Goal: Task Accomplishment & Management: Complete application form

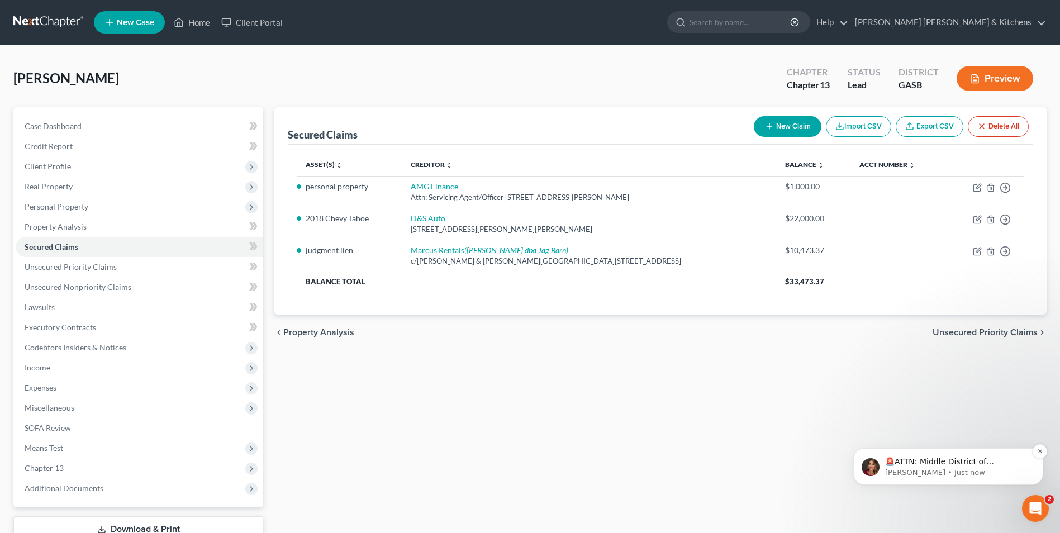
click at [971, 469] on p "Katie • Just now" at bounding box center [957, 473] width 144 height 10
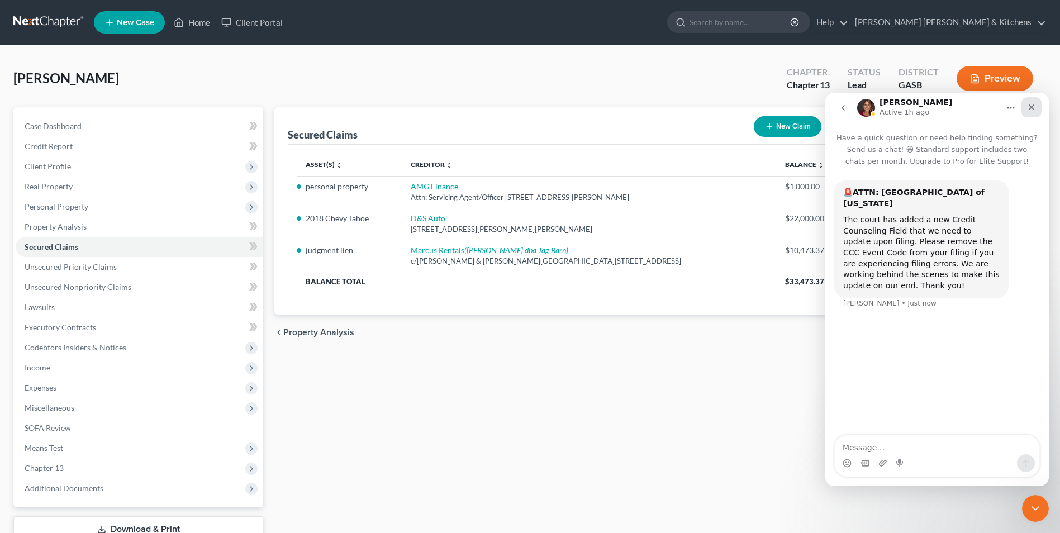
click at [1030, 108] on icon "Close" at bounding box center [1031, 107] width 6 height 6
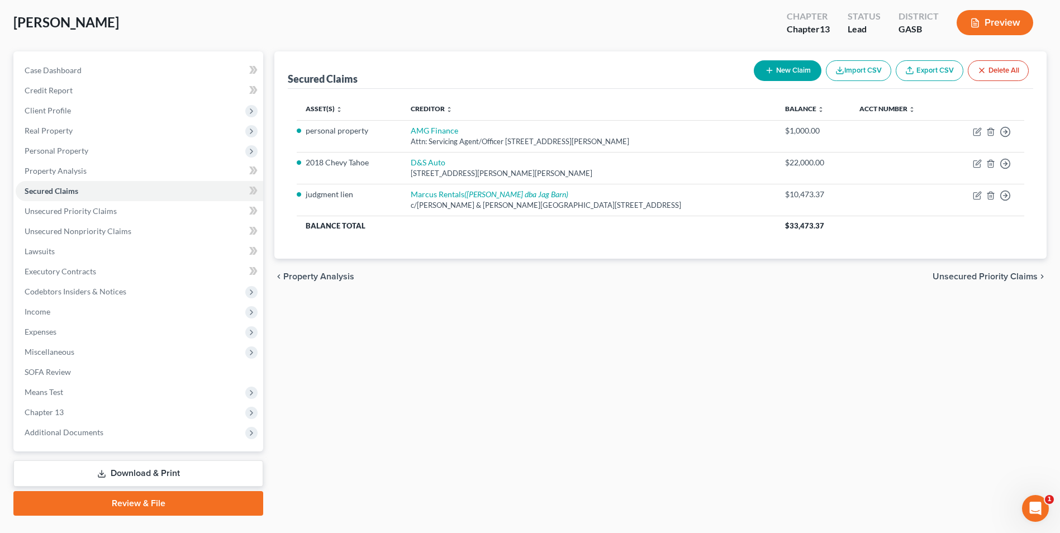
click at [130, 476] on link "Download & Print" at bounding box center [138, 473] width 250 height 26
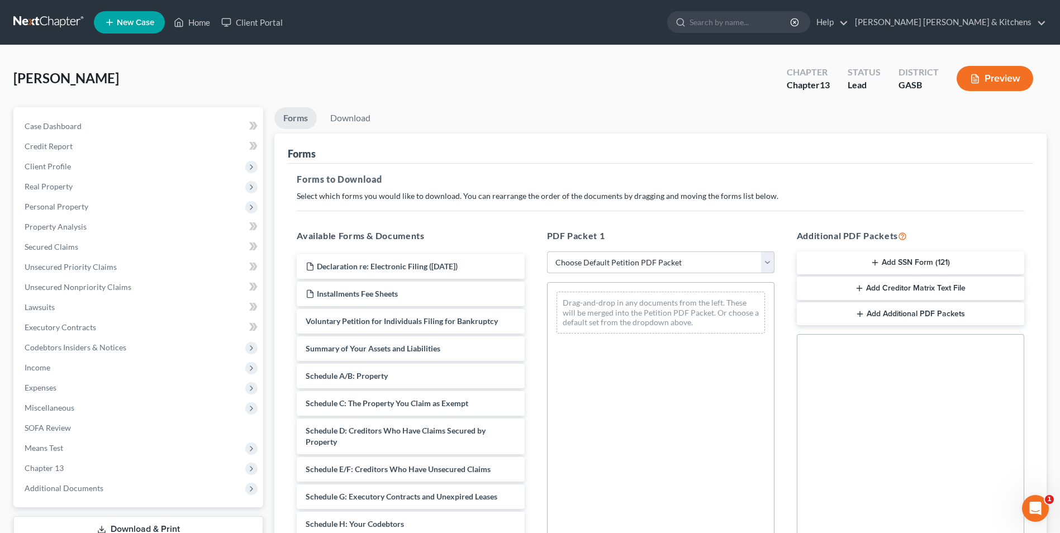
click at [604, 264] on select "Choose Default Petition PDF Packet Complete Bankruptcy Petition (all forms and …" at bounding box center [660, 262] width 227 height 22
select select "0"
click at [547, 251] on select "Choose Default Petition PDF Packet Complete Bankruptcy Petition (all forms and …" at bounding box center [660, 262] width 227 height 22
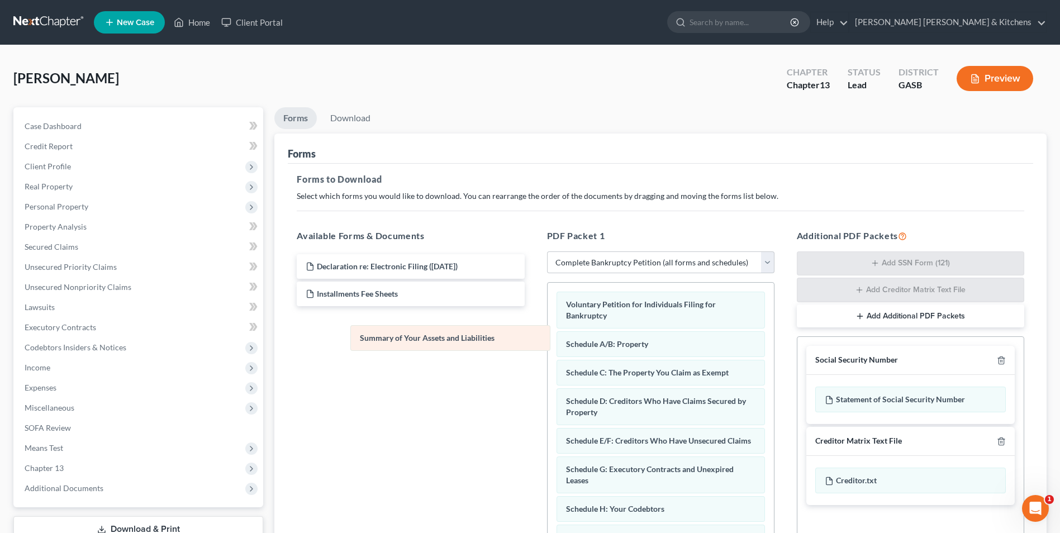
drag, startPoint x: 626, startPoint y: 340, endPoint x: 352, endPoint y: 313, distance: 274.5
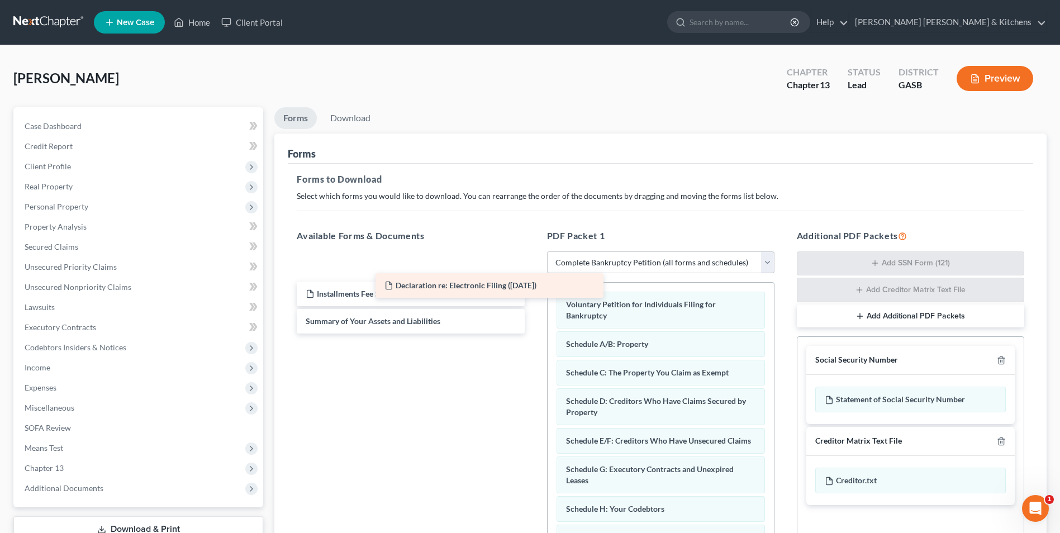
drag, startPoint x: 357, startPoint y: 261, endPoint x: 572, endPoint y: 297, distance: 218.0
click at [533, 297] on div "Declaration re: Electronic Filing (09/09/2025) Declaration re: Electronic Filin…" at bounding box center [410, 293] width 245 height 79
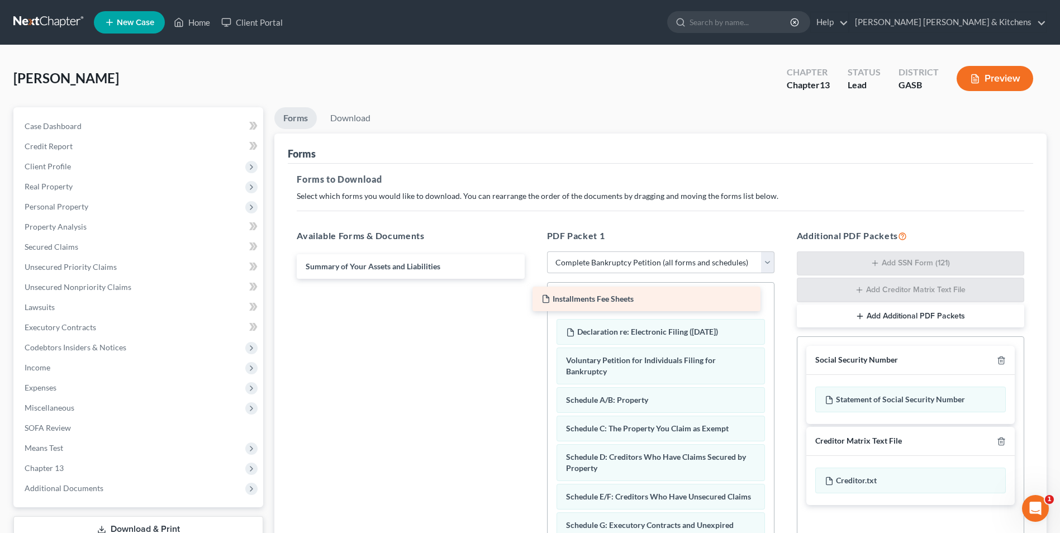
drag, startPoint x: 373, startPoint y: 268, endPoint x: 614, endPoint y: 302, distance: 243.2
click at [533, 279] on div "Installments Fee Sheets Installments Fee Sheets Summary of Your Assets and Liab…" at bounding box center [410, 266] width 245 height 25
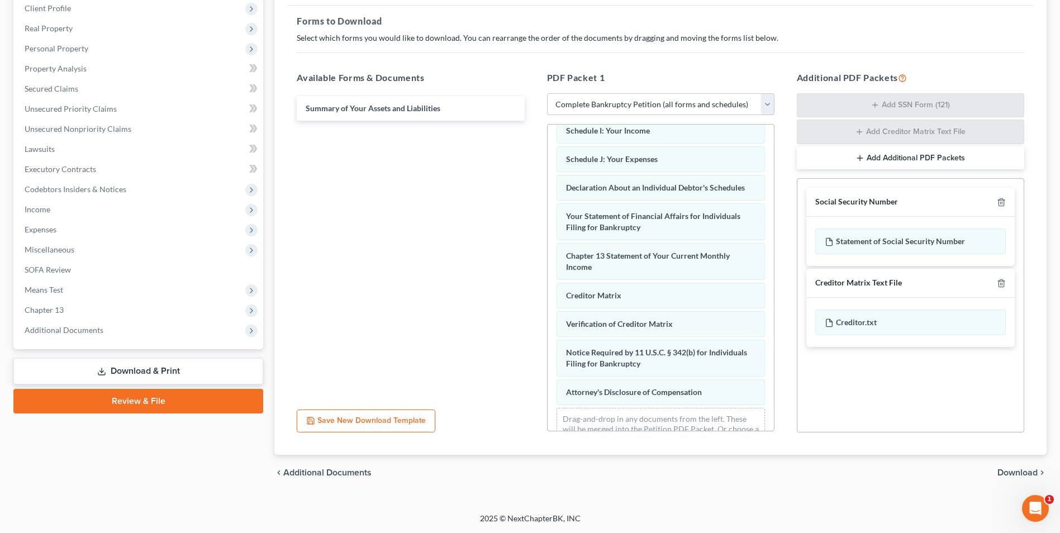
scroll to position [345, 0]
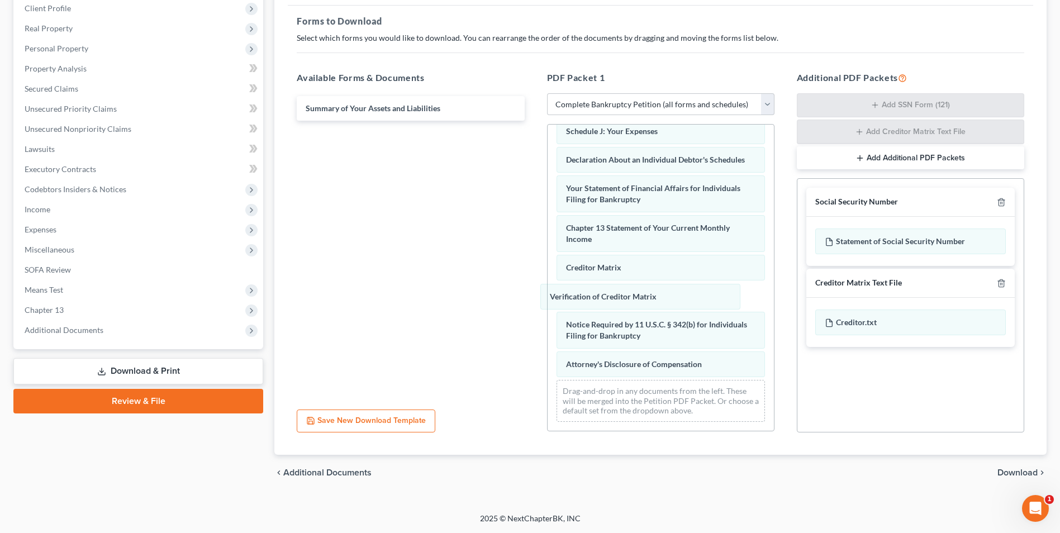
drag, startPoint x: 636, startPoint y: 295, endPoint x: 465, endPoint y: 263, distance: 174.0
click at [547, 264] on div "Verification of Creditor Matrix Installments Fee Sheets Declaration re: Electro…" at bounding box center [660, 111] width 226 height 640
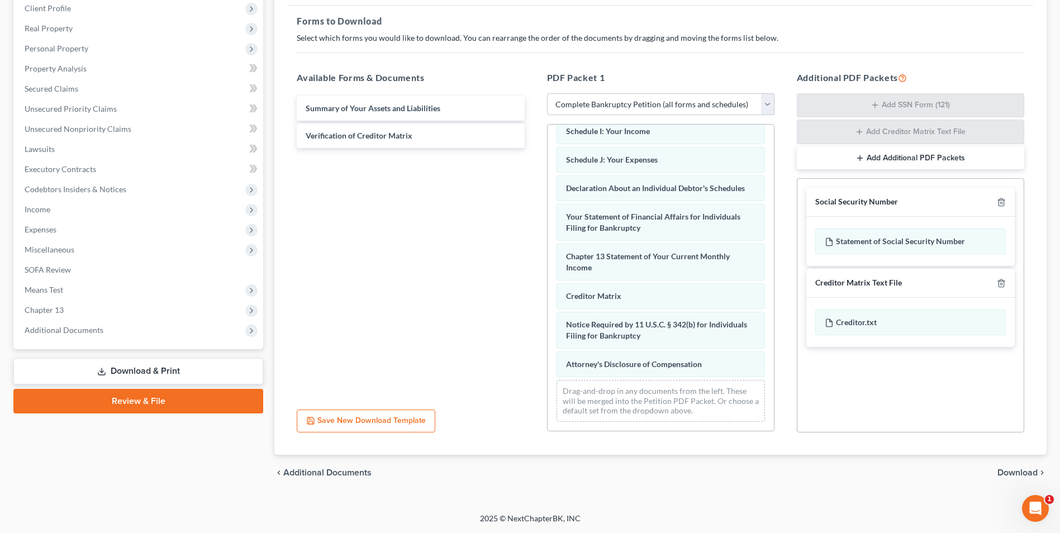
click at [1006, 473] on span "Download" at bounding box center [1017, 472] width 40 height 9
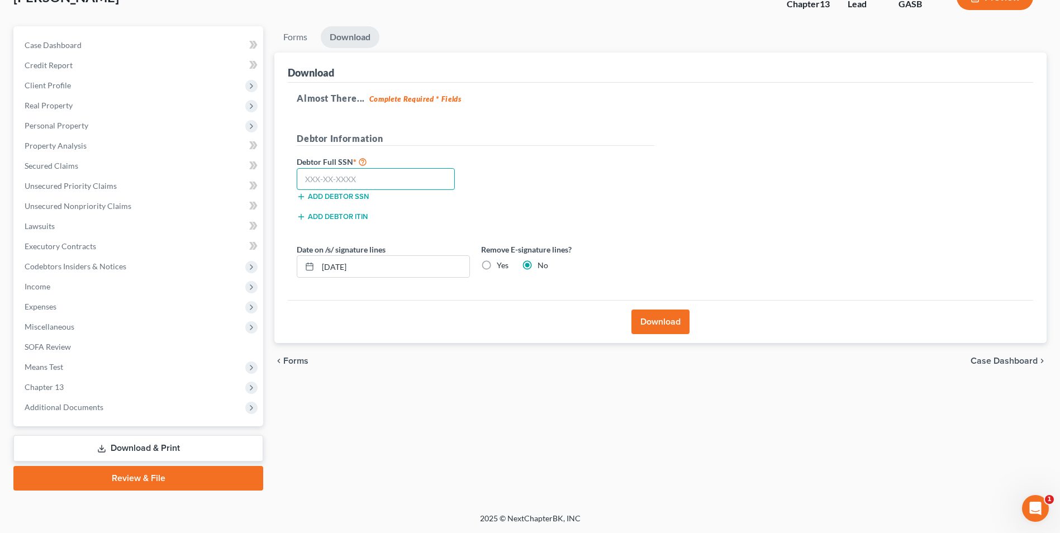
click at [383, 183] on input "text" at bounding box center [376, 179] width 158 height 22
type input "253-37-1973"
drag, startPoint x: 365, startPoint y: 271, endPoint x: 285, endPoint y: 280, distance: 80.4
click at [294, 277] on div "Date on /s/ signature lines 09/10/2025" at bounding box center [383, 261] width 184 height 34
click at [497, 264] on label "Yes" at bounding box center [503, 265] width 12 height 11
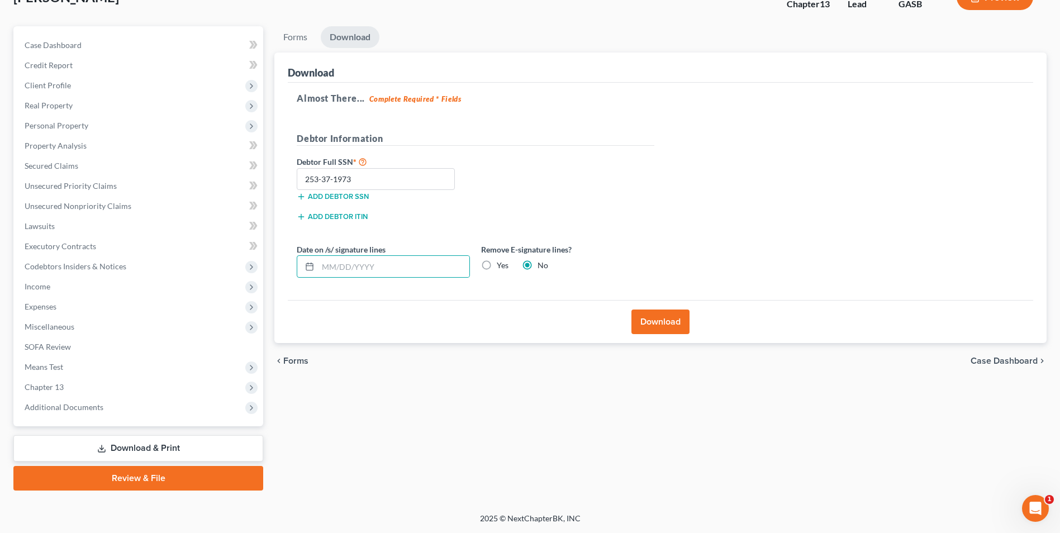
click at [501, 264] on input "Yes" at bounding box center [504, 263] width 7 height 7
radio input "true"
radio input "false"
click at [670, 318] on button "Download" at bounding box center [660, 321] width 58 height 25
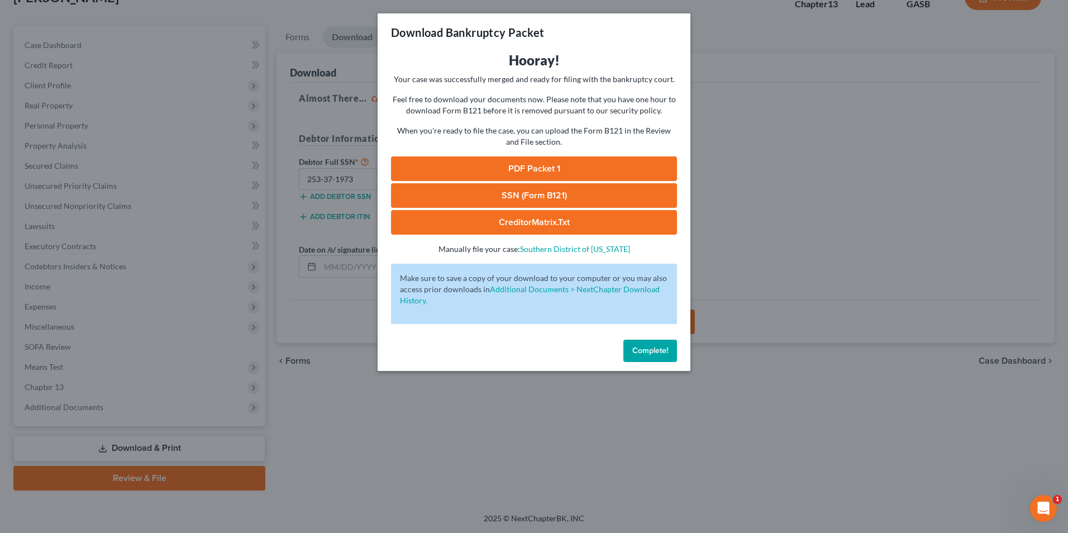
click at [546, 195] on link "SSN (Form B121)" at bounding box center [534, 195] width 286 height 25
click at [517, 169] on link "PDF Packet 1" at bounding box center [534, 168] width 286 height 25
click at [396, 442] on div "Download Bankruptcy Packet Hooray! Your case was successfully merged and ready …" at bounding box center [534, 266] width 1068 height 533
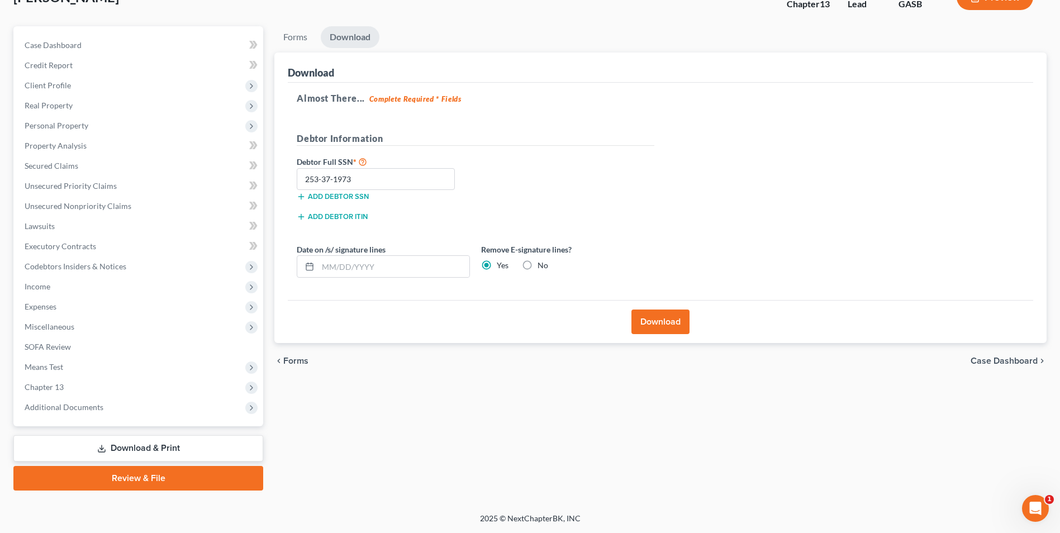
scroll to position [0, 0]
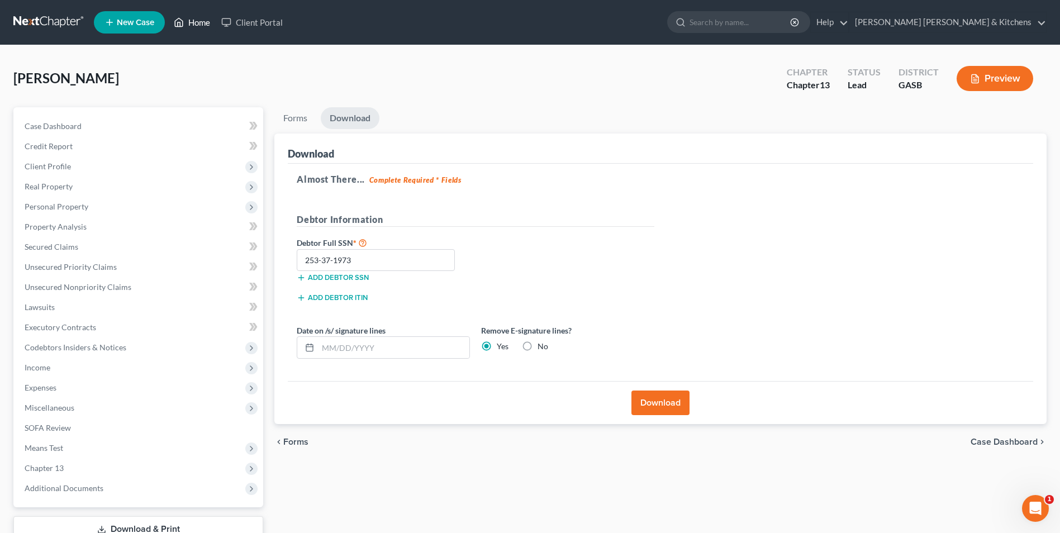
drag, startPoint x: 198, startPoint y: 21, endPoint x: 208, endPoint y: 34, distance: 16.3
click at [198, 21] on link "Home" at bounding box center [191, 22] width 47 height 20
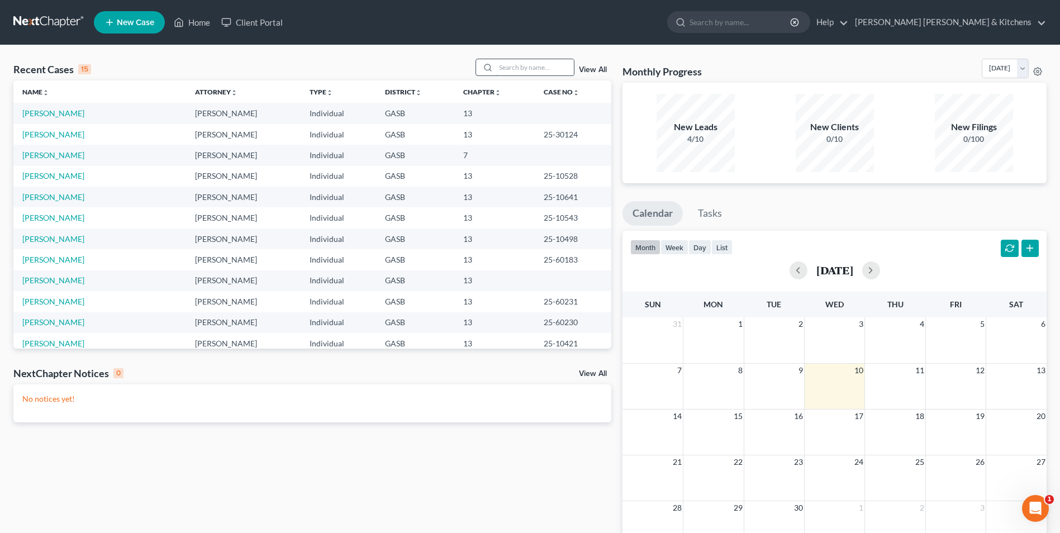
click at [526, 61] on input "search" at bounding box center [534, 67] width 78 height 16
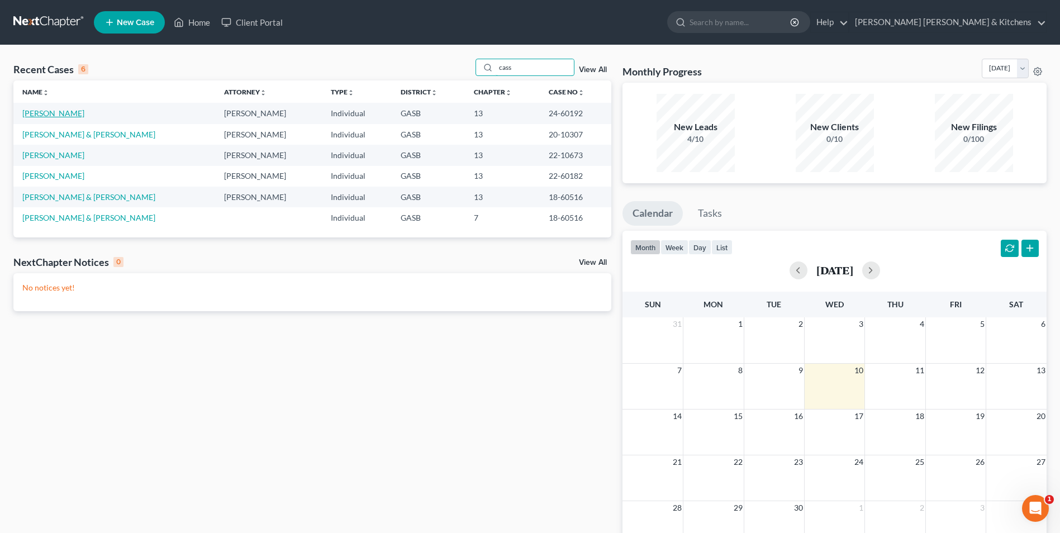
type input "cass"
click at [36, 113] on link "[PERSON_NAME]" at bounding box center [53, 112] width 62 height 9
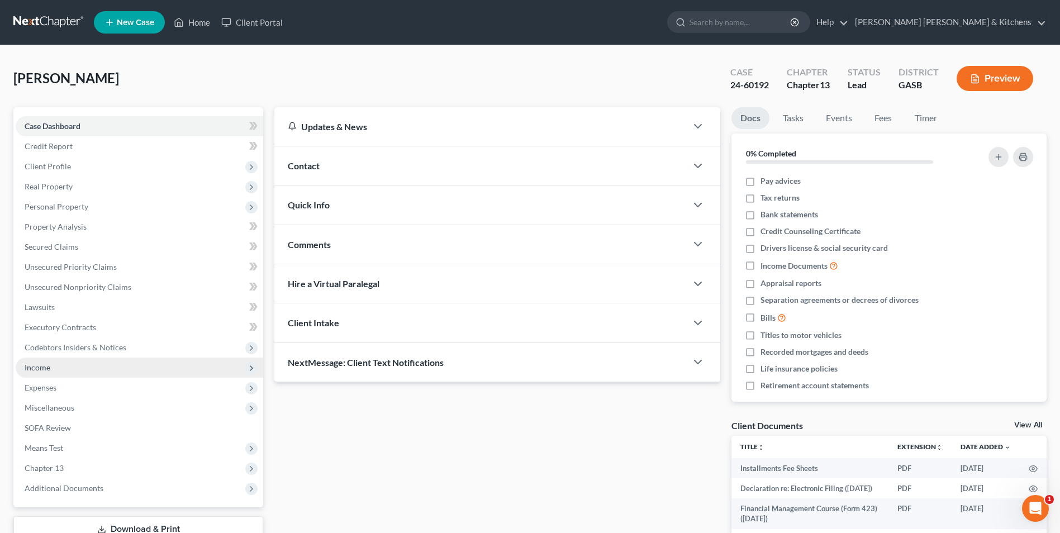
click at [49, 369] on span "Income" at bounding box center [38, 367] width 26 height 9
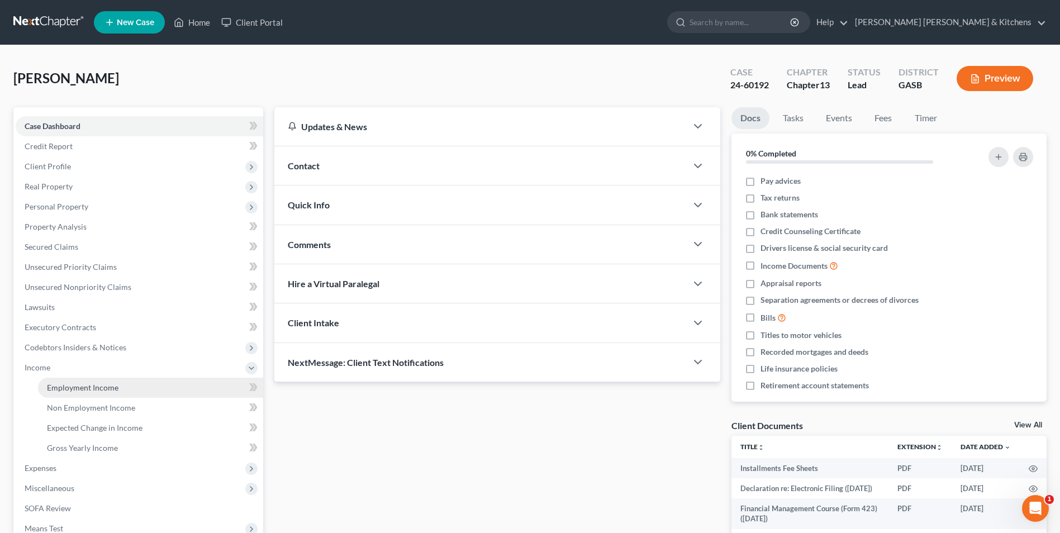
click at [59, 383] on span "Employment Income" at bounding box center [83, 387] width 72 height 9
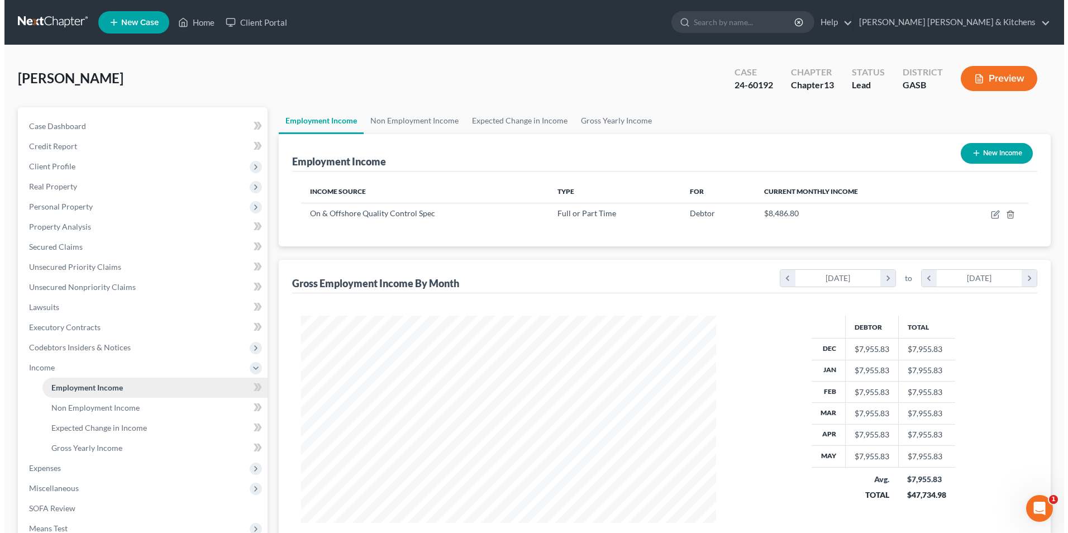
scroll to position [207, 437]
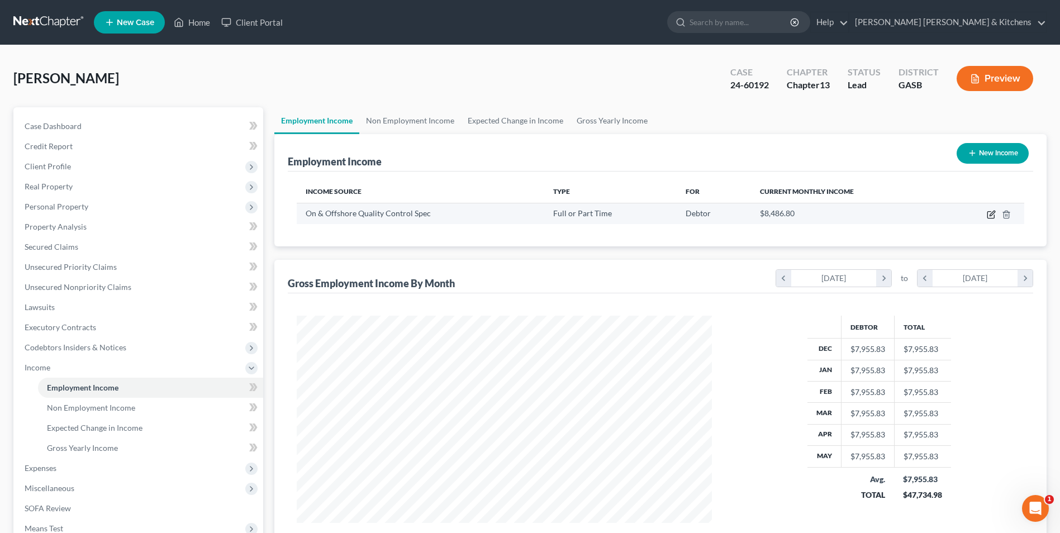
click at [991, 211] on icon "button" at bounding box center [990, 214] width 9 height 9
select select "0"
select select "45"
select select "0"
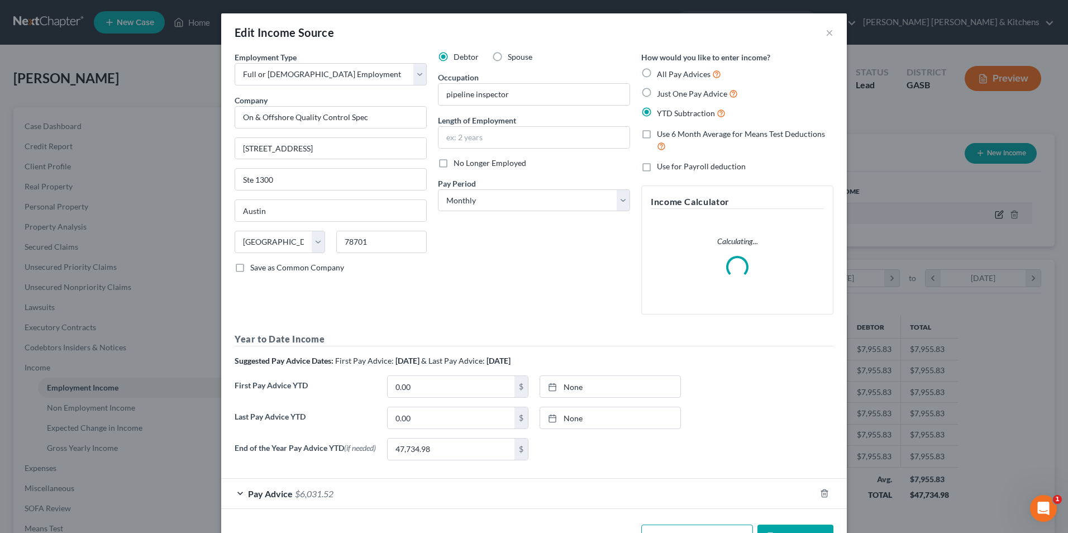
scroll to position [209, 441]
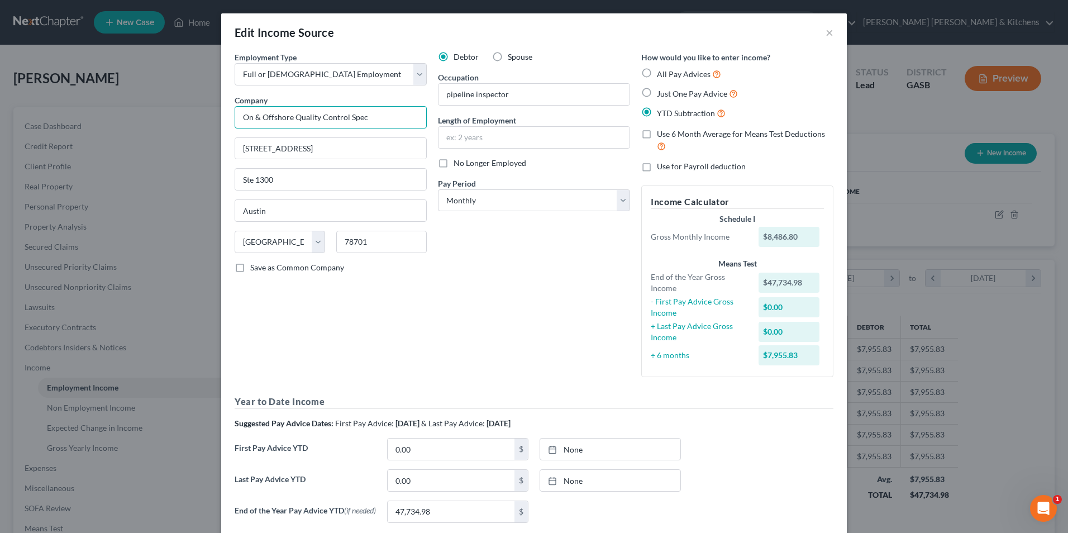
drag, startPoint x: 363, startPoint y: 118, endPoint x: 221, endPoint y: 111, distance: 142.1
click at [221, 111] on div "Employment Type * Select Full or Part Time Employment Self Employment Company *…" at bounding box center [534, 316] width 626 height 531
type input "EZ Consulting"
type input "450 E 17th Avenue"
type input "Ste 200"
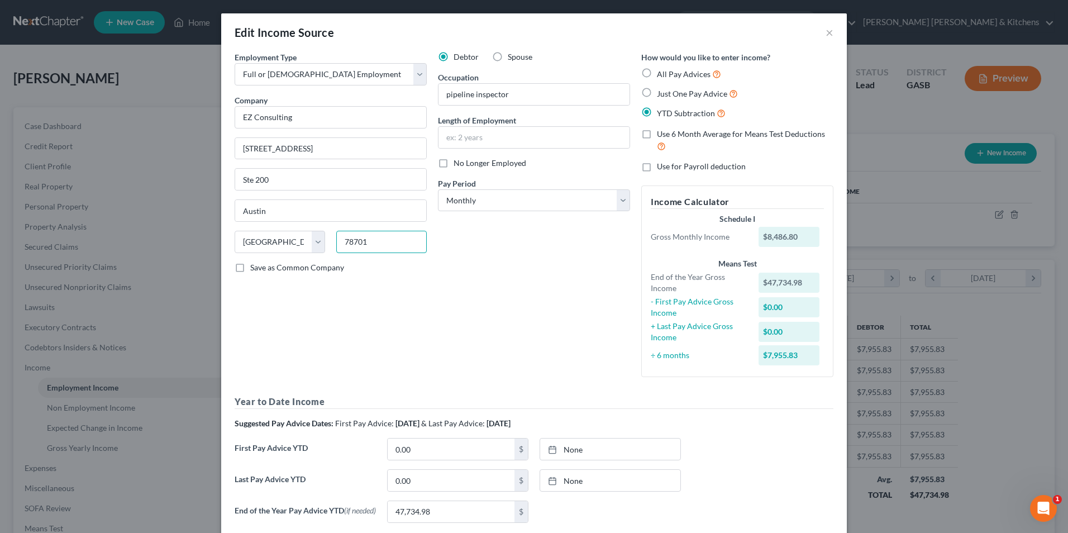
click at [373, 240] on input "78701" at bounding box center [381, 242] width 90 height 22
drag, startPoint x: 373, startPoint y: 240, endPoint x: 299, endPoint y: 242, distance: 74.3
click at [301, 242] on div "State AL AK AR AZ CA CO CT DE DC FL GA GU HI ID IL IN IA KS KY LA ME MD MA MI M…" at bounding box center [330, 246] width 203 height 31
type input "80203"
type input "Denver"
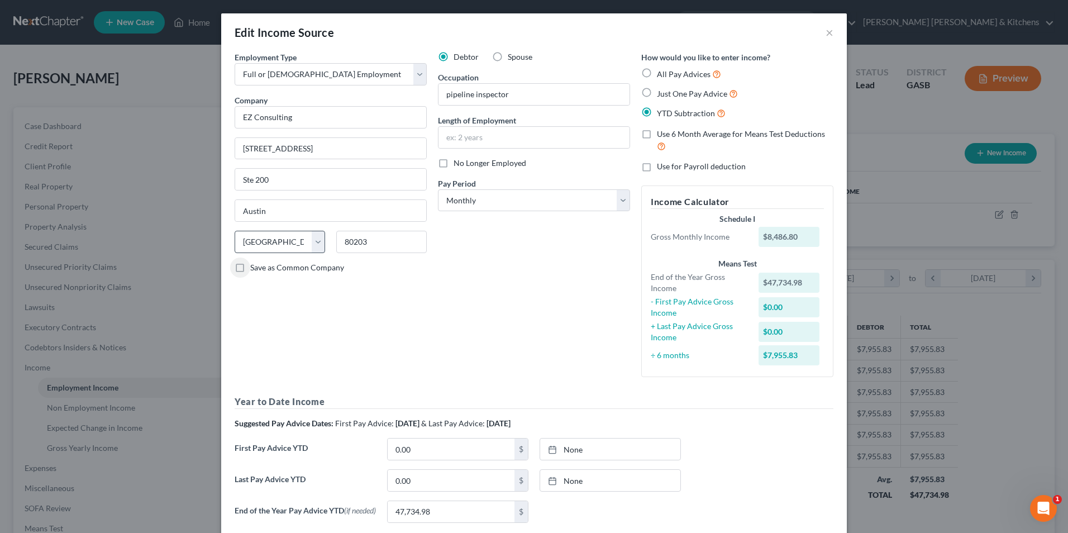
select select "5"
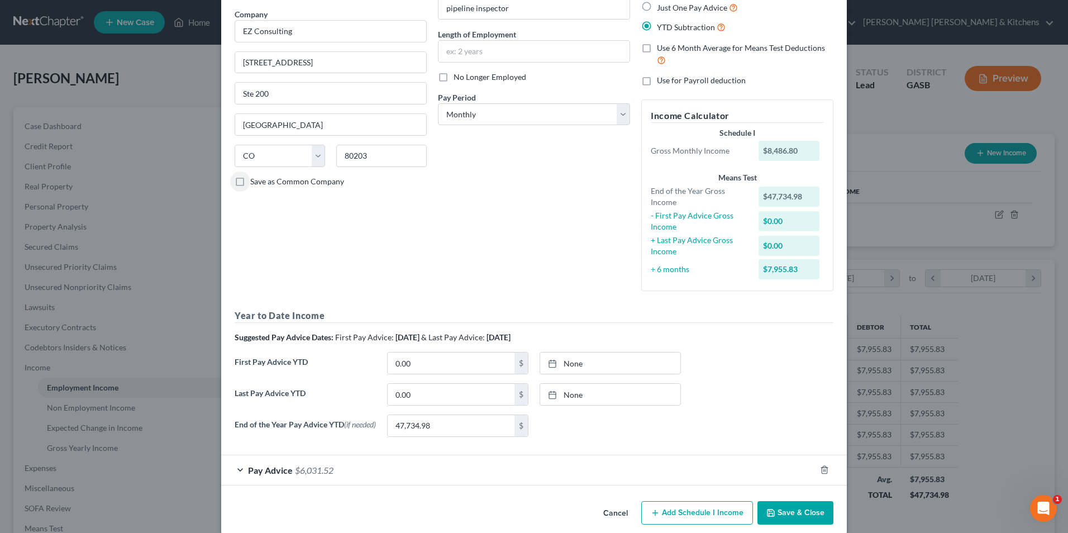
scroll to position [102, 0]
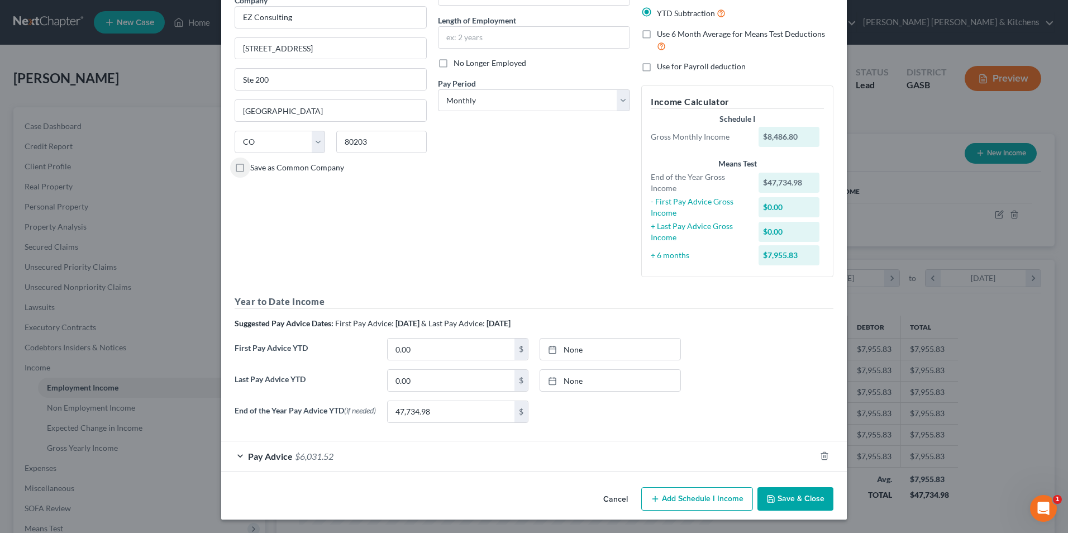
click at [282, 459] on span "Pay Advice" at bounding box center [270, 456] width 45 height 11
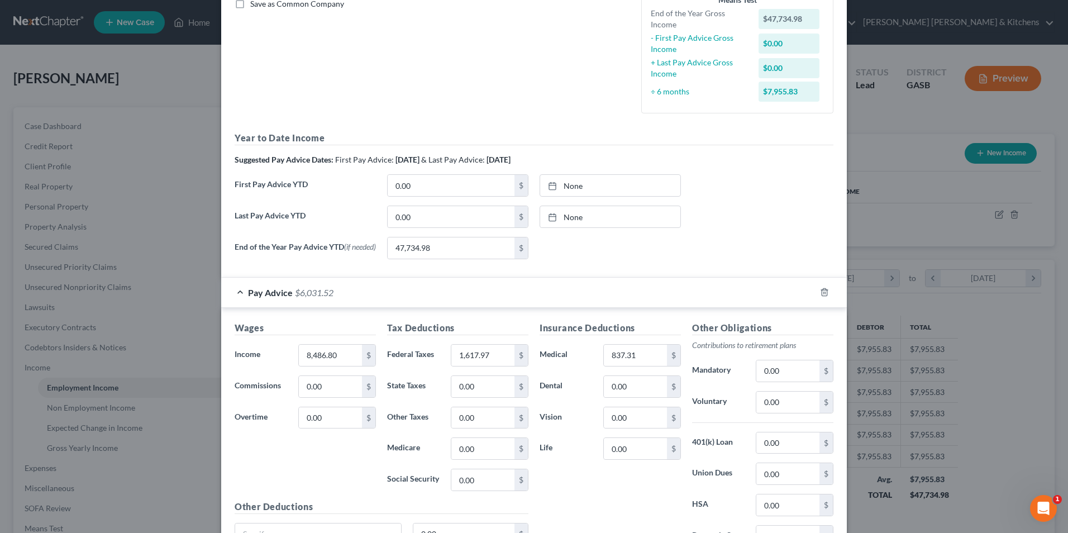
scroll to position [270, 0]
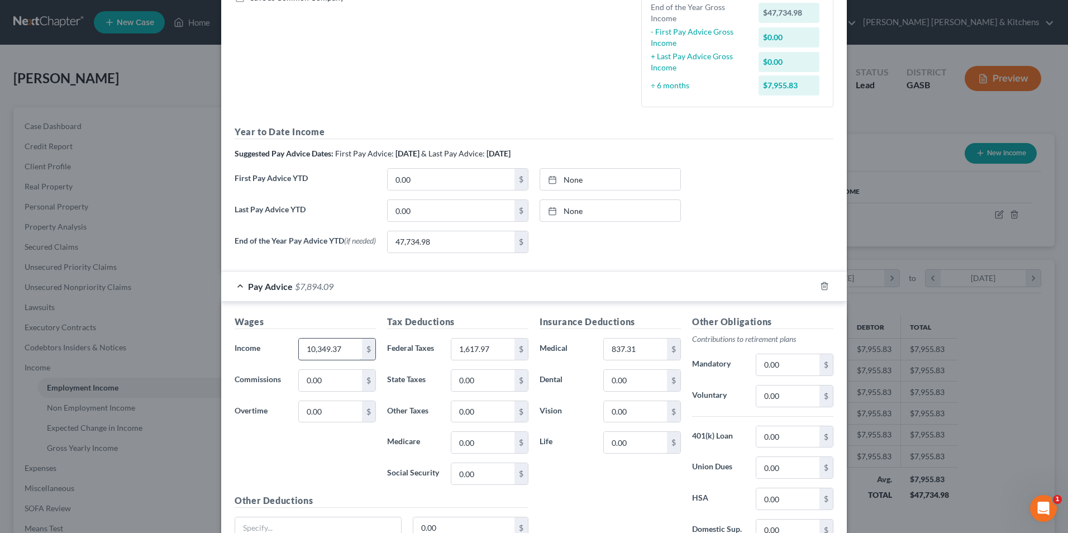
type input "10,349.37"
click at [504, 352] on input "1,617.97" at bounding box center [482, 349] width 63 height 21
type input "2,215.76"
click at [648, 344] on input "837.31" at bounding box center [635, 349] width 63 height 21
type input "395.85"
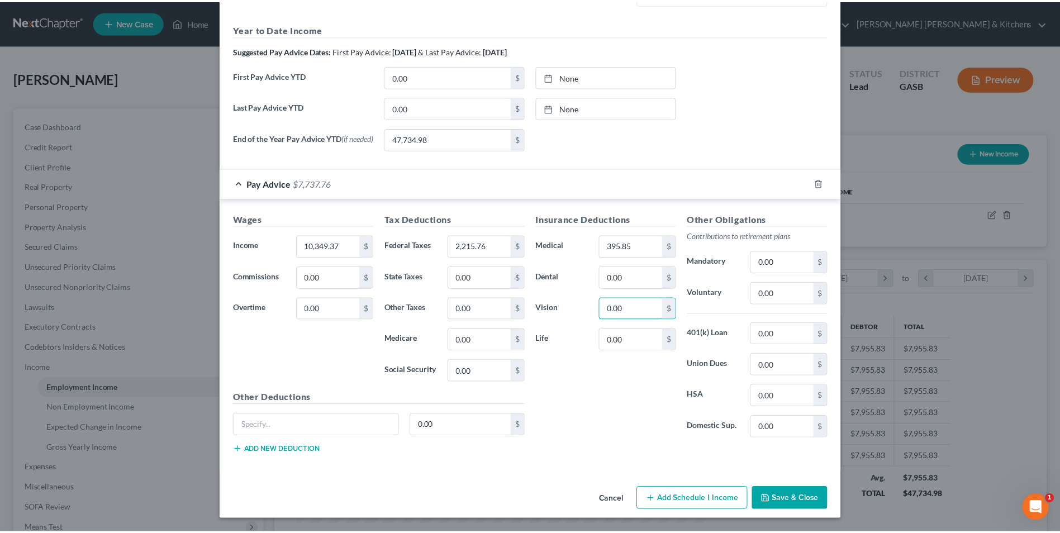
scroll to position [375, 0]
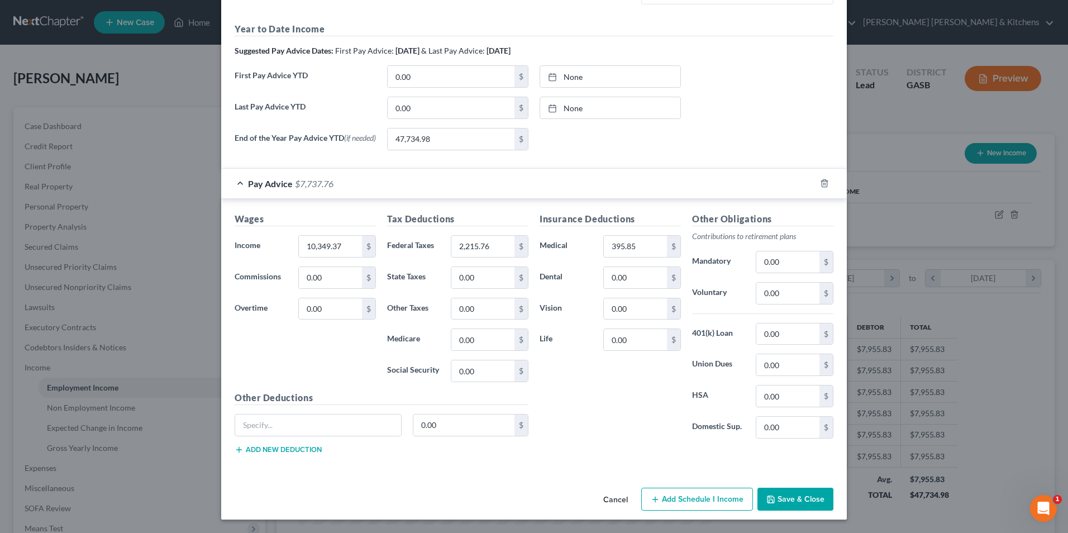
click at [798, 503] on button "Save & Close" at bounding box center [795, 499] width 76 height 23
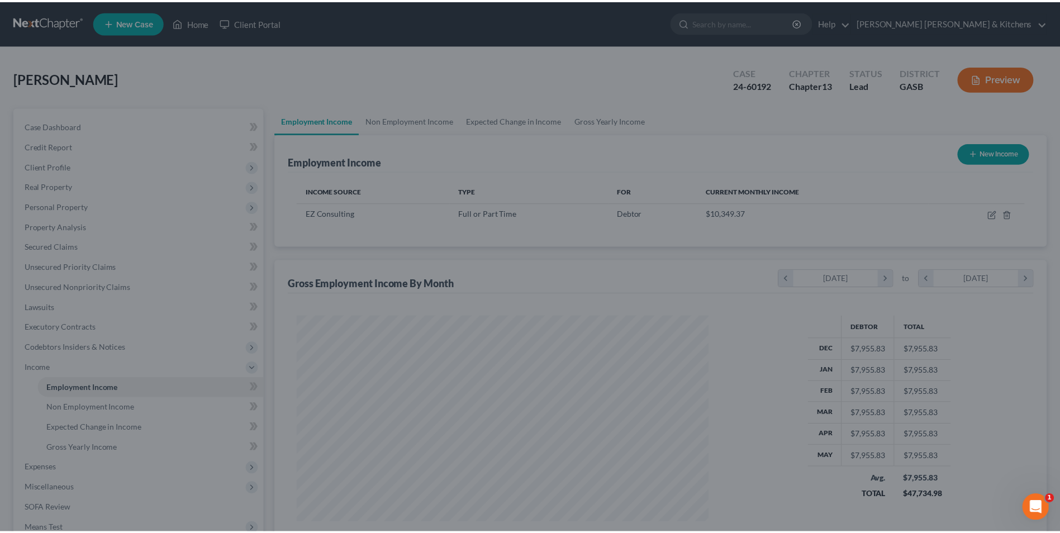
scroll to position [558399, 558168]
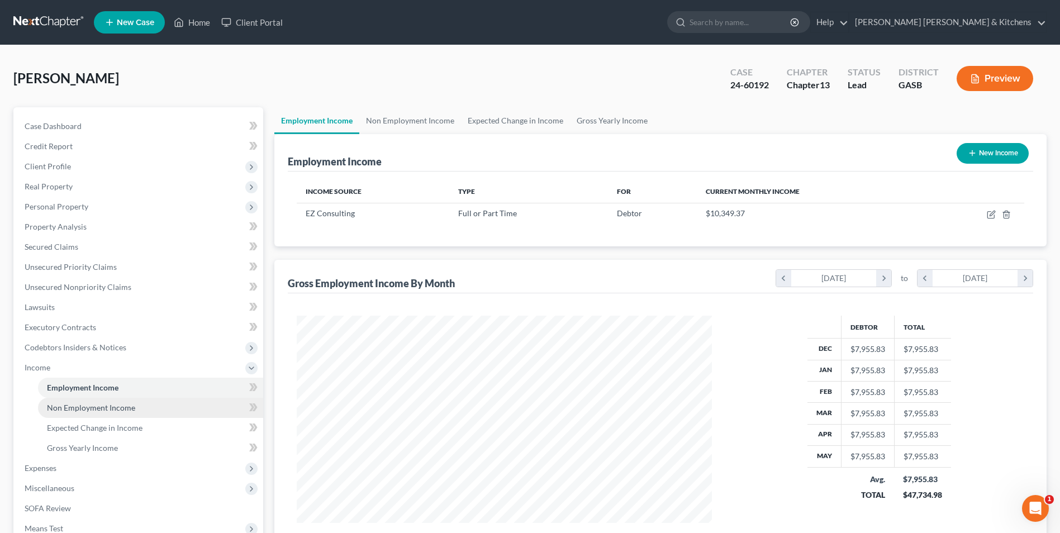
click at [113, 412] on link "Non Employment Income" at bounding box center [150, 408] width 225 height 20
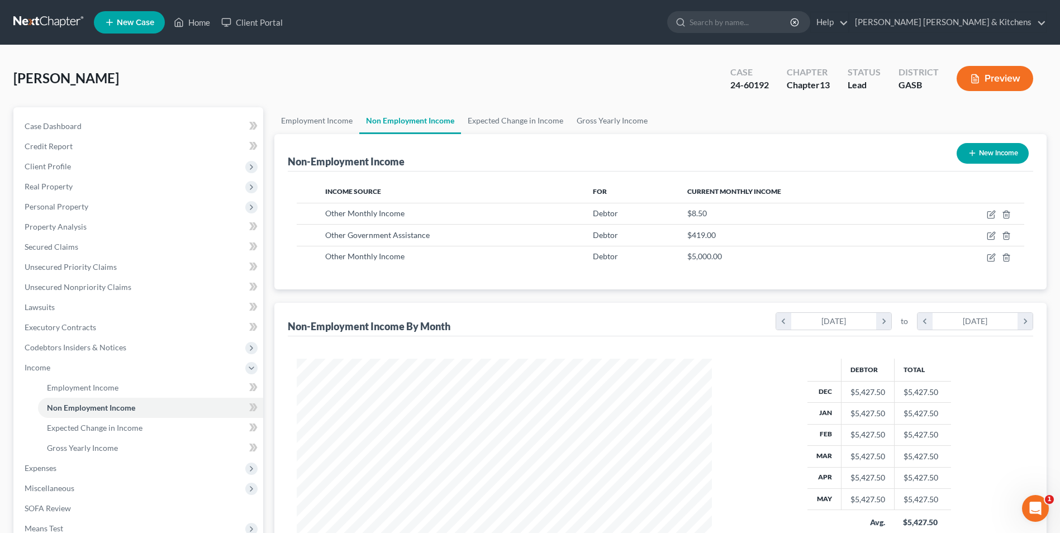
scroll to position [207, 437]
click at [1005, 218] on icon "button" at bounding box center [1005, 214] width 5 height 7
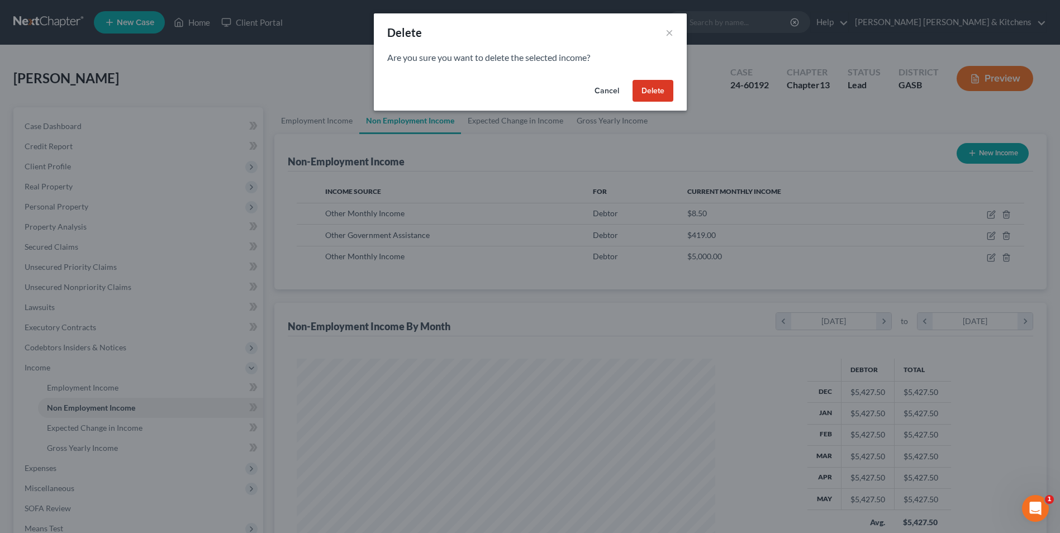
scroll to position [209, 441]
click at [656, 103] on div "Cancel Delete" at bounding box center [534, 93] width 313 height 36
click at [645, 89] on button "Delete" at bounding box center [656, 91] width 41 height 22
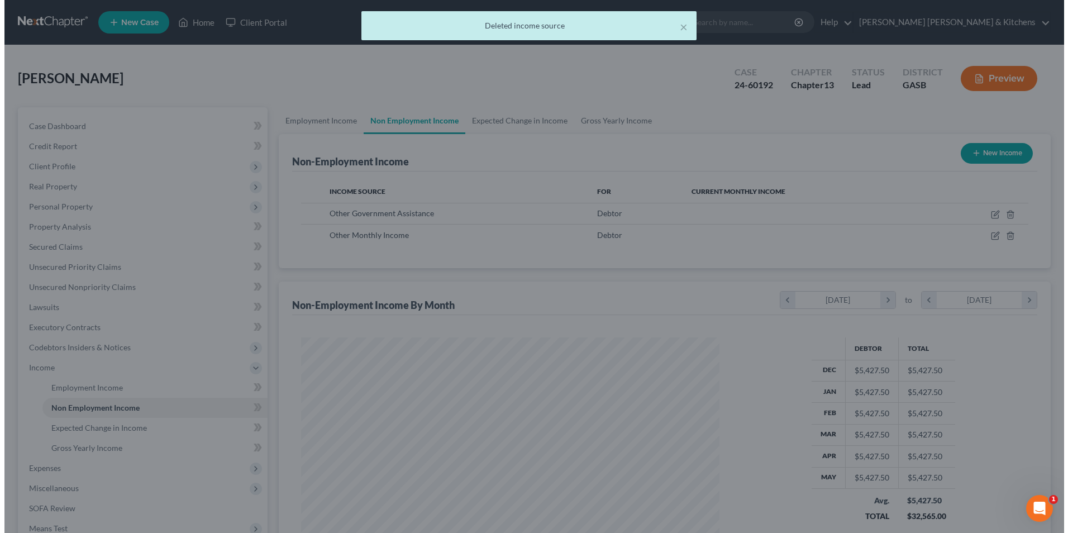
scroll to position [558399, 558168]
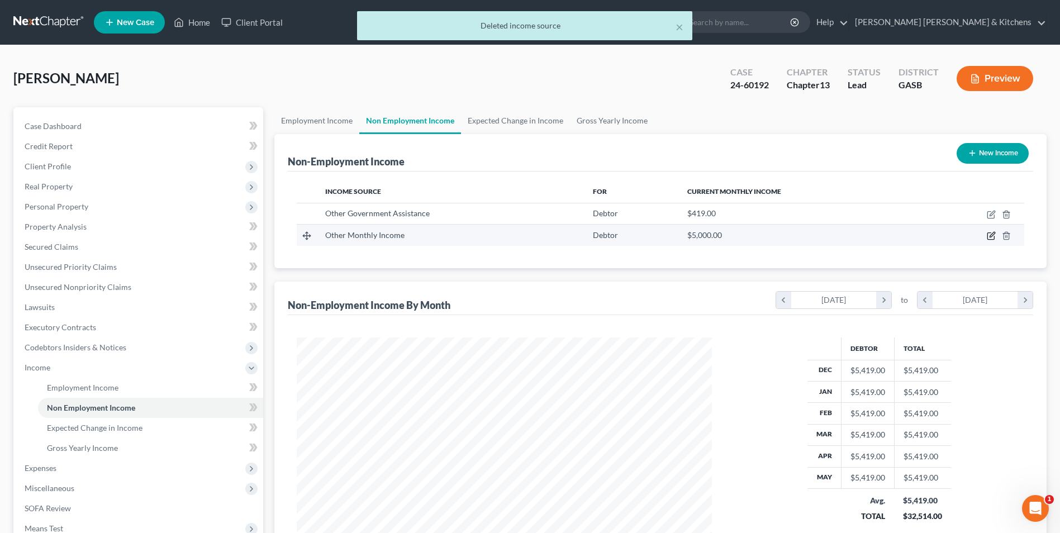
click at [992, 235] on icon "button" at bounding box center [990, 235] width 9 height 9
select select "13"
select select "0"
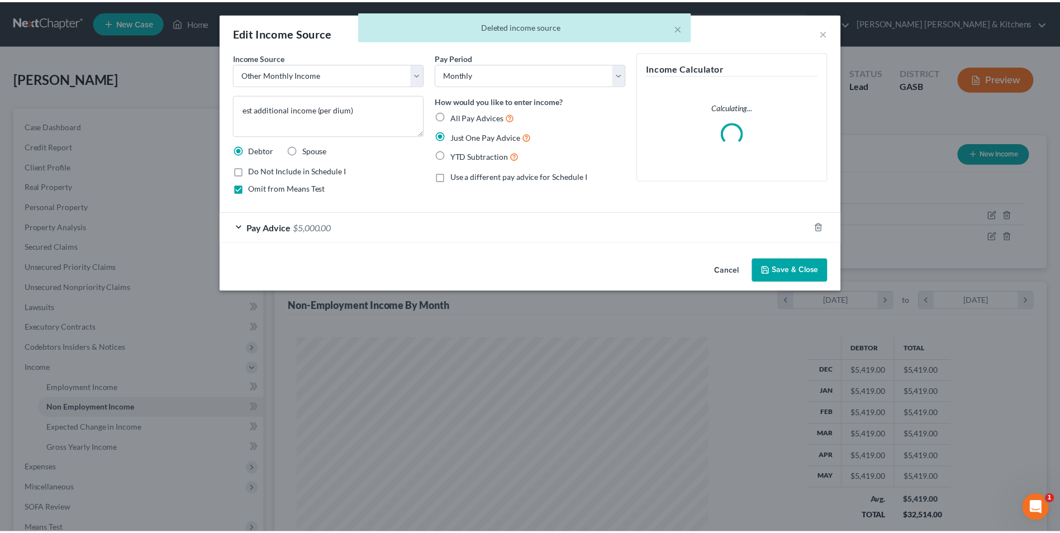
scroll to position [209, 441]
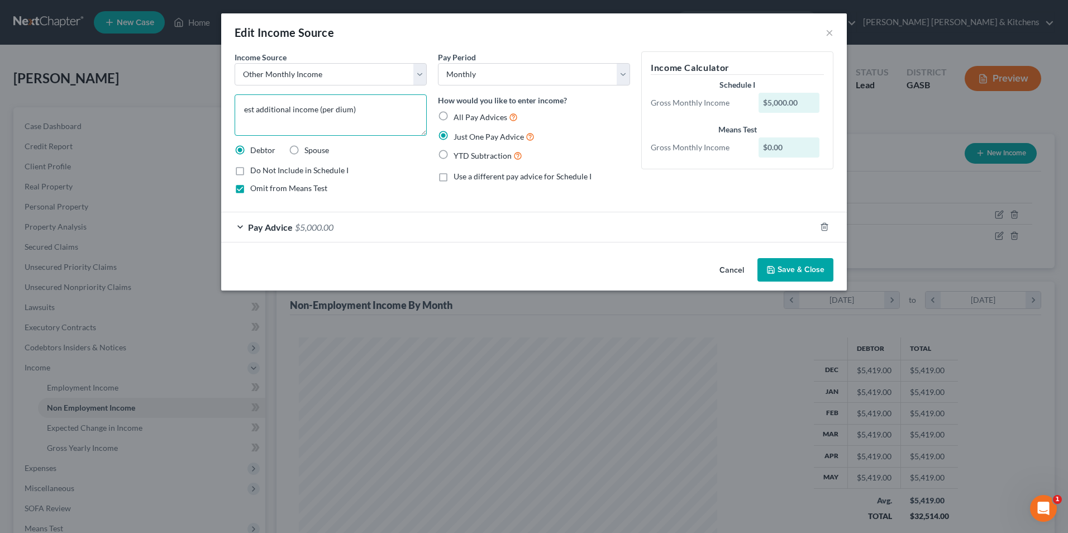
drag, startPoint x: 316, startPoint y: 110, endPoint x: 233, endPoint y: 110, distance: 82.1
click at [236, 110] on textarea "est additional income (per dium)" at bounding box center [331, 114] width 192 height 41
type textarea "per dium"
click at [258, 226] on span "Pay Advice" at bounding box center [270, 227] width 45 height 11
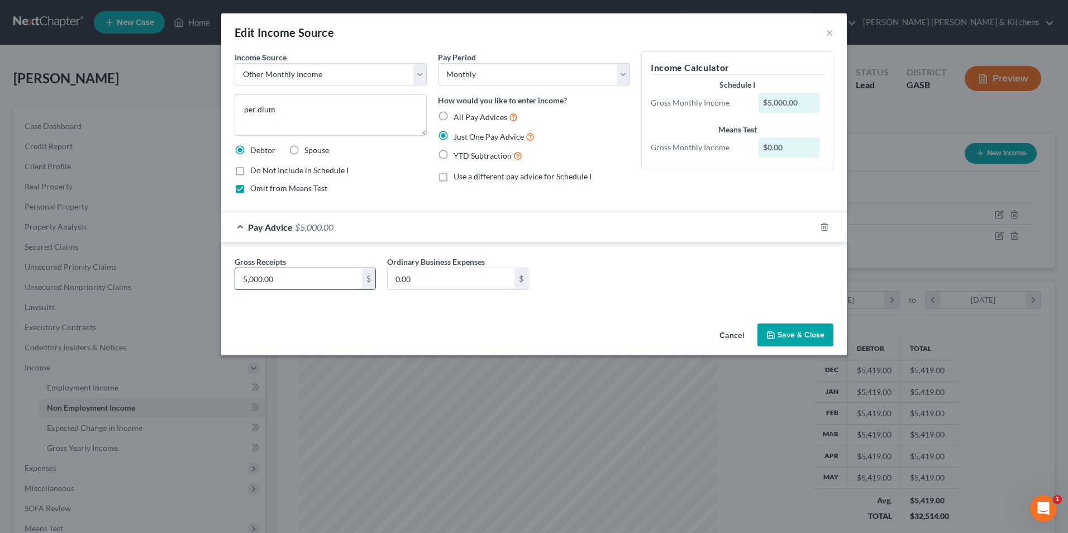
click at [322, 282] on input "5,000.00" at bounding box center [298, 278] width 127 height 21
type input "4,810.28"
click at [778, 336] on button "Save & Close" at bounding box center [795, 334] width 76 height 23
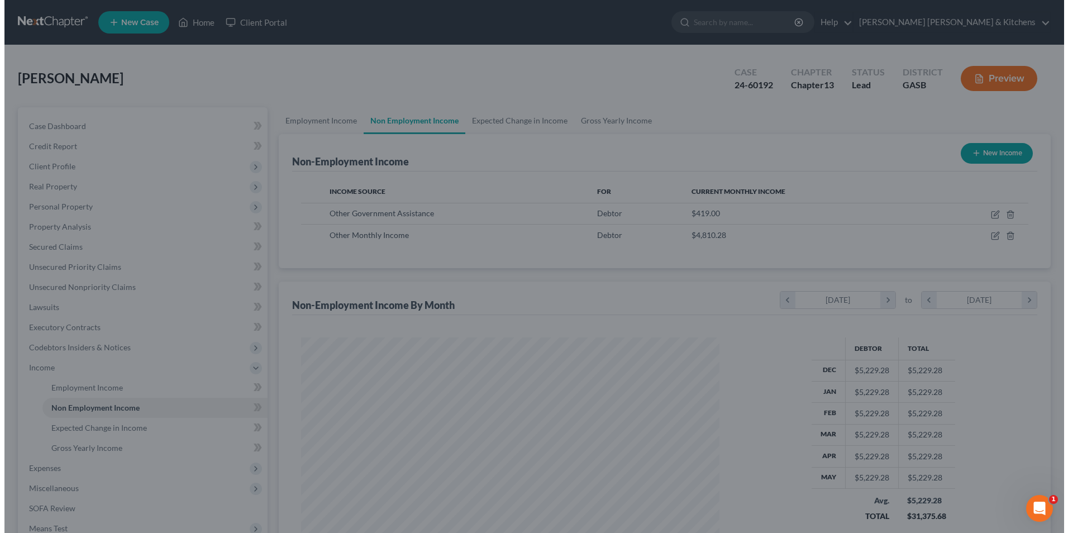
scroll to position [558399, 558168]
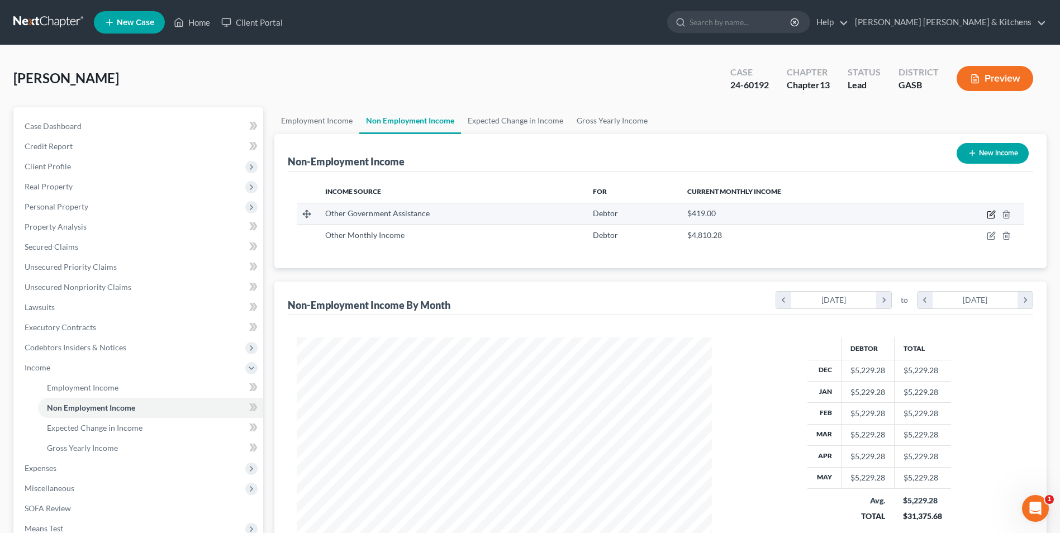
click at [986, 213] on icon "button" at bounding box center [990, 214] width 9 height 9
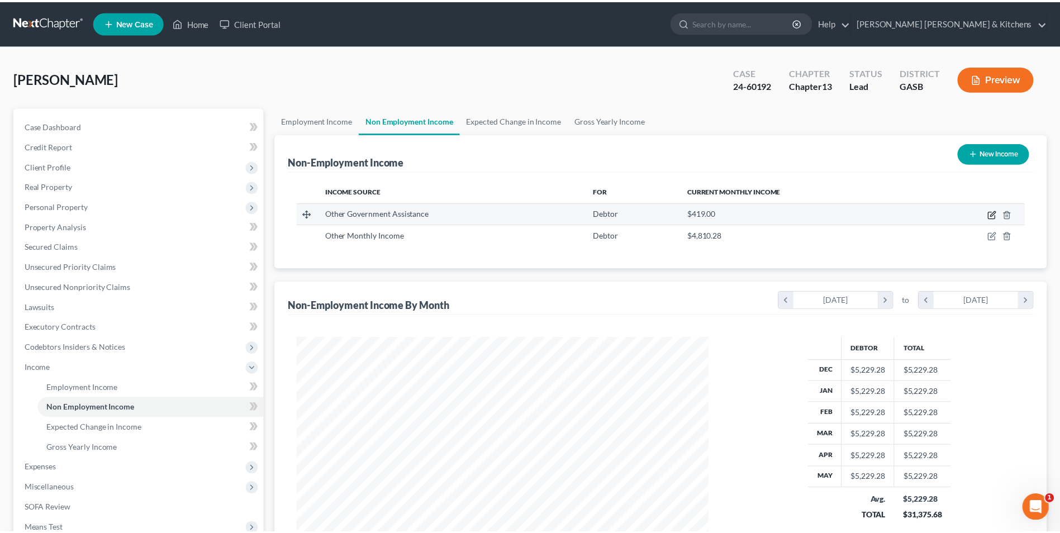
scroll to position [209, 441]
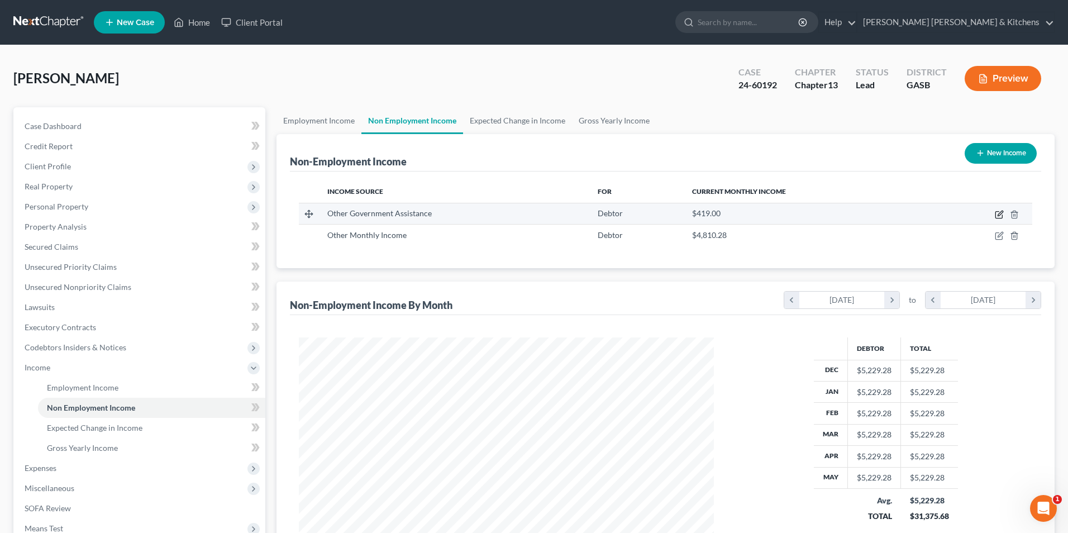
select select "5"
select select "0"
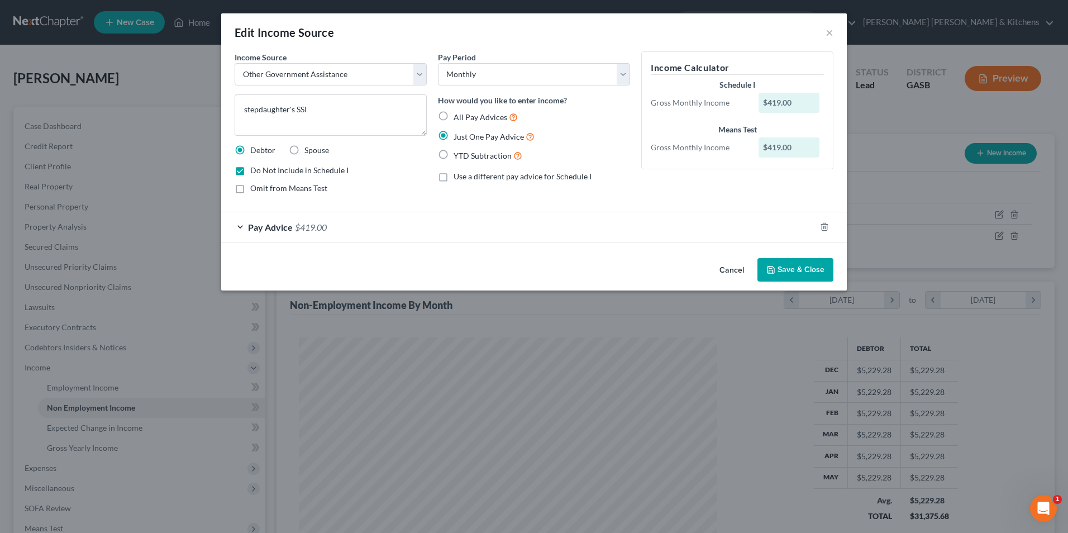
click at [722, 268] on button "Cancel" at bounding box center [732, 270] width 42 height 22
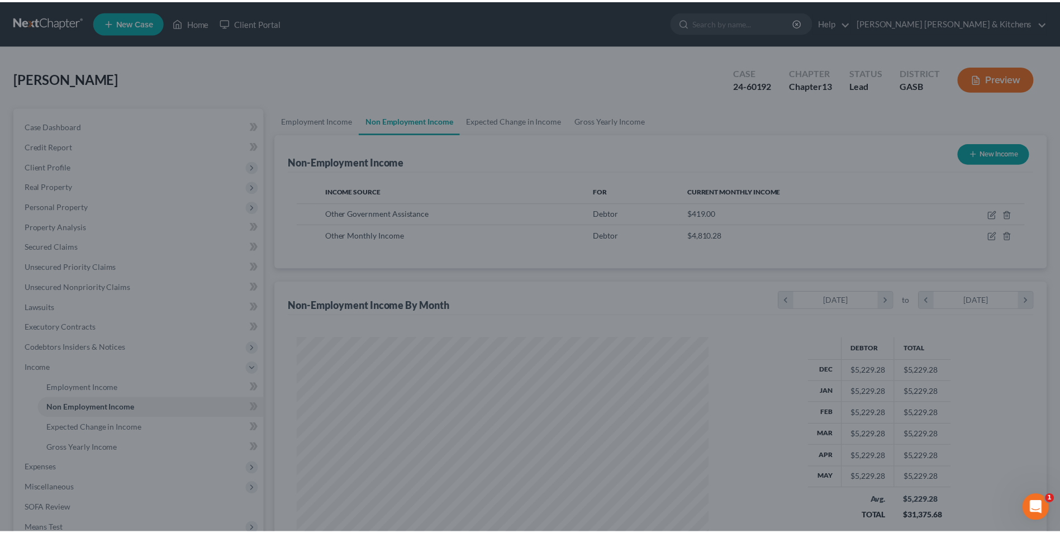
scroll to position [558399, 558168]
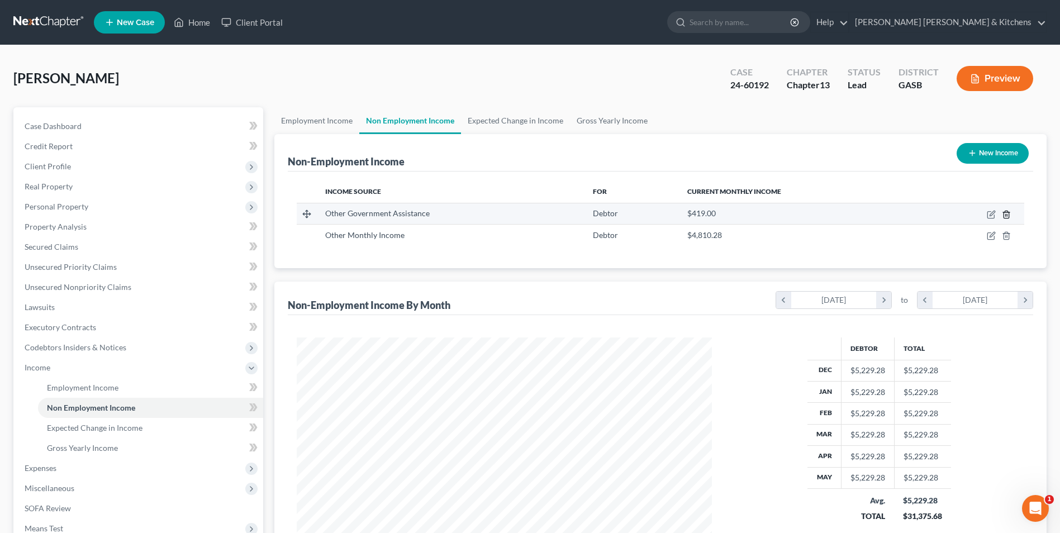
click at [1010, 214] on icon "button" at bounding box center [1006, 214] width 9 height 9
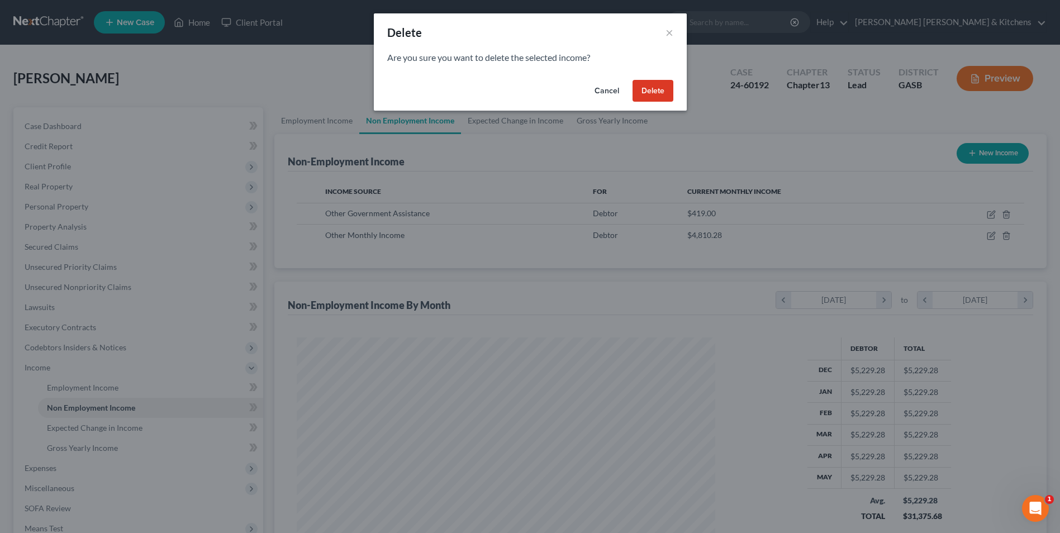
scroll to position [558397, 558165]
click at [670, 90] on button "Delete" at bounding box center [656, 91] width 41 height 22
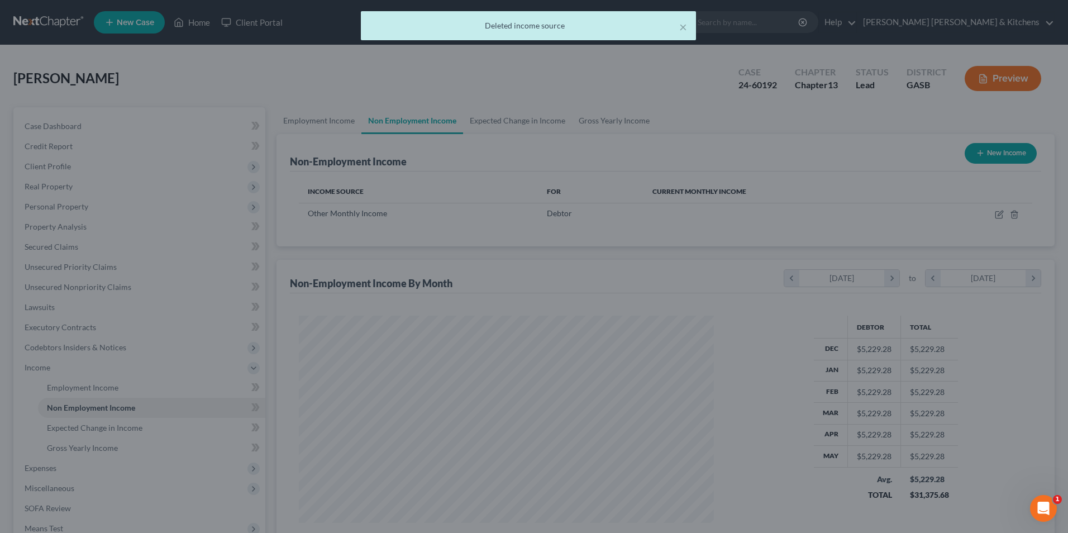
scroll to position [558399, 558168]
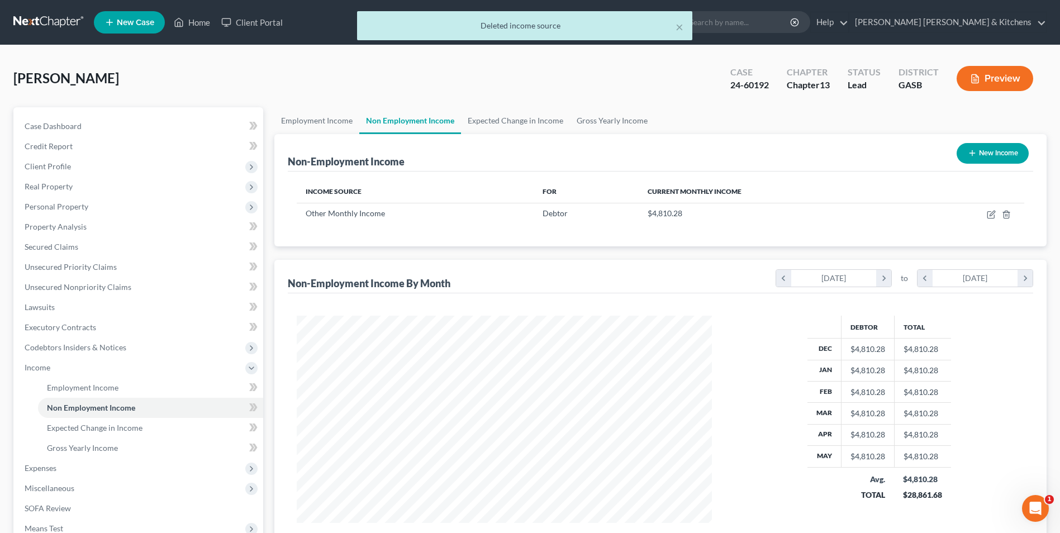
click at [1005, 156] on button "New Income" at bounding box center [992, 153] width 72 height 21
select select "0"
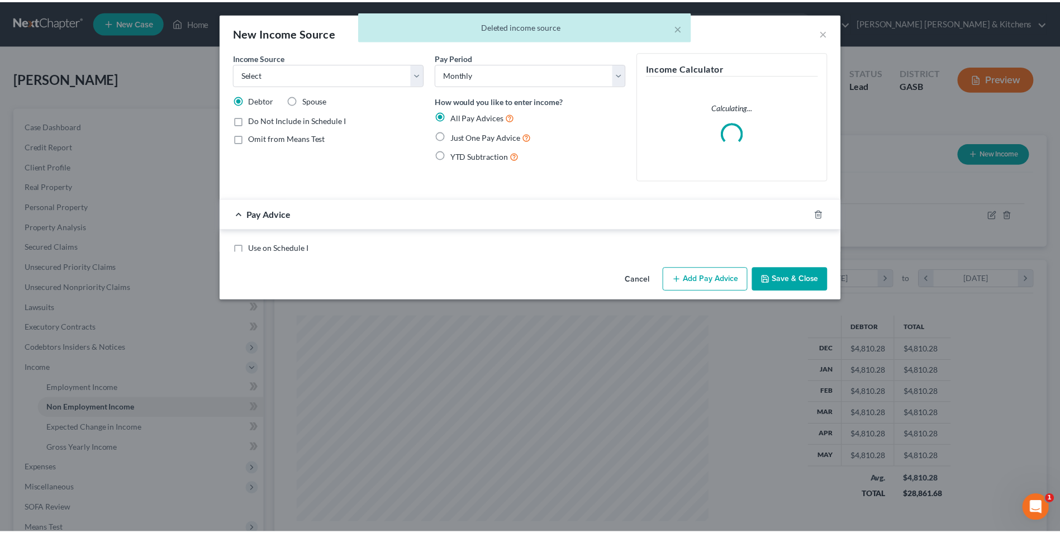
scroll to position [209, 441]
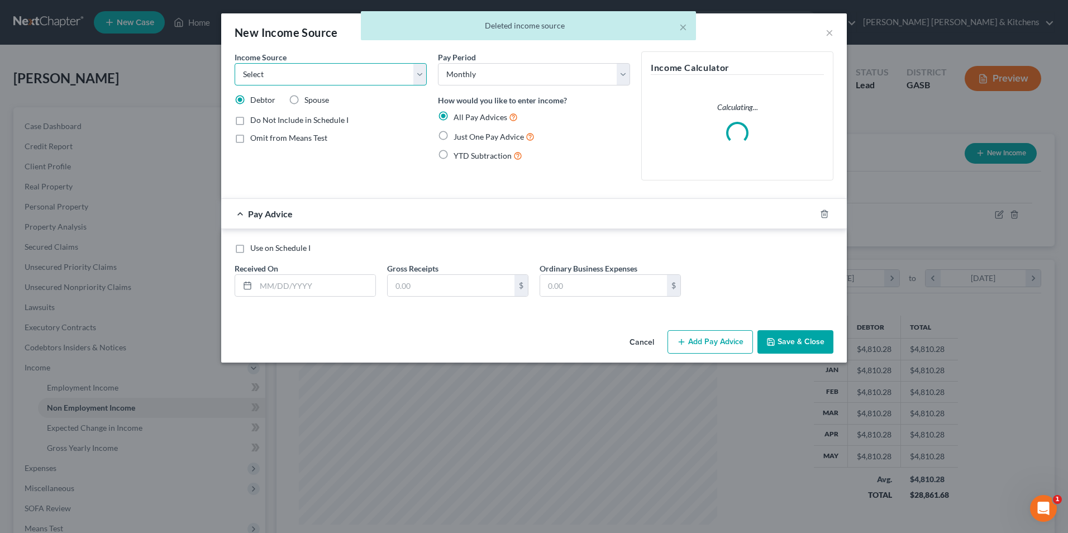
click at [266, 72] on select "Select Unemployment Disability (from employer) Pension Retirement Social Securi…" at bounding box center [331, 74] width 192 height 22
select select "13"
click at [235, 63] on select "Select Unemployment Disability (from employer) Pension Retirement Social Securi…" at bounding box center [331, 74] width 192 height 22
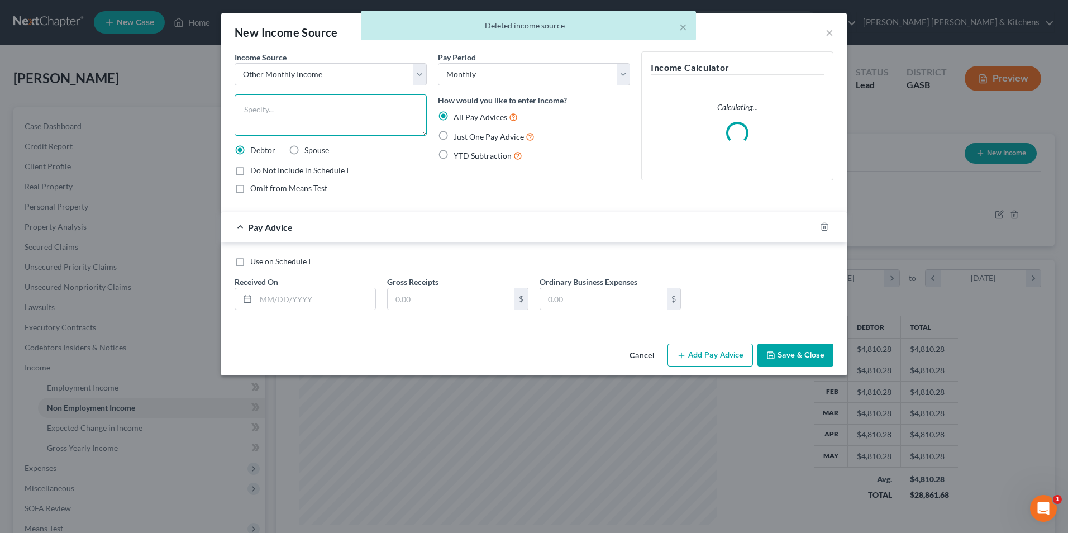
click at [265, 128] on textarea at bounding box center [331, 114] width 192 height 41
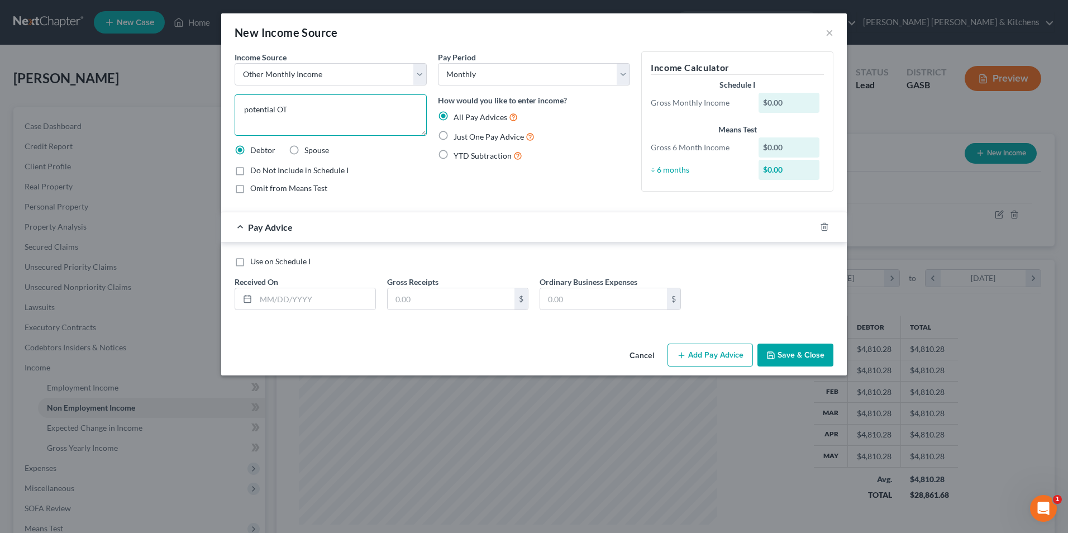
type textarea "potential OT"
click at [250, 184] on label "Omit from Means Test" at bounding box center [288, 188] width 77 height 11
click at [255, 184] on input "Omit from Means Test" at bounding box center [258, 186] width 7 height 7
checkbox input "true"
click at [308, 306] on input "text" at bounding box center [316, 298] width 120 height 21
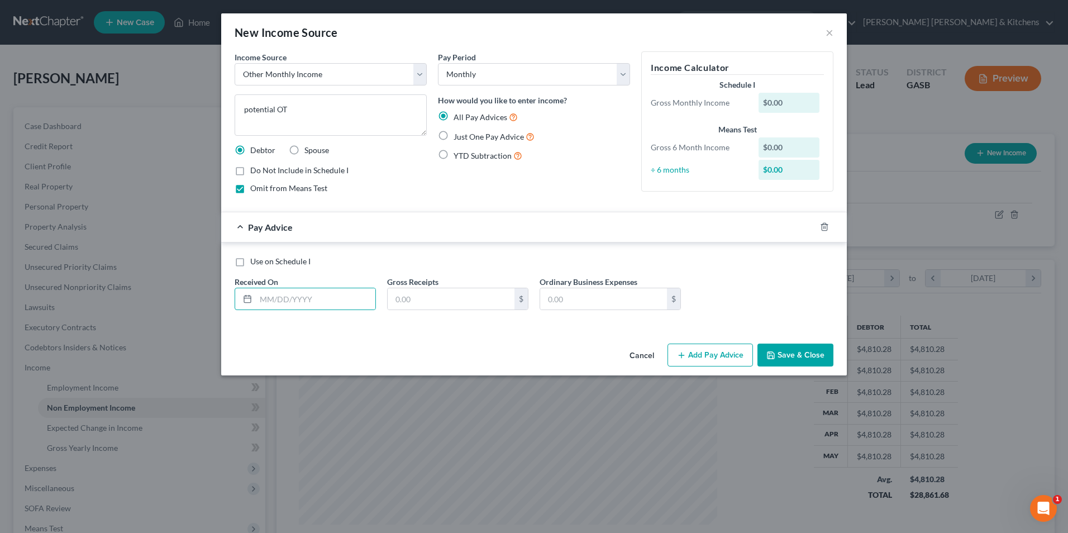
click at [454, 136] on label "Just One Pay Advice" at bounding box center [494, 136] width 81 height 13
click at [458, 136] on input "Just One Pay Advice" at bounding box center [461, 133] width 7 height 7
radio input "true"
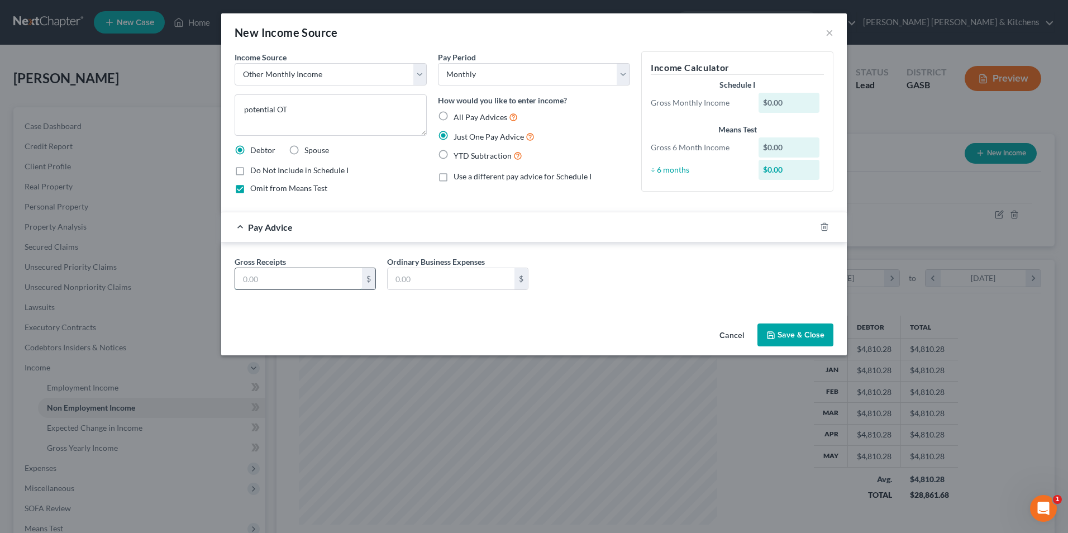
click at [322, 279] on input "text" at bounding box center [298, 278] width 127 height 21
type input "630.00"
type input "0.00"
click at [797, 337] on button "Save & Close" at bounding box center [795, 334] width 76 height 23
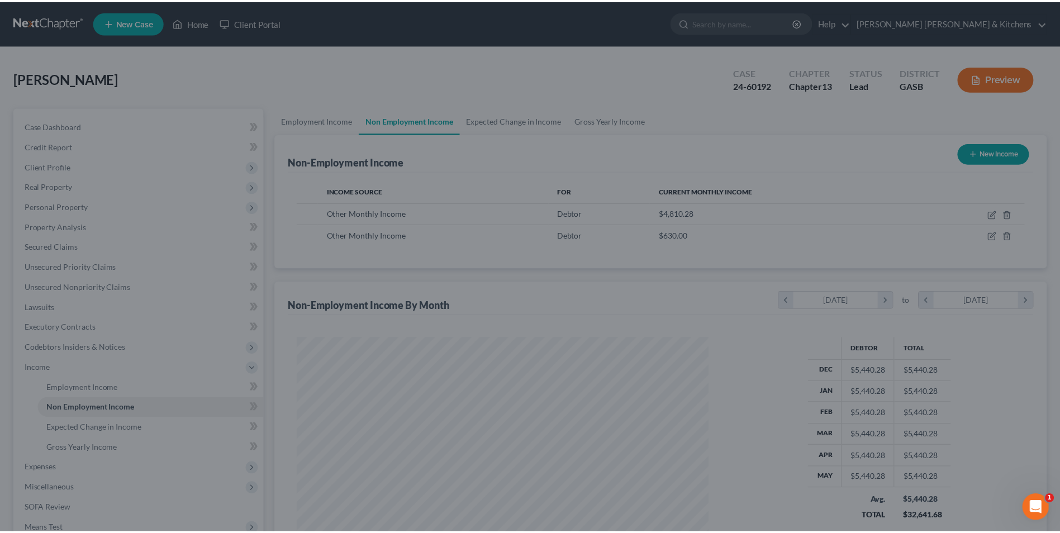
scroll to position [558399, 558168]
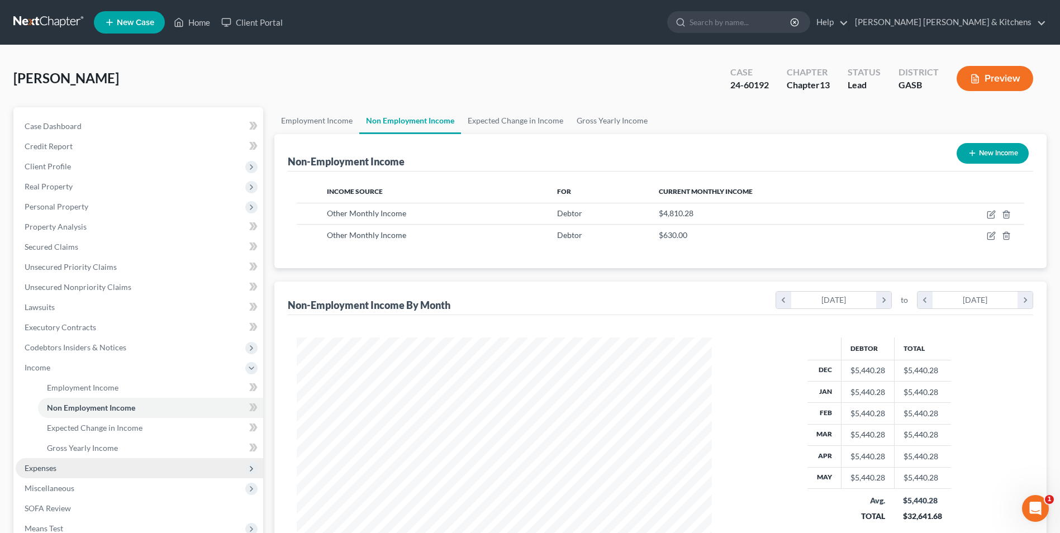
click at [34, 472] on span "Expenses" at bounding box center [41, 467] width 32 height 9
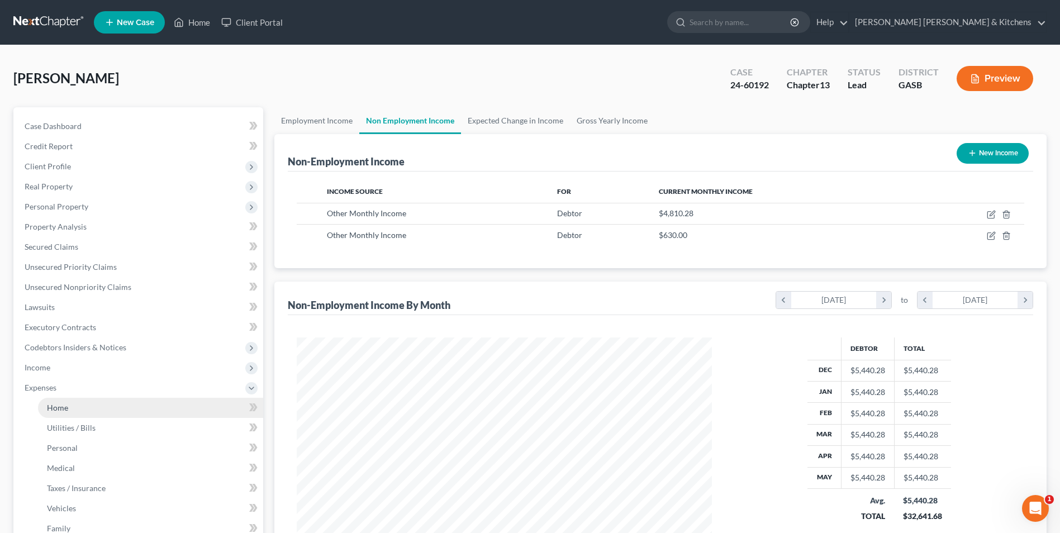
click at [62, 412] on span "Home" at bounding box center [57, 407] width 21 height 9
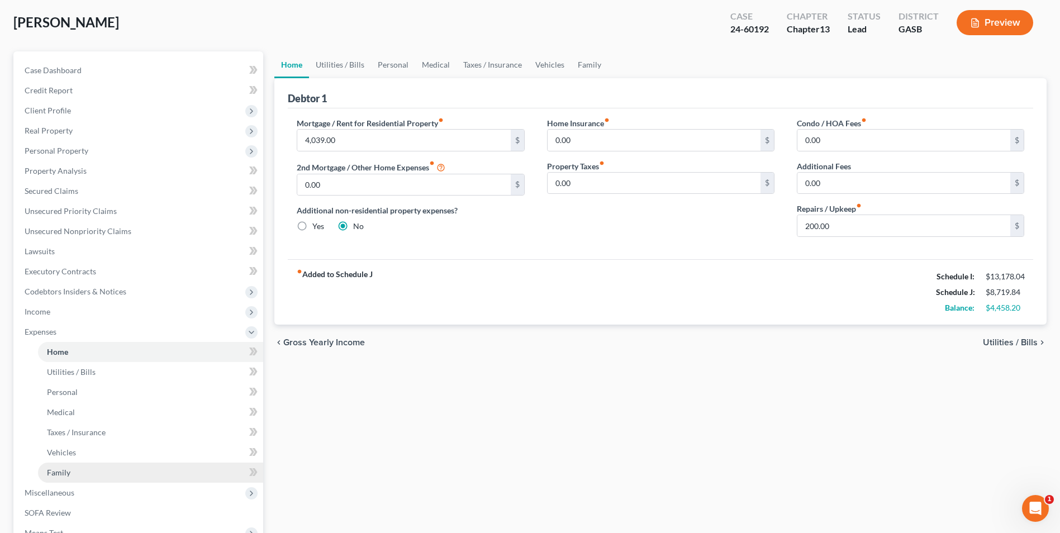
click at [57, 468] on span "Family" at bounding box center [58, 472] width 23 height 9
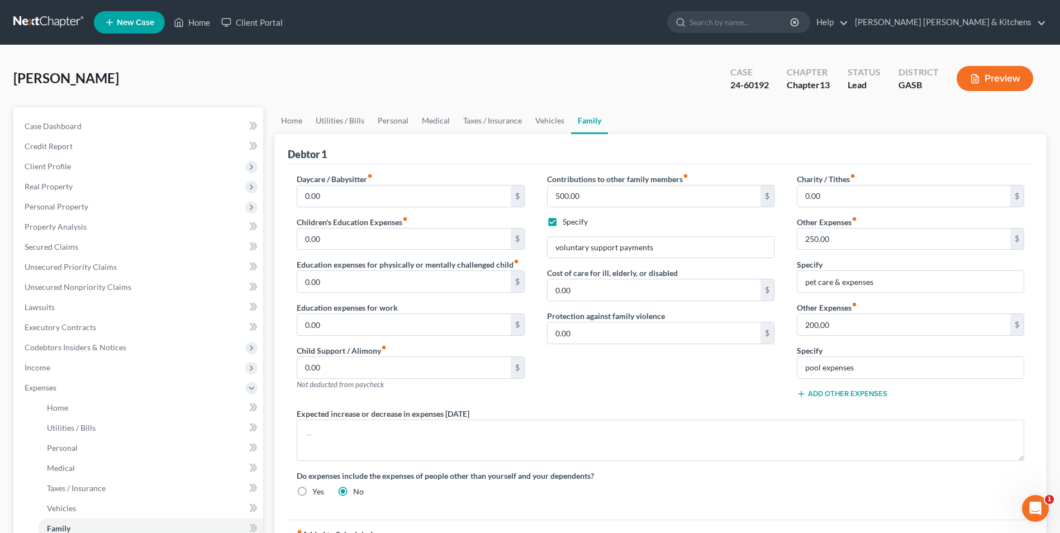
click at [849, 390] on button "Add Other Expenses" at bounding box center [842, 393] width 90 height 9
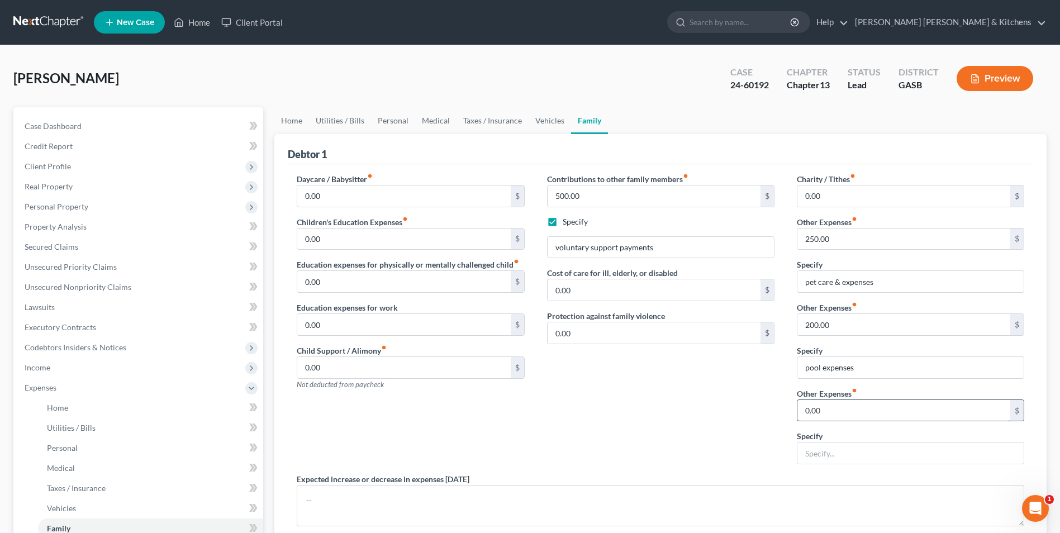
click at [835, 409] on input "0.00" at bounding box center [903, 410] width 213 height 21
type input "3,131"
type input "t"
type input "hotels for work"
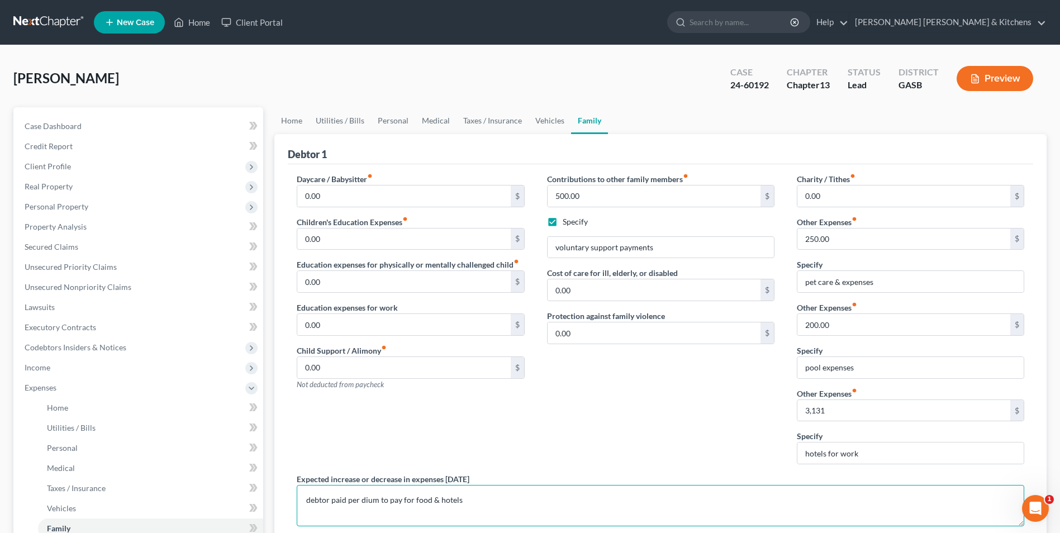
type textarea "debtor paid per dium to pay for food & hotels"
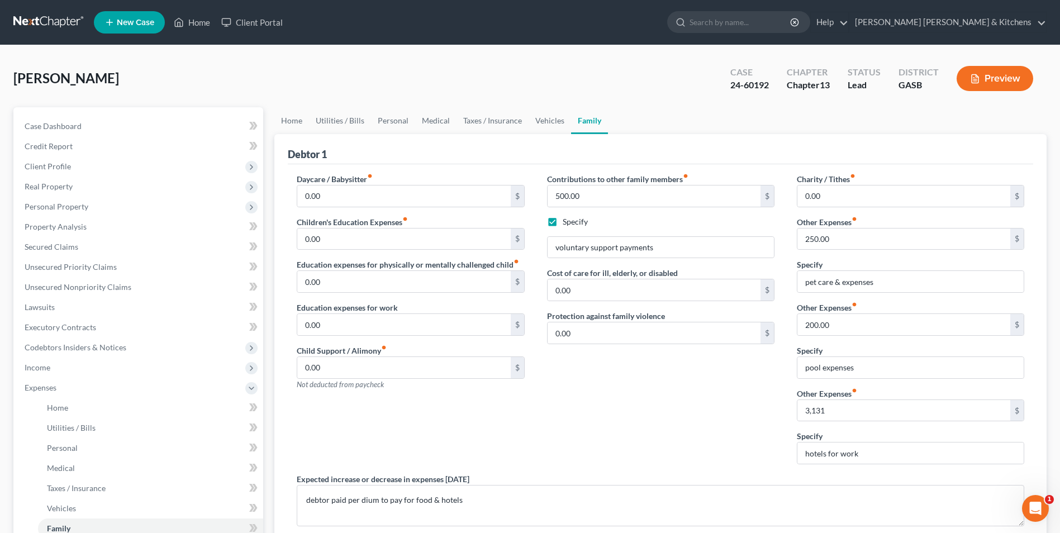
scroll to position [222, 0]
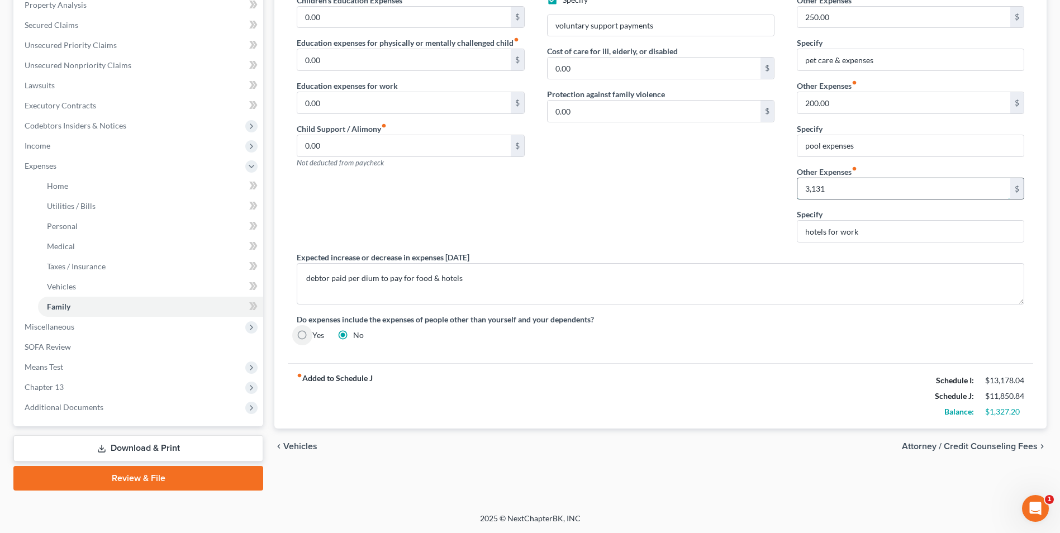
click at [814, 187] on input "3,131" at bounding box center [903, 188] width 213 height 21
click at [814, 185] on input "3,131" at bounding box center [903, 188] width 213 height 21
type input "3,232"
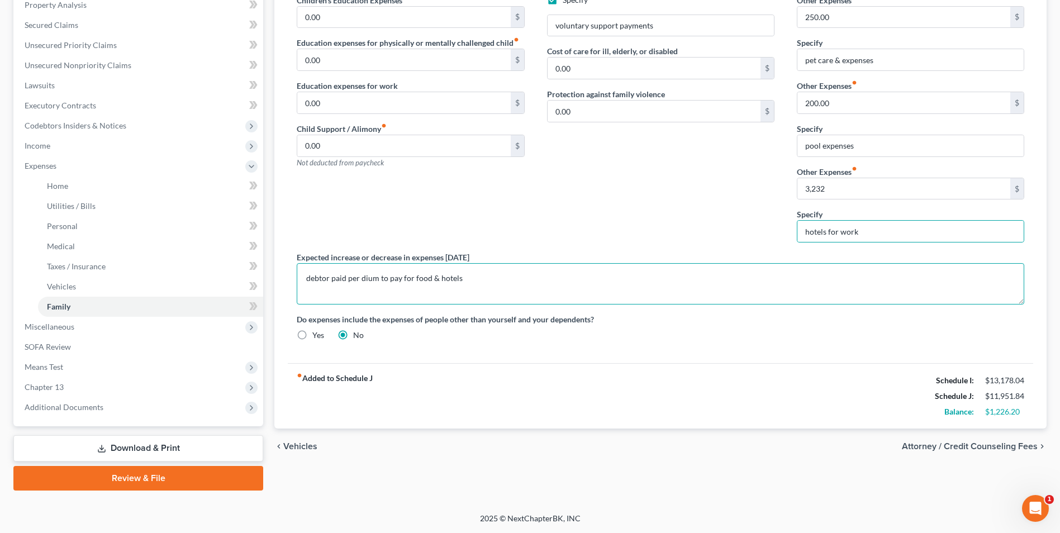
click at [373, 281] on textarea "debtor paid per dium to pay for food & hotels" at bounding box center [660, 283] width 727 height 41
click at [546, 297] on textarea "debtor paid per dium to pay for food & hotels" at bounding box center [660, 283] width 727 height 41
click at [356, 280] on textarea "debtor paid per dium to pay for food & hotels" at bounding box center [660, 283] width 727 height 41
click at [470, 285] on textarea "debtor paid perdium to pay for food & hotels" at bounding box center [660, 283] width 727 height 41
type textarea "debtor paid perdium to pay for food & hotels"
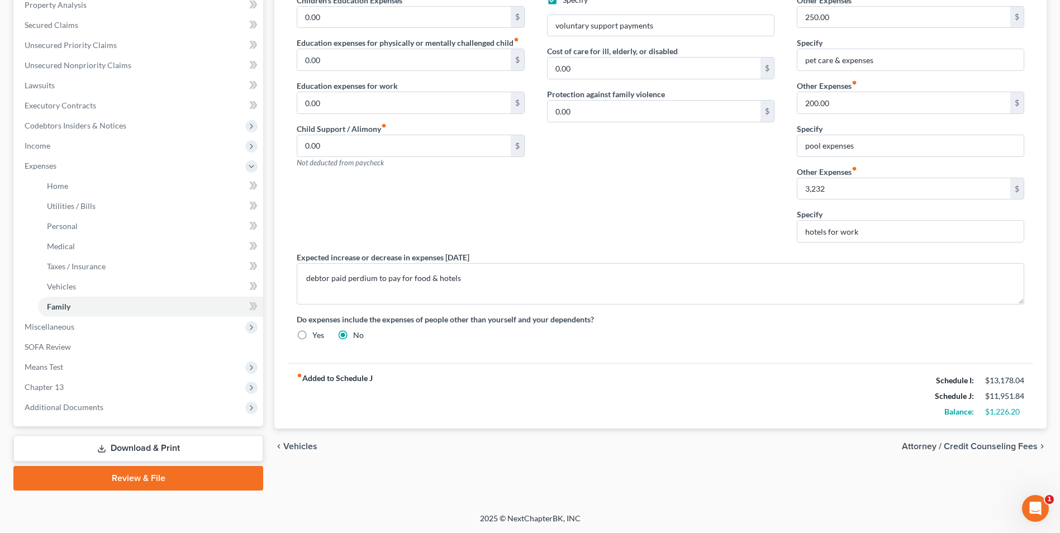
click at [165, 446] on link "Download & Print" at bounding box center [138, 448] width 250 height 26
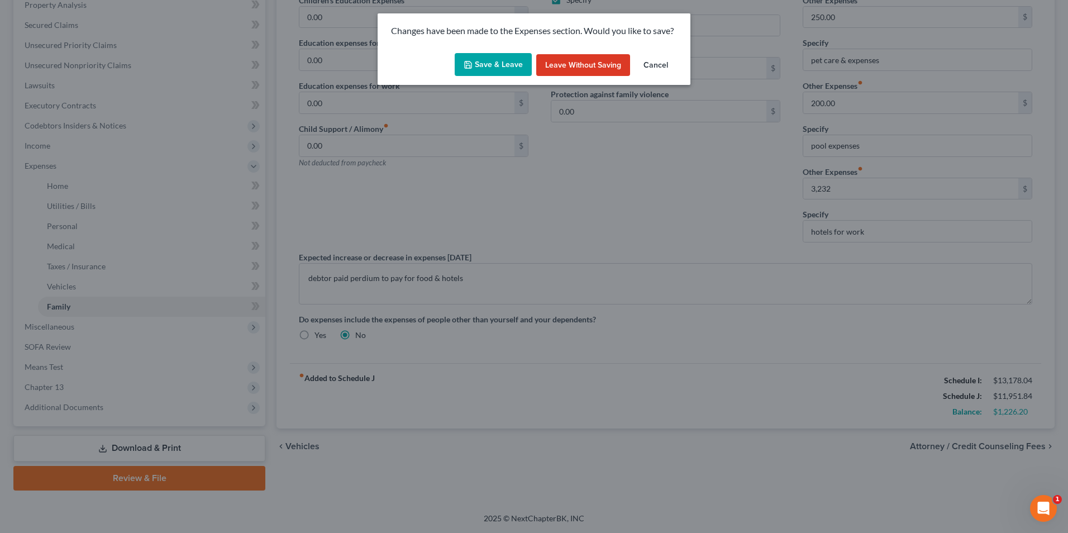
click at [503, 70] on button "Save & Leave" at bounding box center [493, 64] width 77 height 23
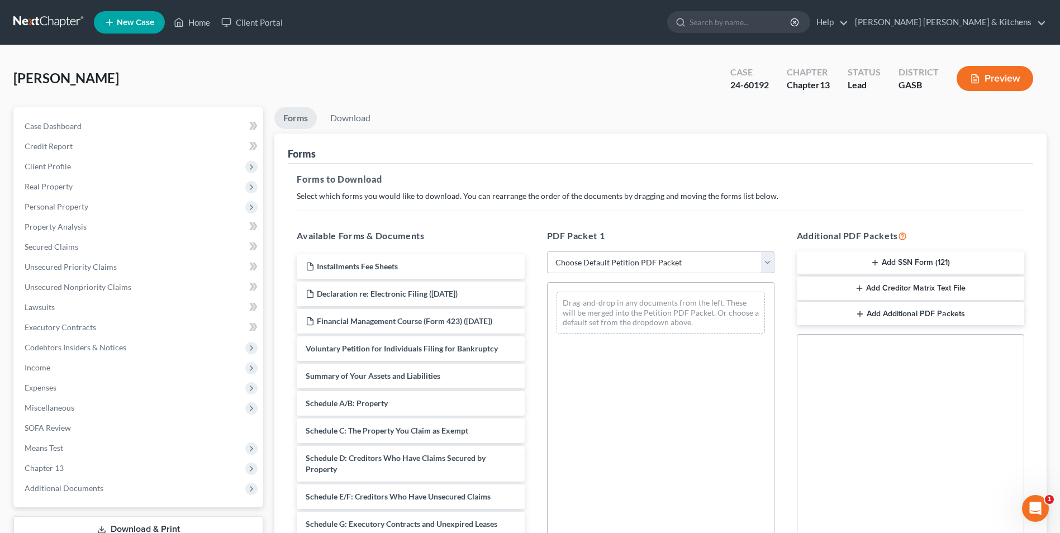
click at [594, 268] on select "Choose Default Petition PDF Packet Complete Bankruptcy Petition (all forms and …" at bounding box center [660, 262] width 227 height 22
select select "2"
click at [547, 251] on select "Choose Default Petition PDF Packet Complete Bankruptcy Petition (all forms and …" at bounding box center [660, 262] width 227 height 22
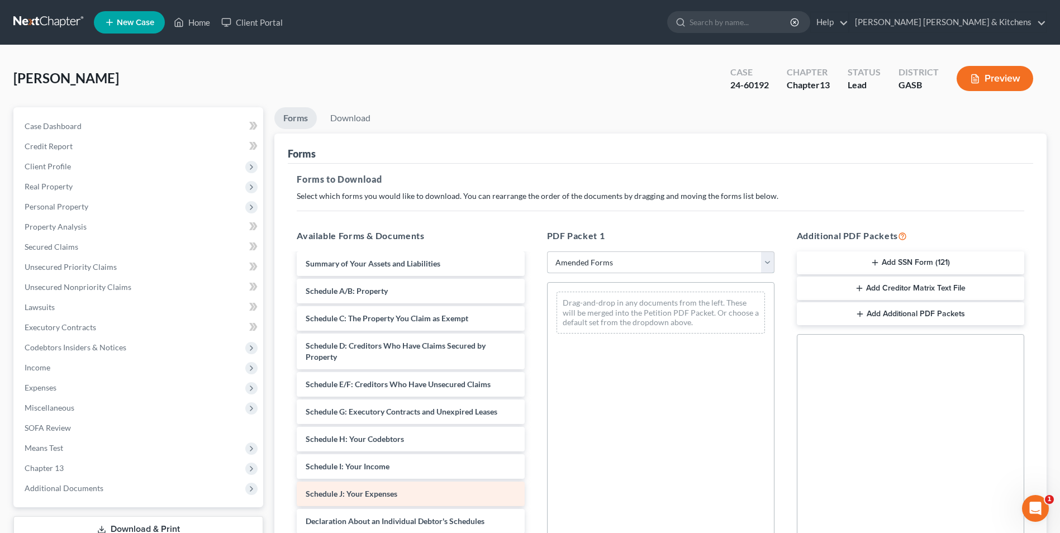
scroll to position [56, 0]
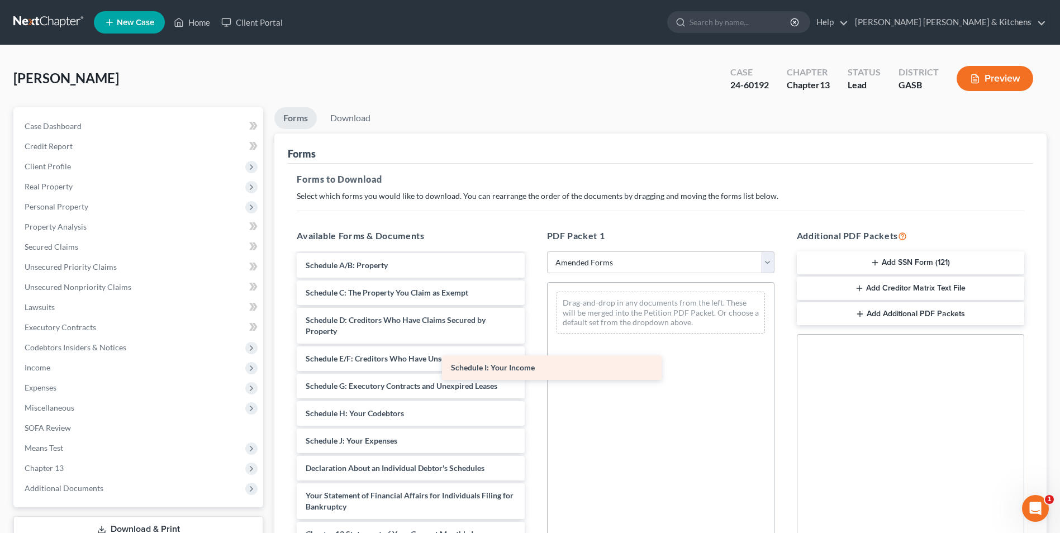
drag, startPoint x: 445, startPoint y: 444, endPoint x: 618, endPoint y: 317, distance: 214.2
click at [533, 319] on div "Schedule I: Your Income Voluntary Petition for Individuals Filing for Bankruptc…" at bounding box center [410, 432] width 245 height 469
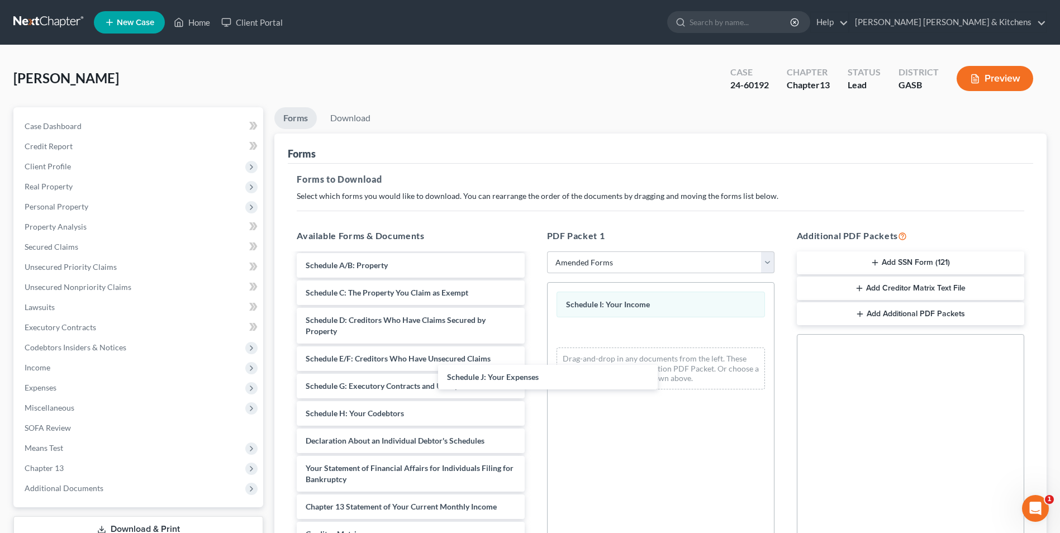
drag, startPoint x: 457, startPoint y: 447, endPoint x: 628, endPoint y: 359, distance: 192.6
click at [533, 360] on div "Schedule J: Your Expenses Voluntary Petition for Individuals Filing for Bankrup…" at bounding box center [410, 418] width 245 height 441
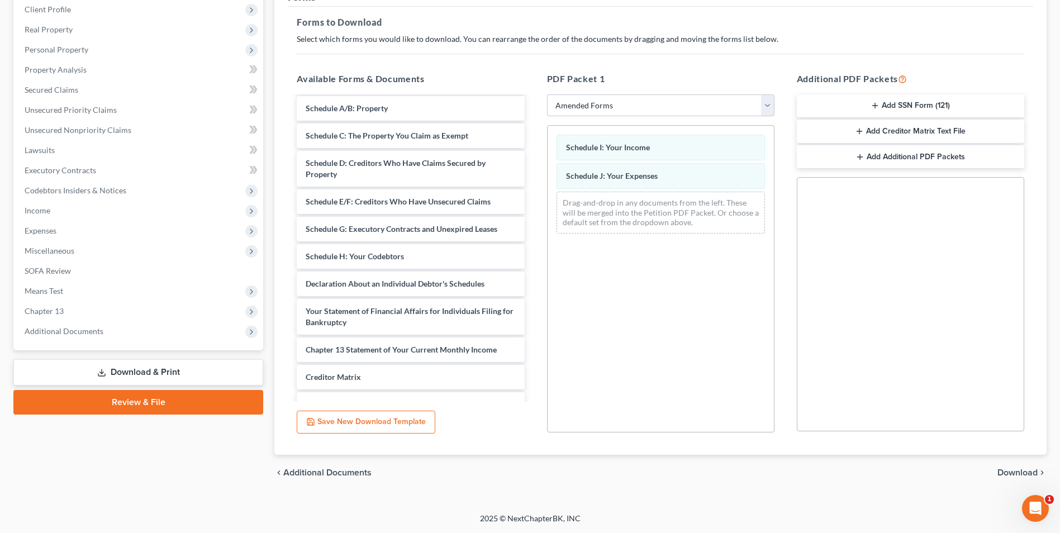
click at [1027, 470] on span "Download" at bounding box center [1017, 472] width 40 height 9
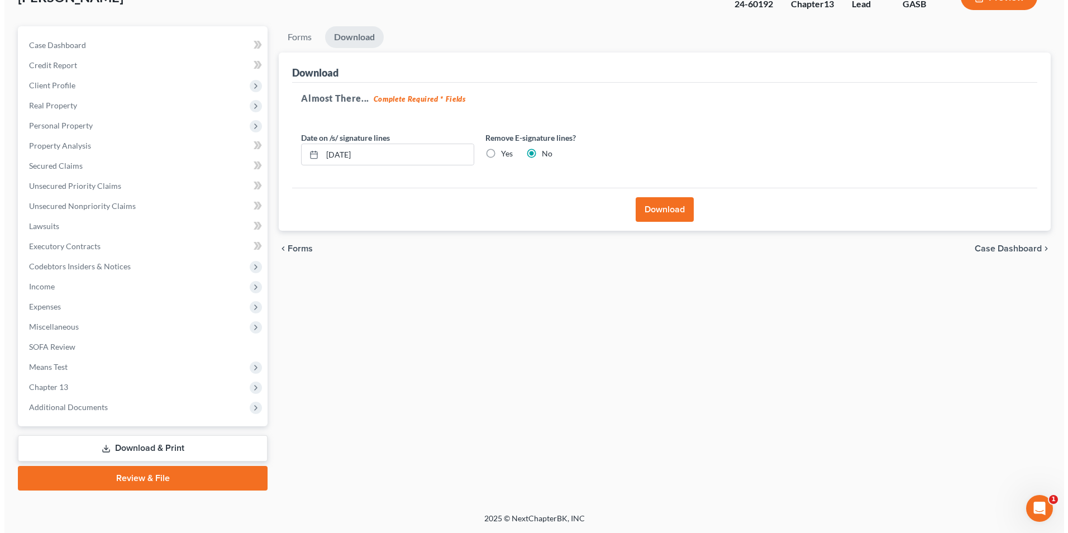
scroll to position [81, 0]
click at [645, 203] on button "Download" at bounding box center [660, 209] width 58 height 25
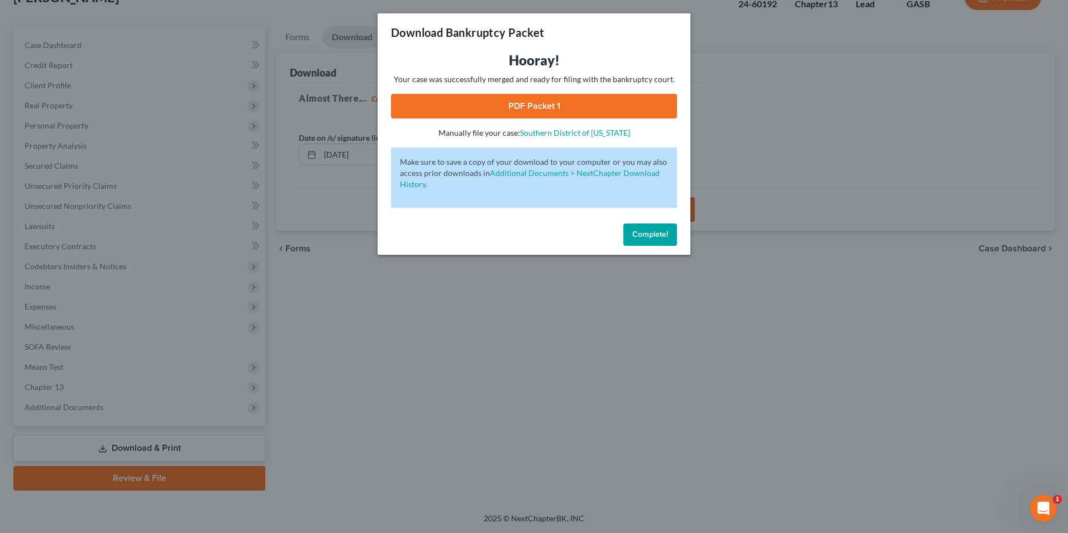
click at [523, 101] on link "PDF Packet 1" at bounding box center [534, 106] width 286 height 25
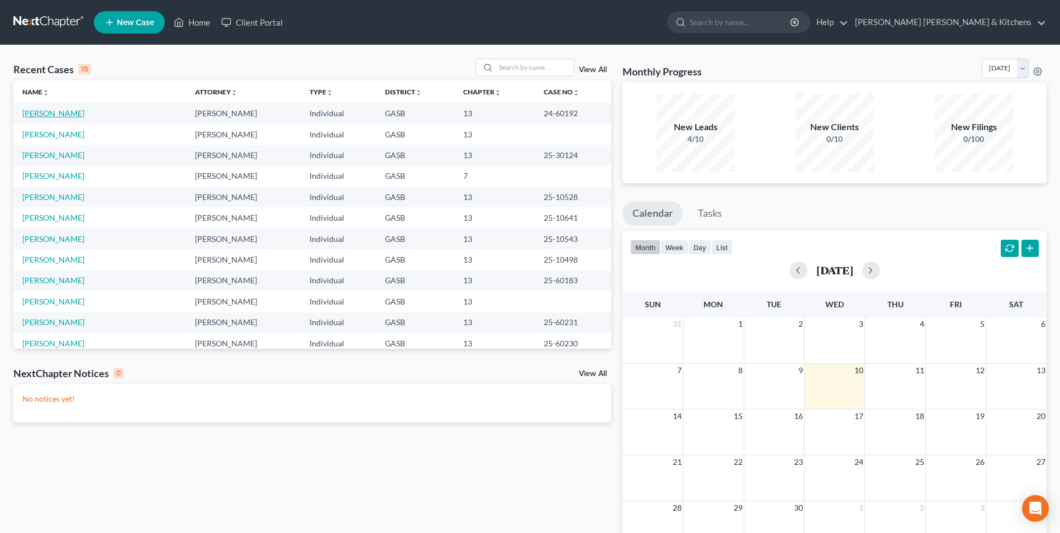
click at [39, 109] on link "[PERSON_NAME]" at bounding box center [53, 112] width 62 height 9
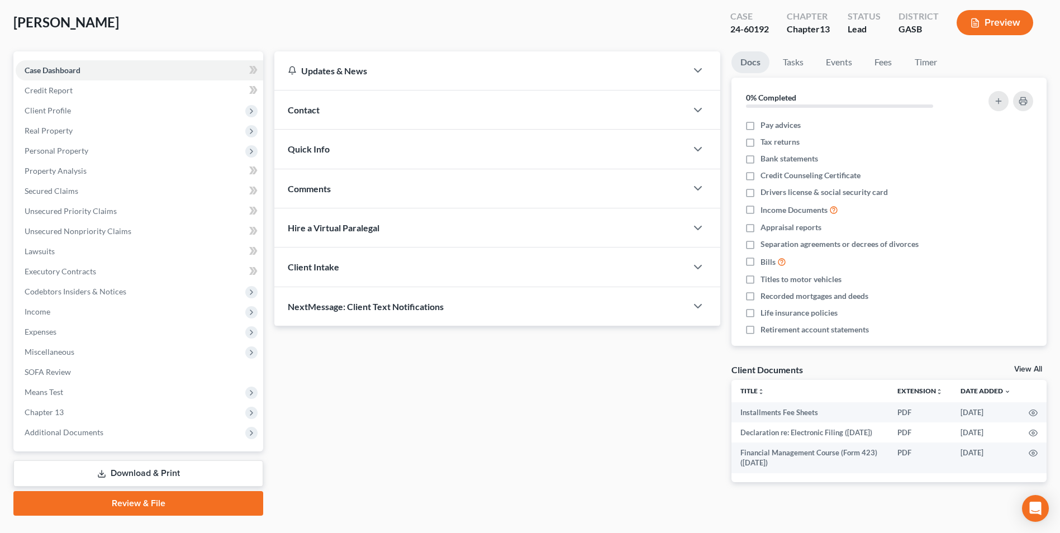
click at [130, 471] on link "Download & Print" at bounding box center [138, 473] width 250 height 26
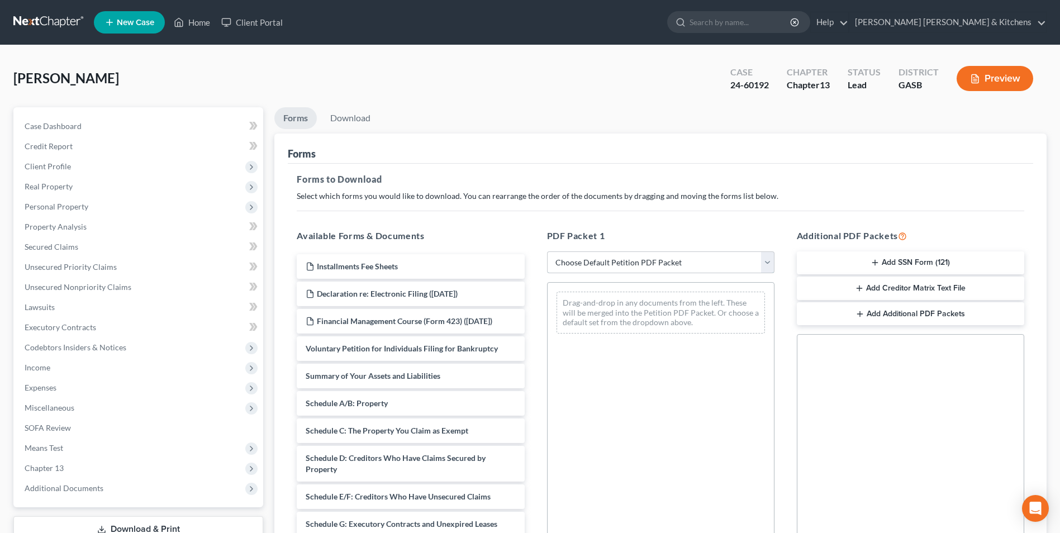
click at [575, 264] on select "Choose Default Petition PDF Packet Complete Bankruptcy Petition (all forms and …" at bounding box center [660, 262] width 227 height 22
select select "2"
click at [547, 251] on select "Choose Default Petition PDF Packet Complete Bankruptcy Petition (all forms and …" at bounding box center [660, 262] width 227 height 22
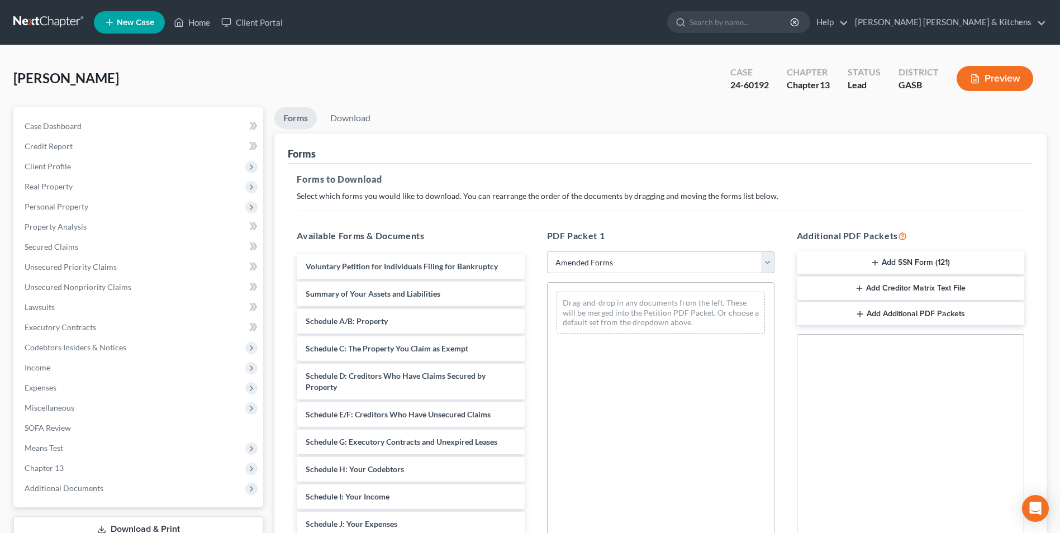
scroll to position [96, 0]
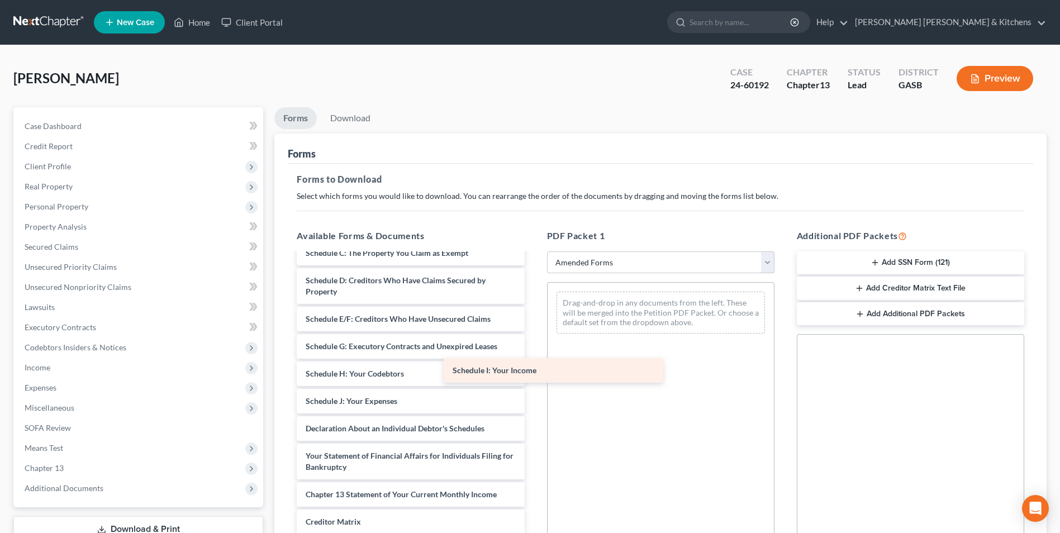
drag, startPoint x: 407, startPoint y: 411, endPoint x: 631, endPoint y: 327, distance: 239.7
click at [533, 328] on div "Schedule I: Your Income Voluntary Petition for Individuals Filing for Bankruptc…" at bounding box center [410, 393] width 245 height 469
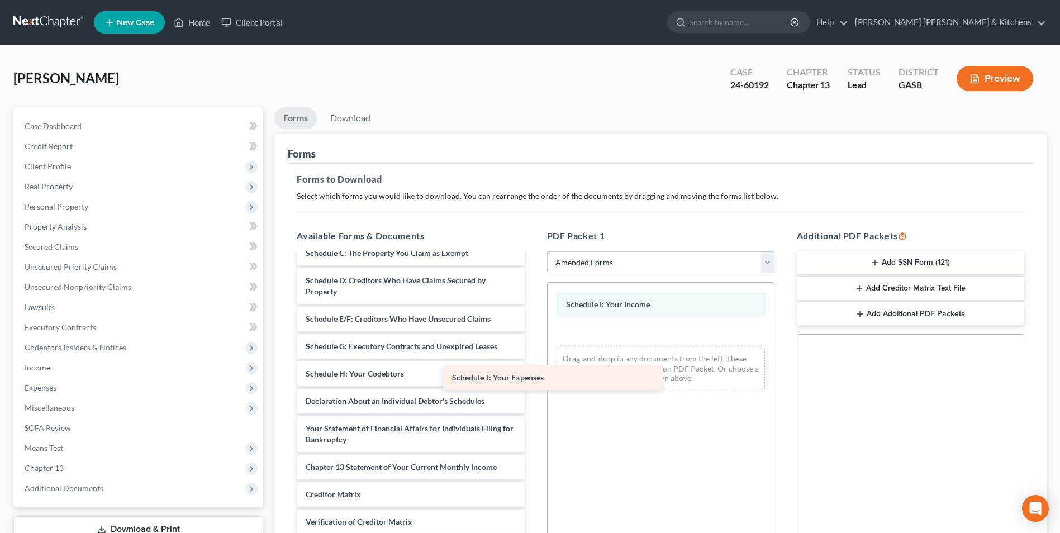
drag, startPoint x: 419, startPoint y: 409, endPoint x: 652, endPoint y: 361, distance: 238.4
click at [533, 361] on div "Schedule J: Your Expenses Voluntary Petition for Individuals Filing for Bankrup…" at bounding box center [410, 379] width 245 height 441
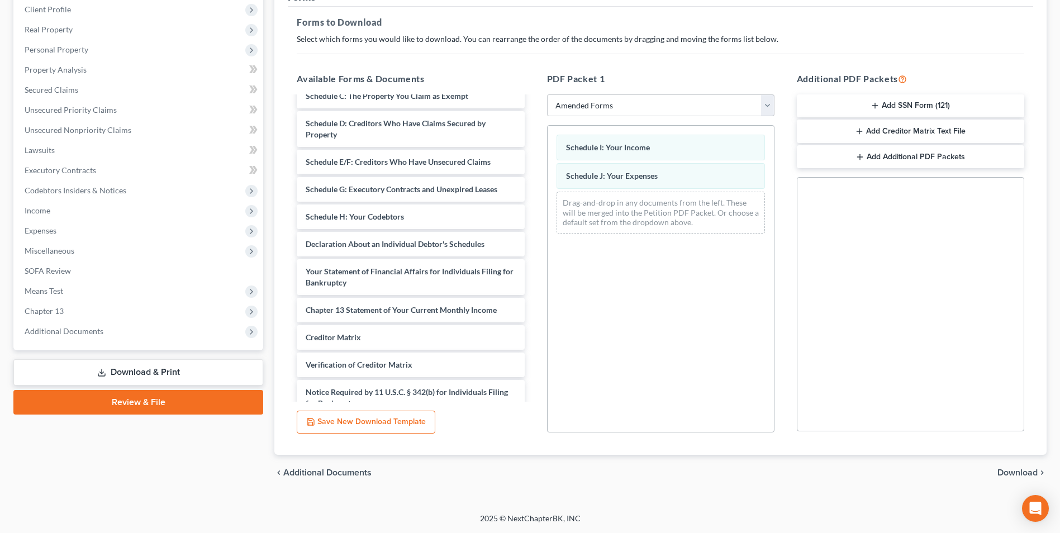
click at [1011, 469] on span "Download" at bounding box center [1017, 472] width 40 height 9
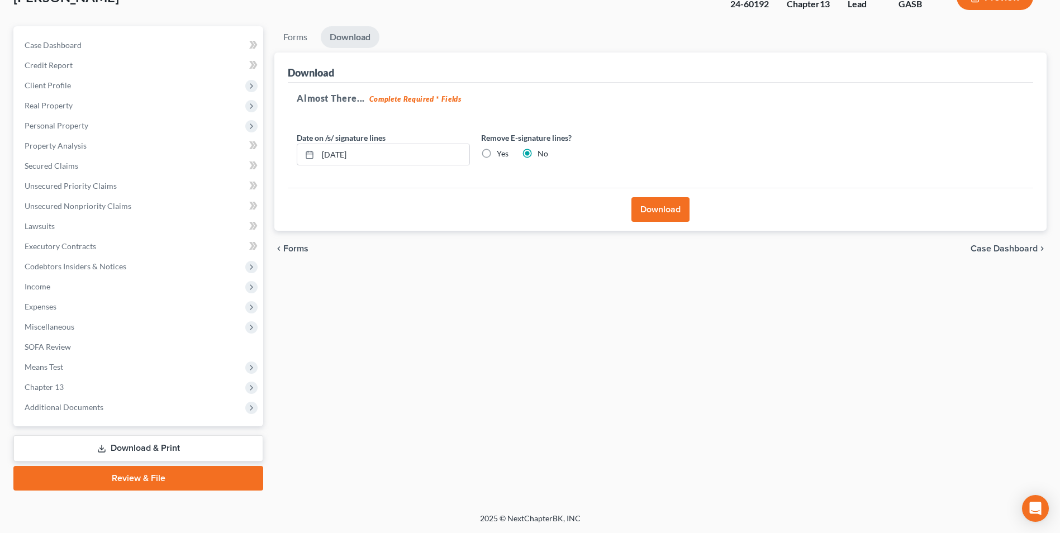
scroll to position [81, 0]
click at [661, 217] on button "Download" at bounding box center [660, 209] width 58 height 25
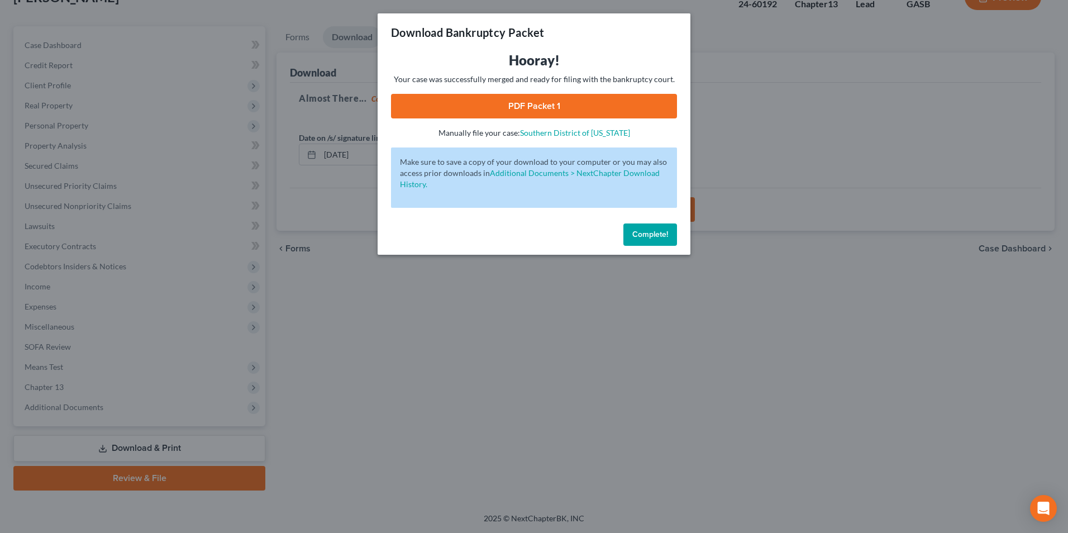
click at [509, 98] on link "PDF Packet 1" at bounding box center [534, 106] width 286 height 25
click at [375, 344] on div "Download Bankruptcy Packet Hooray! Your case was successfully merged and ready …" at bounding box center [534, 266] width 1068 height 533
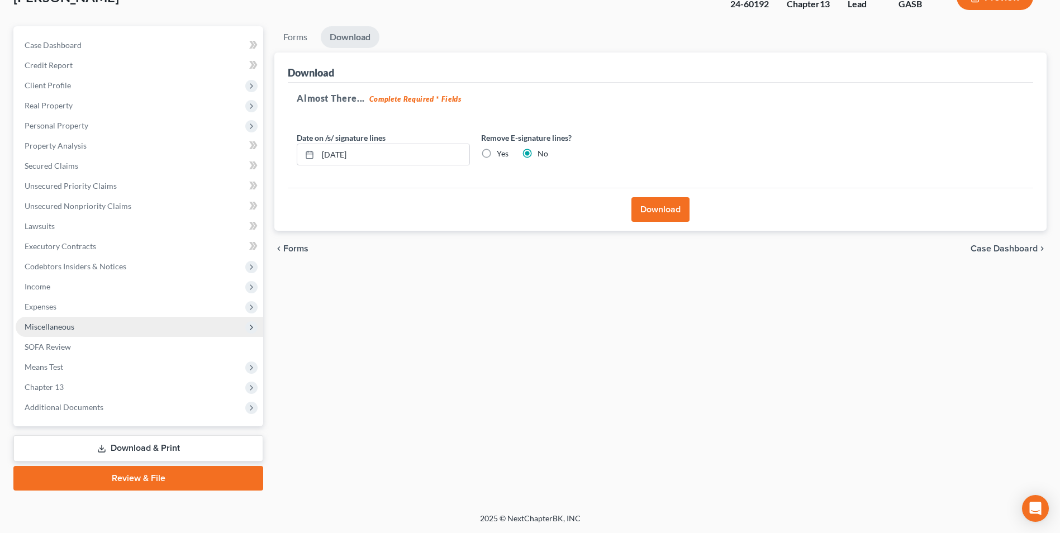
click at [39, 323] on span "Miscellaneous" at bounding box center [50, 326] width 50 height 9
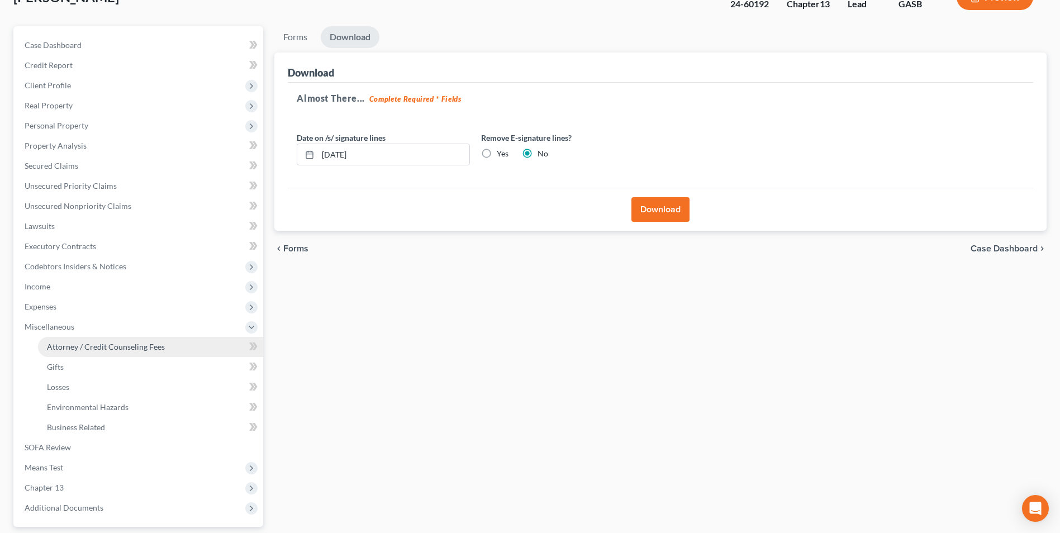
drag, startPoint x: 50, startPoint y: 344, endPoint x: 72, endPoint y: 352, distance: 23.7
click at [50, 344] on span "Attorney / Credit Counseling Fees" at bounding box center [106, 346] width 118 height 9
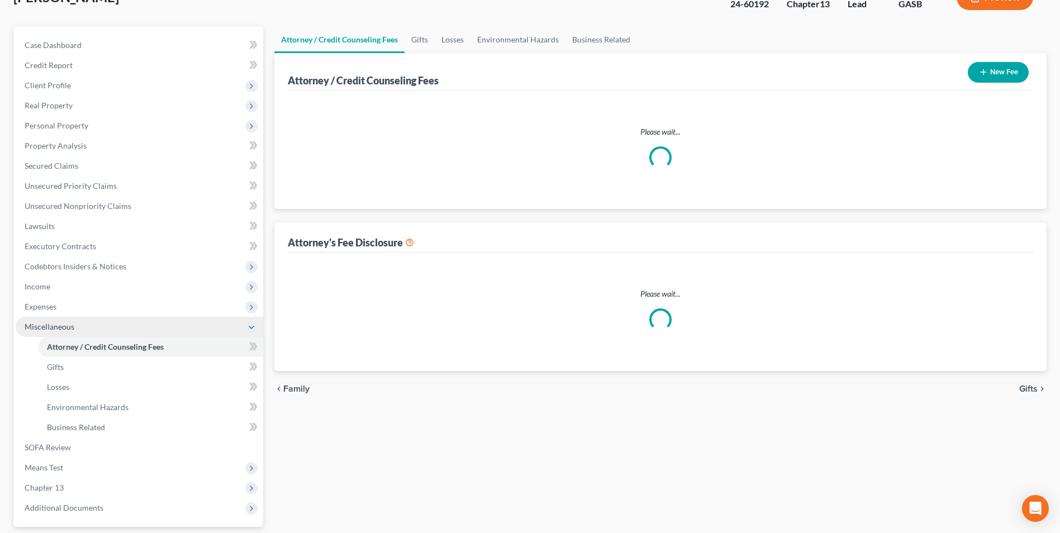
scroll to position [19, 0]
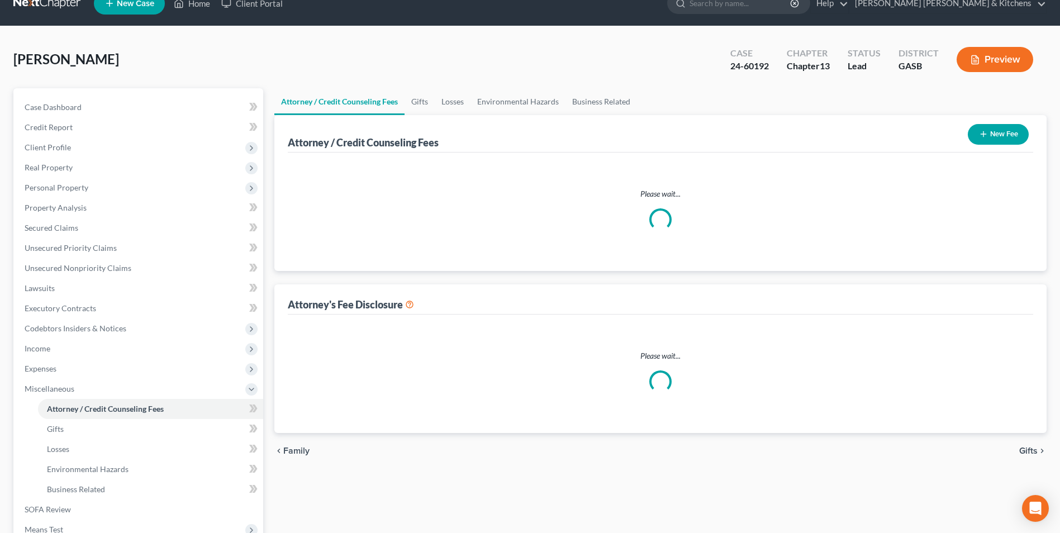
select select "0"
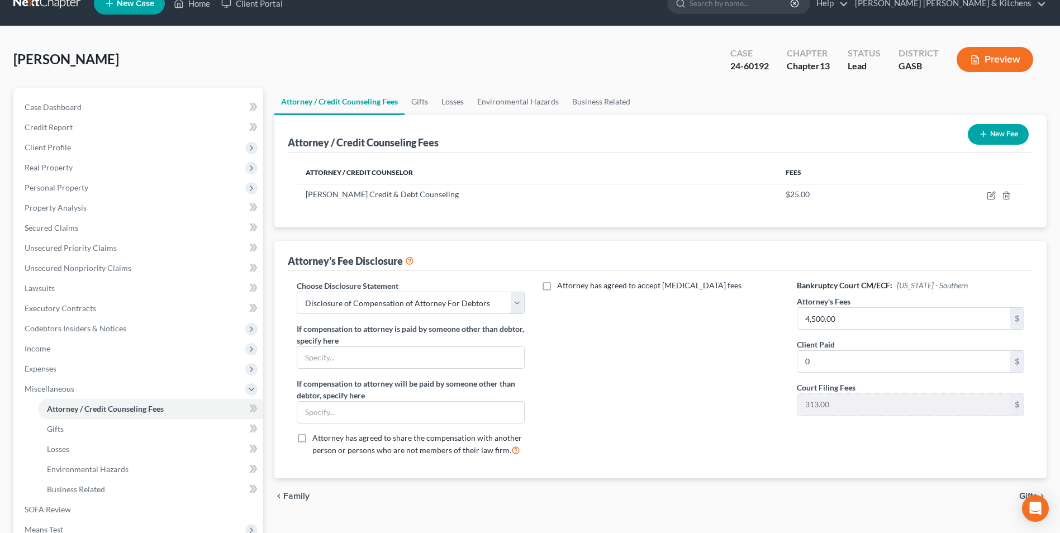
scroll to position [0, 0]
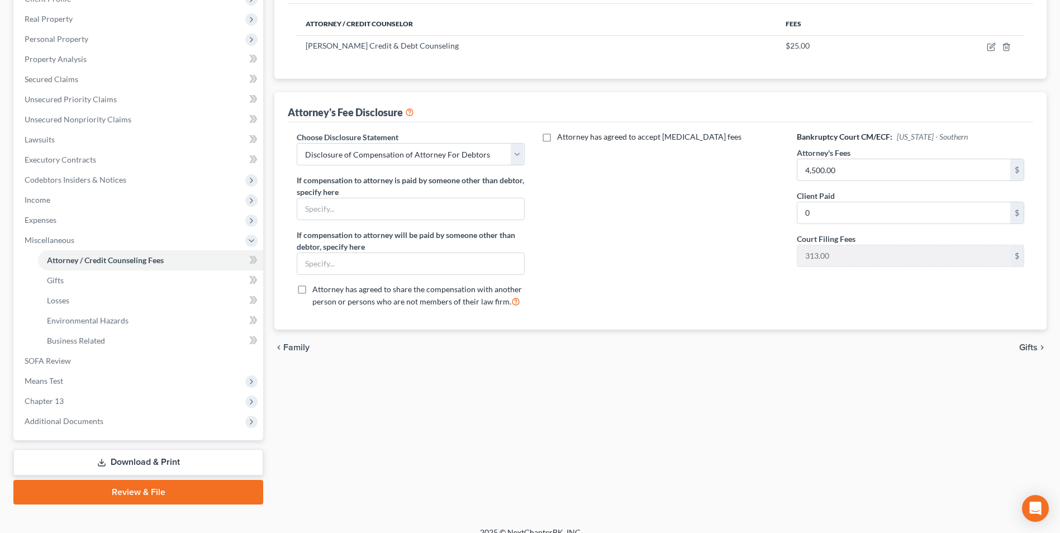
click at [141, 466] on link "Download & Print" at bounding box center [138, 462] width 250 height 26
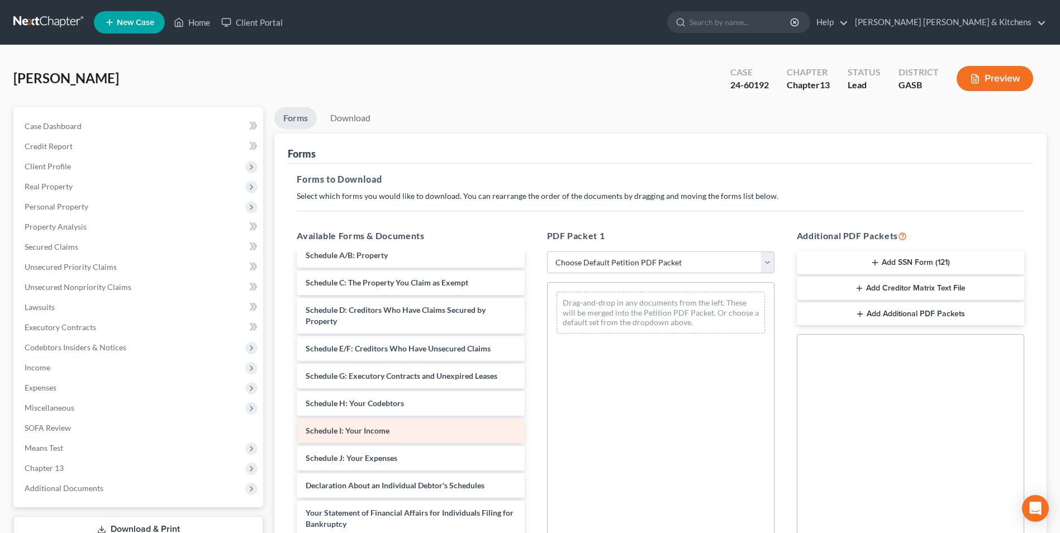
scroll to position [168, 0]
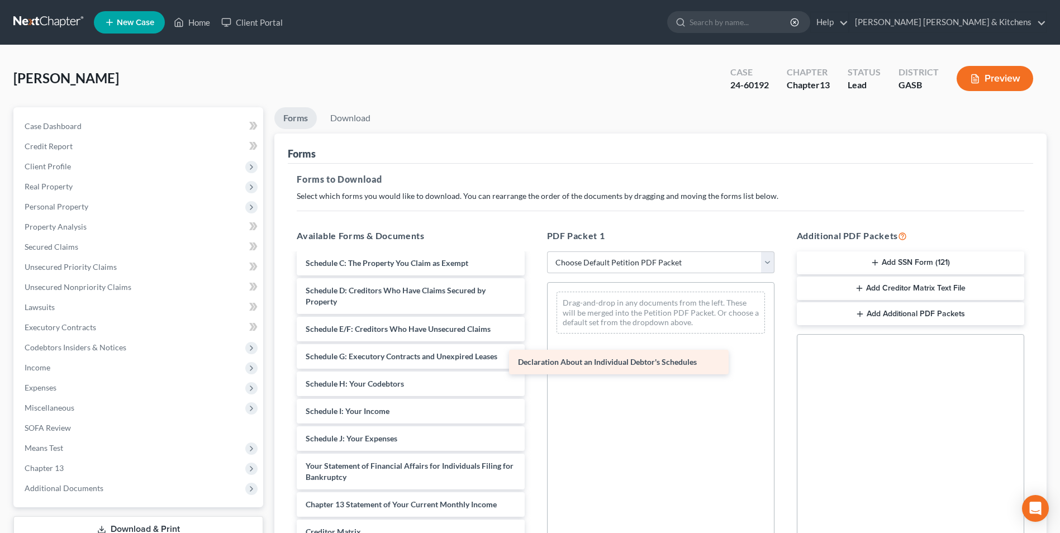
drag, startPoint x: 394, startPoint y: 480, endPoint x: 644, endPoint y: 318, distance: 297.2
click at [533, 321] on div "Declaration About an Individual Debtor's Schedules Installments Fee Sheets Decl…" at bounding box center [410, 362] width 245 height 551
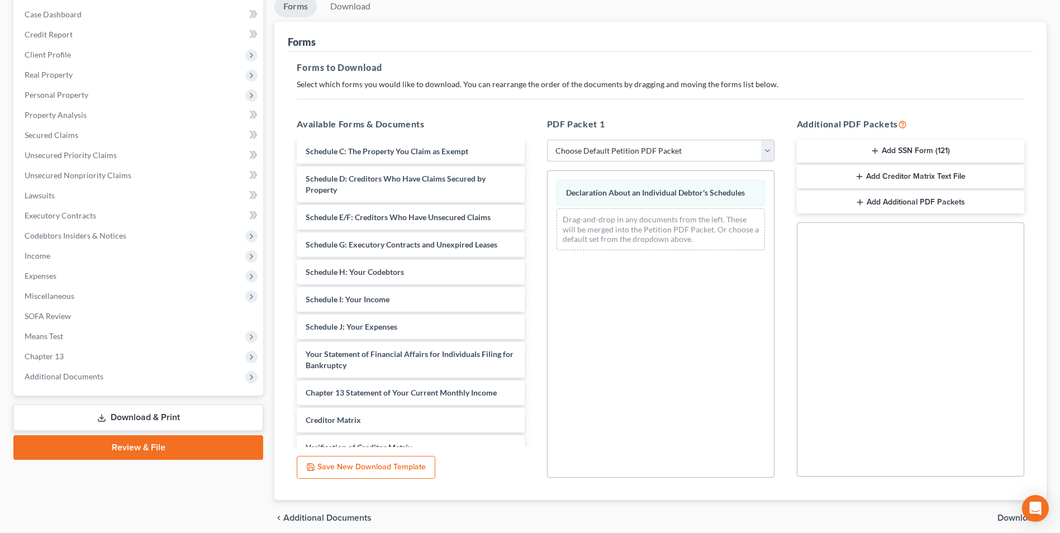
click at [1006, 516] on span "Download" at bounding box center [1017, 517] width 40 height 9
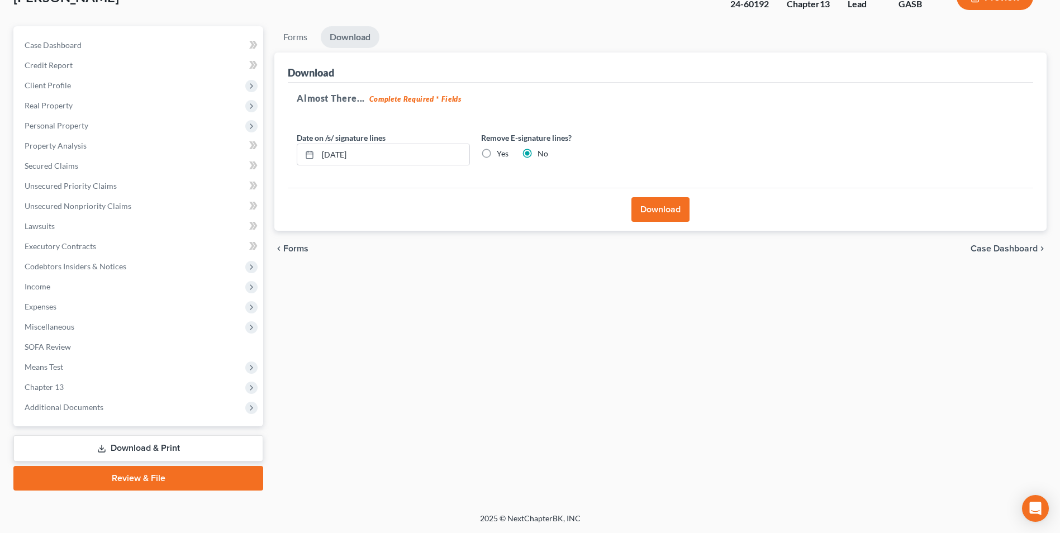
click at [676, 213] on button "Download" at bounding box center [660, 209] width 58 height 25
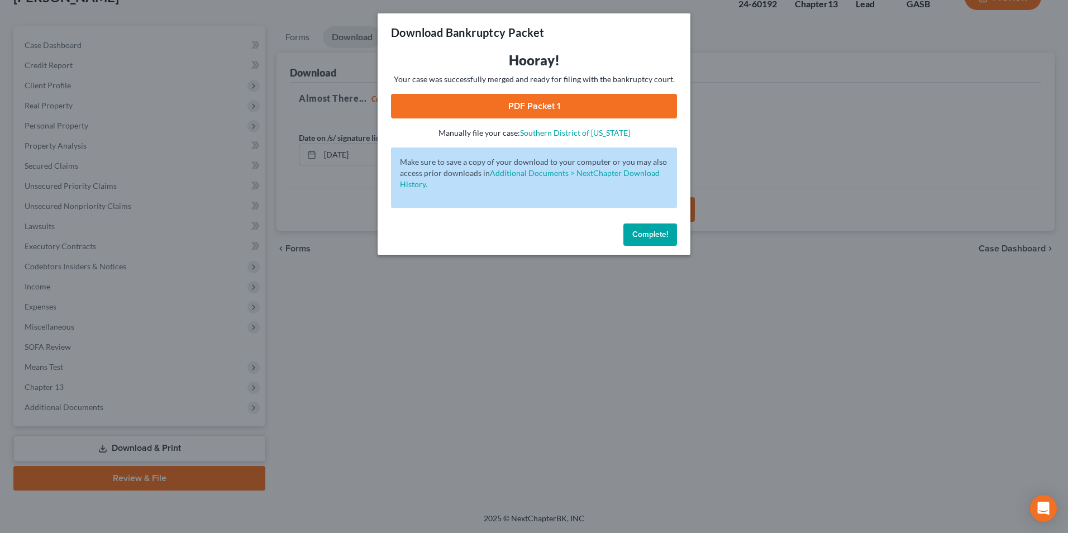
click at [547, 102] on link "PDF Packet 1" at bounding box center [534, 106] width 286 height 25
click at [564, 357] on div "Download Bankruptcy Packet Hooray! Your case was successfully merged and ready …" at bounding box center [534, 266] width 1068 height 533
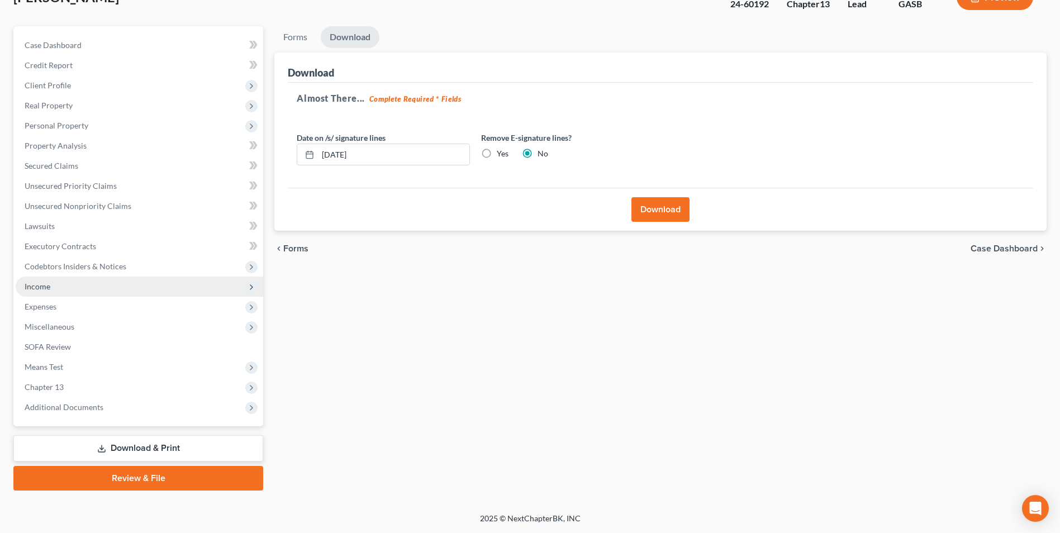
click at [41, 289] on span "Income" at bounding box center [38, 286] width 26 height 9
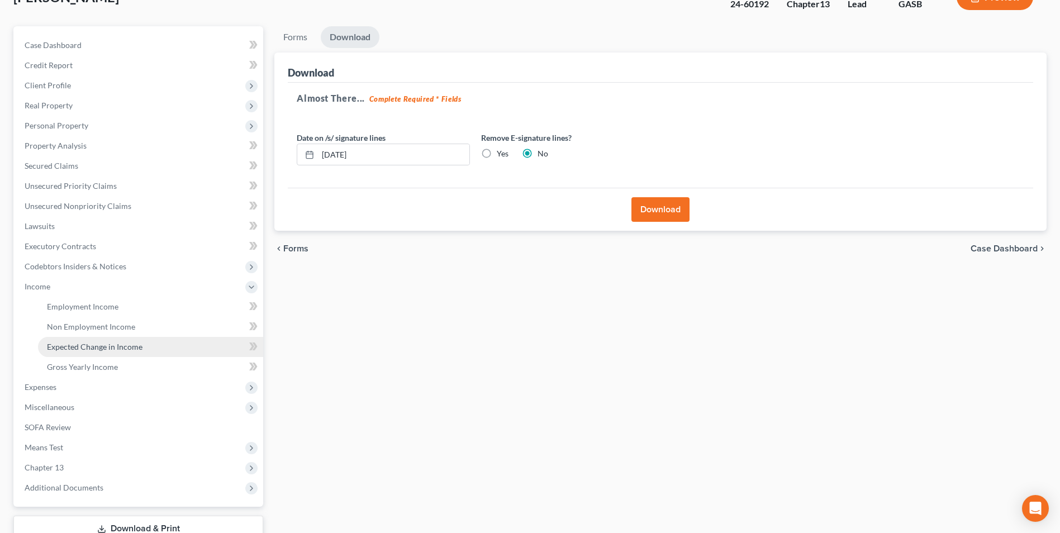
click at [56, 346] on span "Expected Change in Income" at bounding box center [95, 346] width 96 height 9
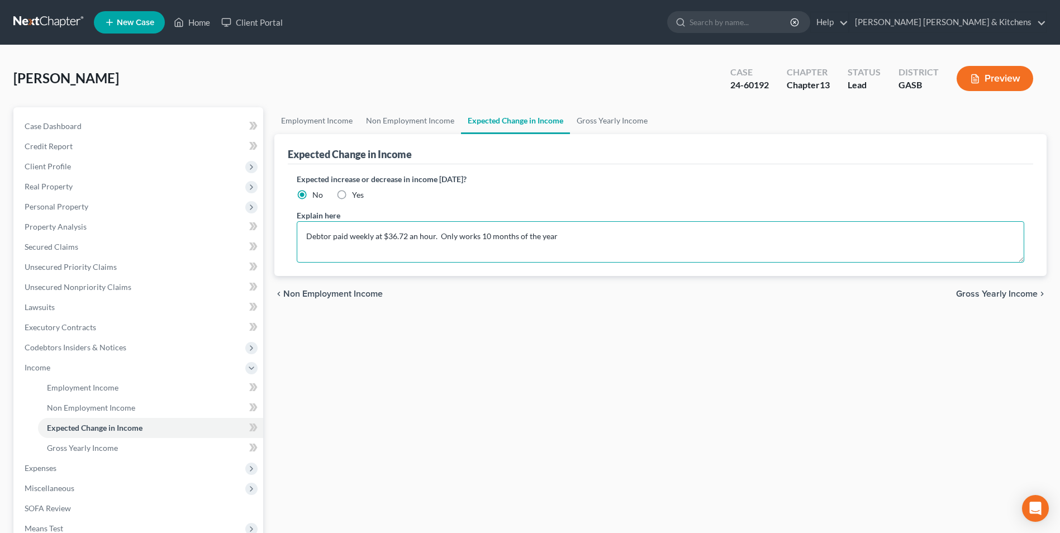
click at [351, 240] on textarea "Debtor paid weekly at $36.72 an hour. Only works 10 months of the year" at bounding box center [660, 241] width 727 height 41
type textarea "Debtor paid biweekly at $36.05 an hour."
click at [127, 403] on span "Non Employment Income" at bounding box center [91, 407] width 88 height 9
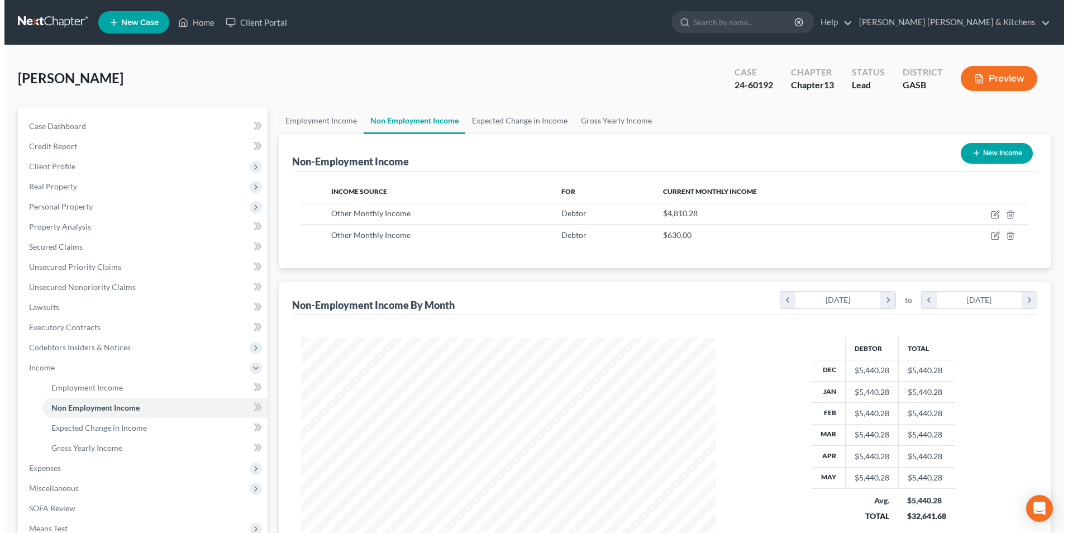
scroll to position [207, 437]
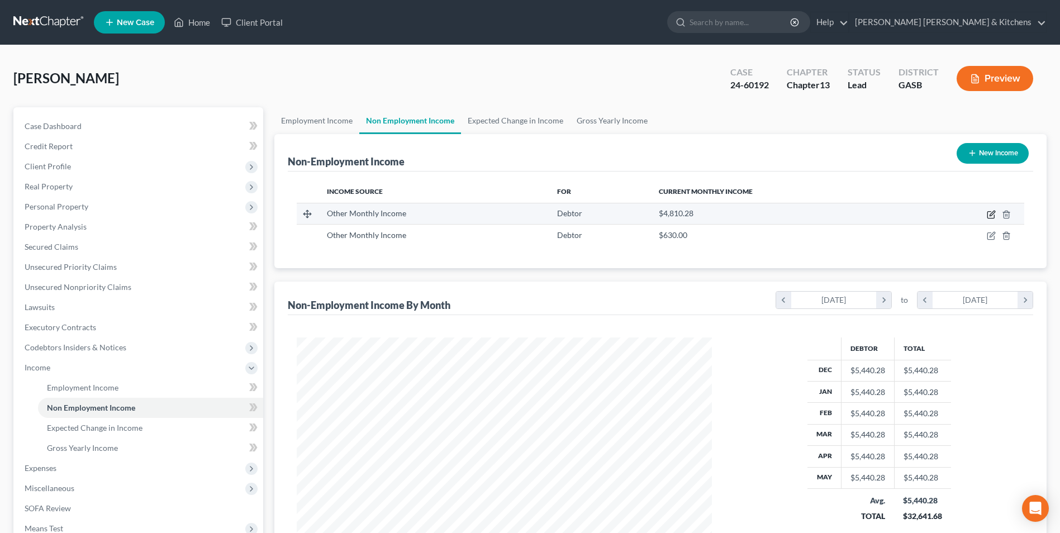
click at [991, 211] on icon "button" at bounding box center [990, 214] width 9 height 9
select select "13"
select select "0"
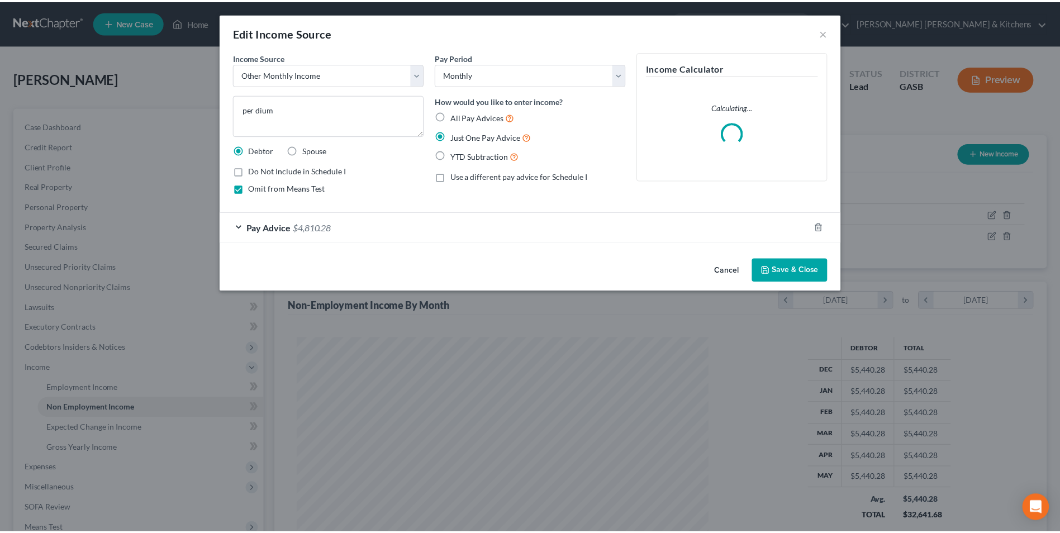
scroll to position [209, 441]
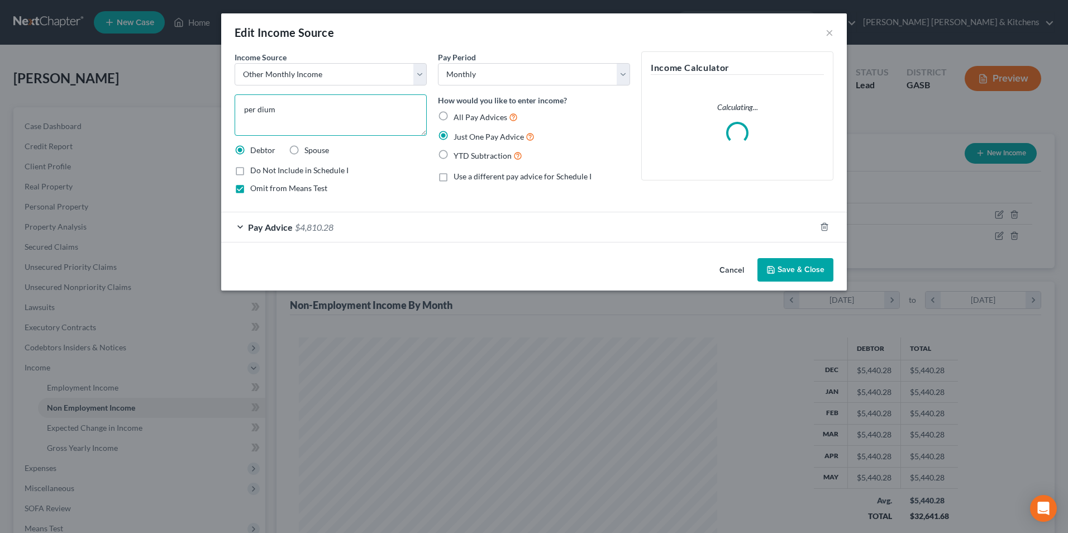
click at [262, 111] on textarea "per dium" at bounding box center [331, 114] width 192 height 41
type textarea "per diem"
click at [791, 265] on button "Save & Close" at bounding box center [795, 269] width 76 height 23
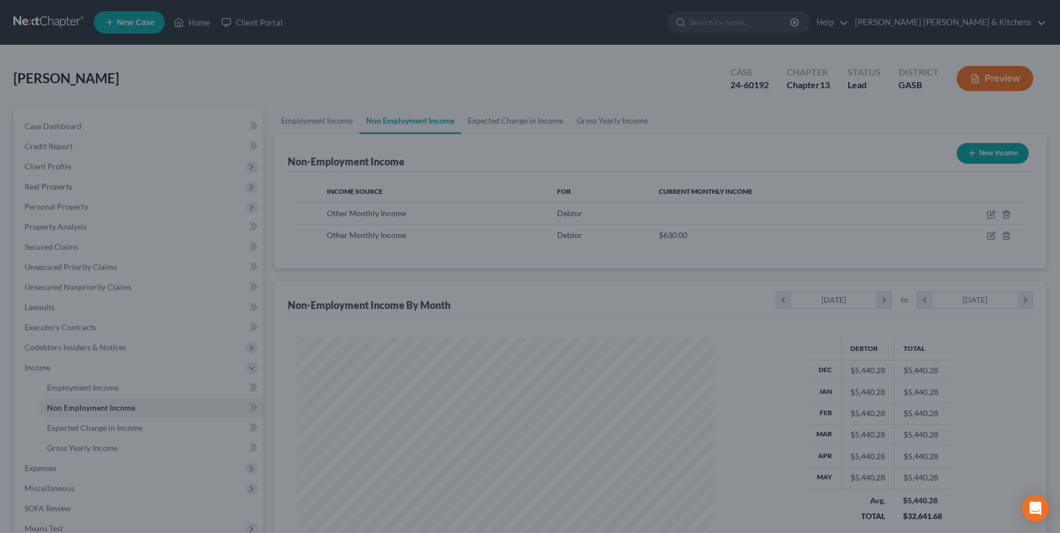
scroll to position [558399, 558168]
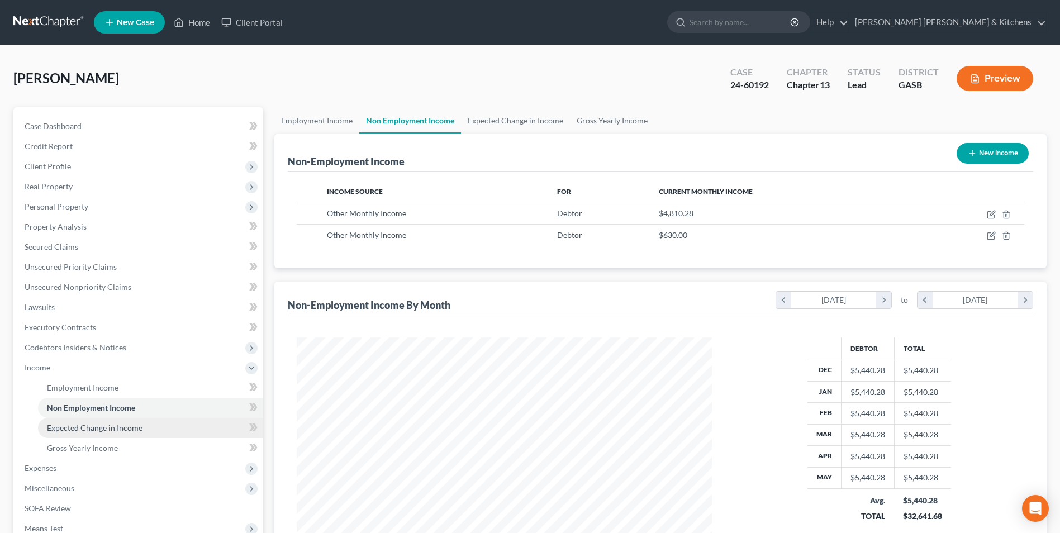
click at [118, 431] on span "Expected Change in Income" at bounding box center [95, 427] width 96 height 9
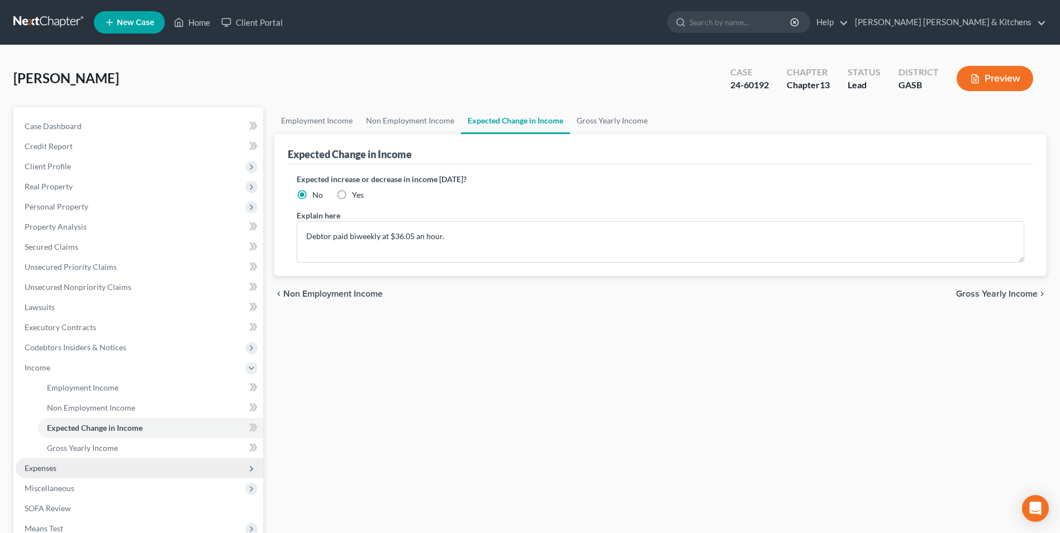
click at [44, 470] on span "Expenses" at bounding box center [41, 467] width 32 height 9
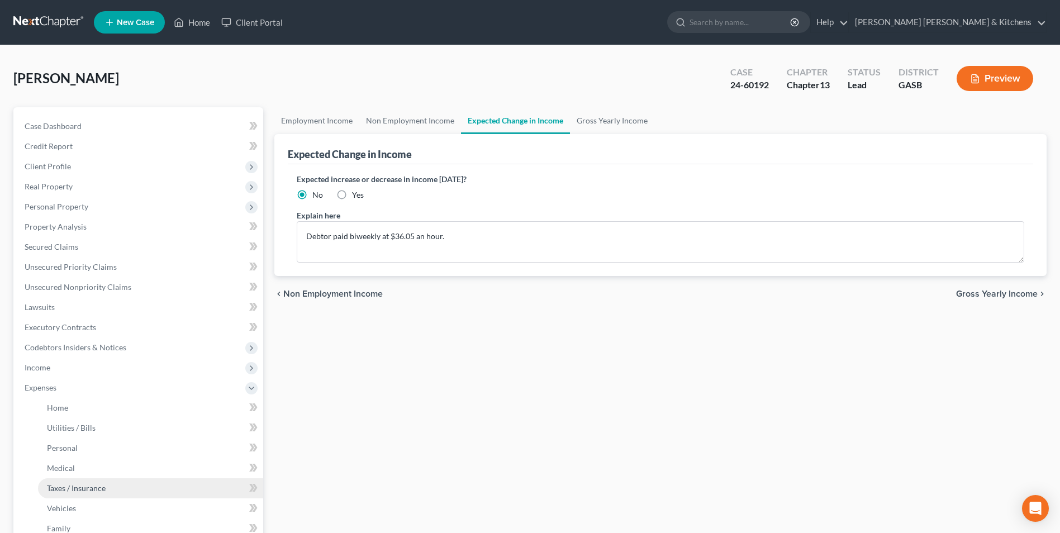
scroll to position [56, 0]
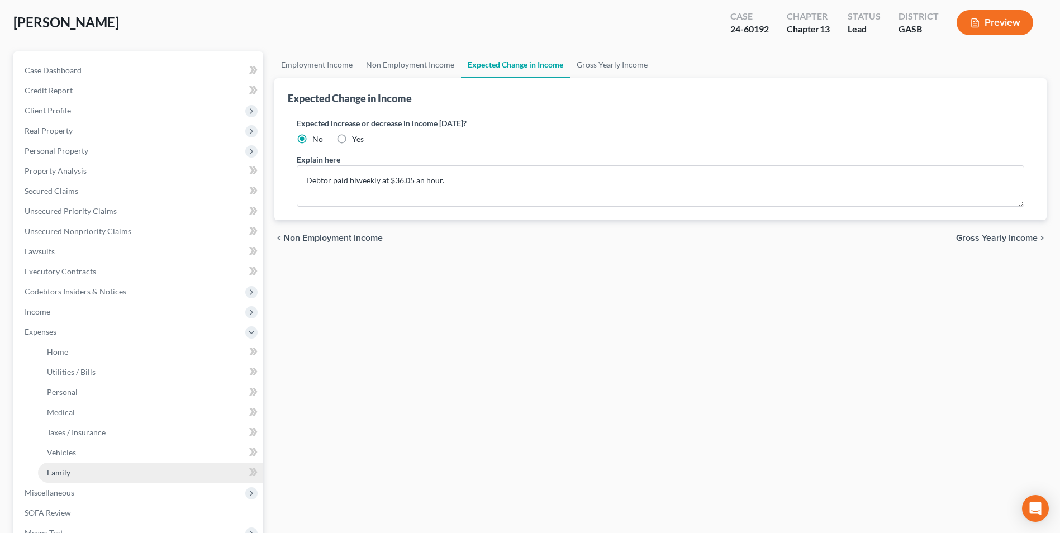
click at [56, 475] on span "Family" at bounding box center [58, 472] width 23 height 9
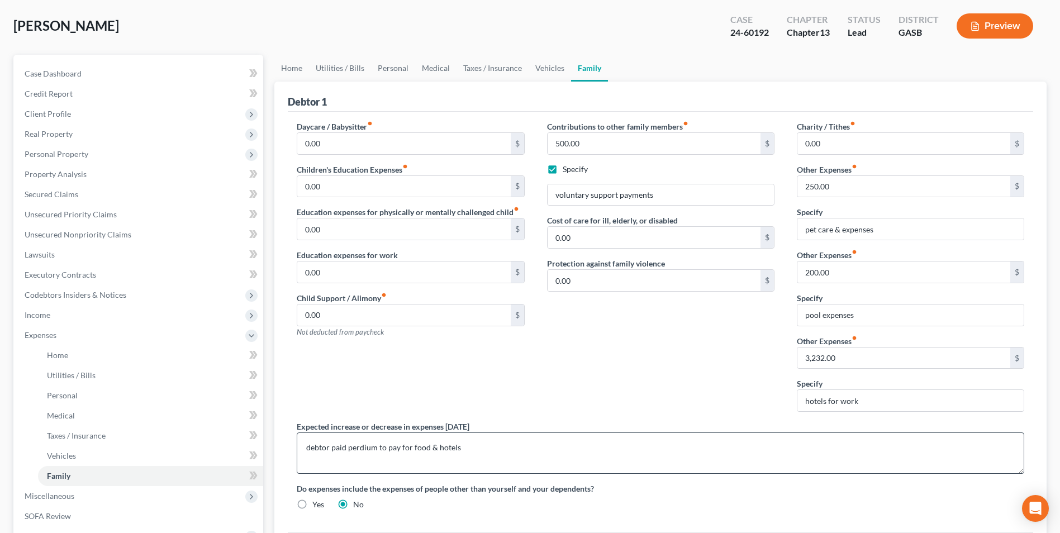
scroll to position [112, 0]
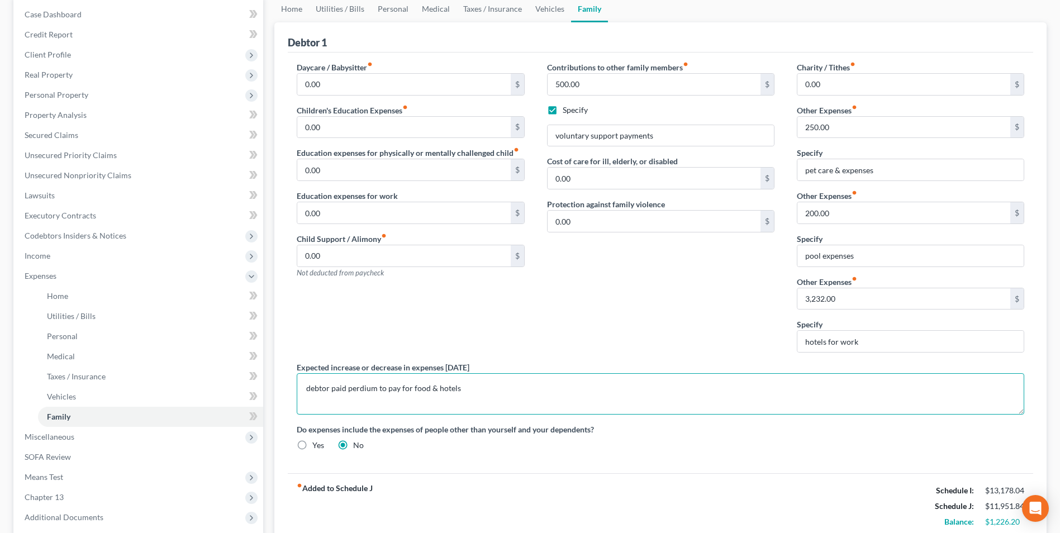
drag, startPoint x: 368, startPoint y: 390, endPoint x: 375, endPoint y: 406, distance: 16.7
click at [367, 392] on textarea "debtor paid perdium to pay for food & hotels" at bounding box center [660, 393] width 727 height 41
click at [375, 406] on textarea "debtor paid perdiem to pay for food & hotels" at bounding box center [660, 393] width 727 height 41
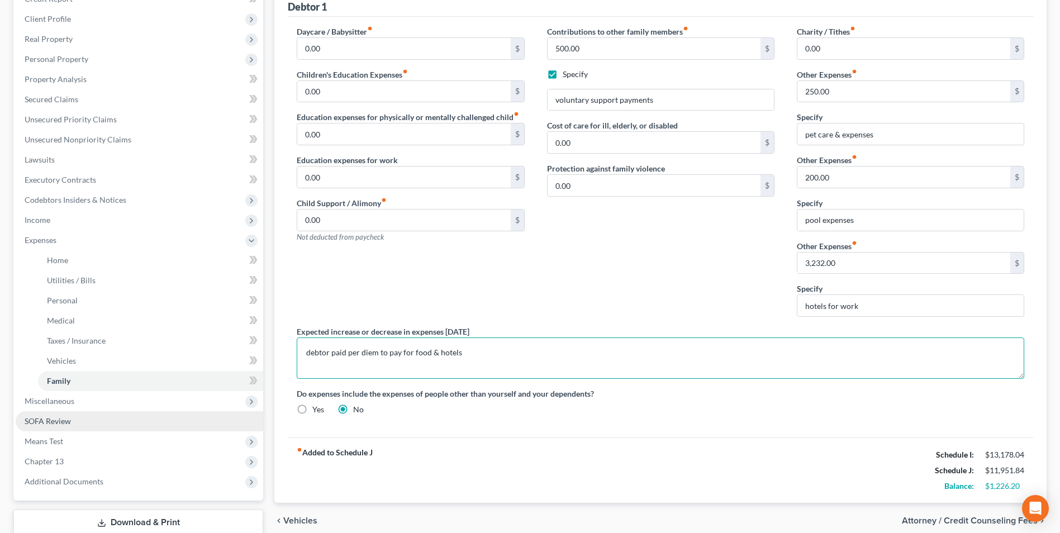
scroll to position [168, 0]
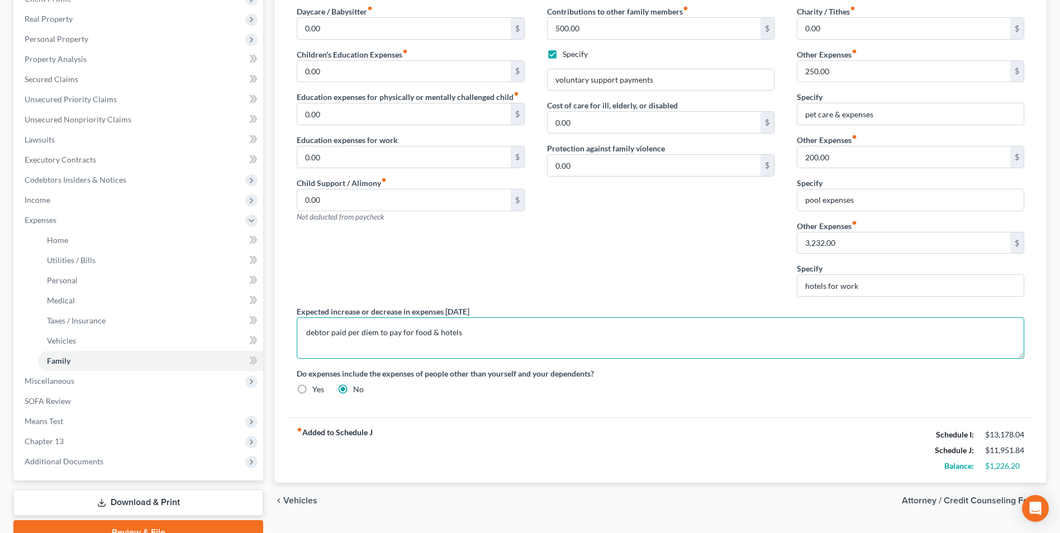
click at [467, 336] on textarea "debtor paid per diem to pay for food & hotels" at bounding box center [660, 337] width 727 height 41
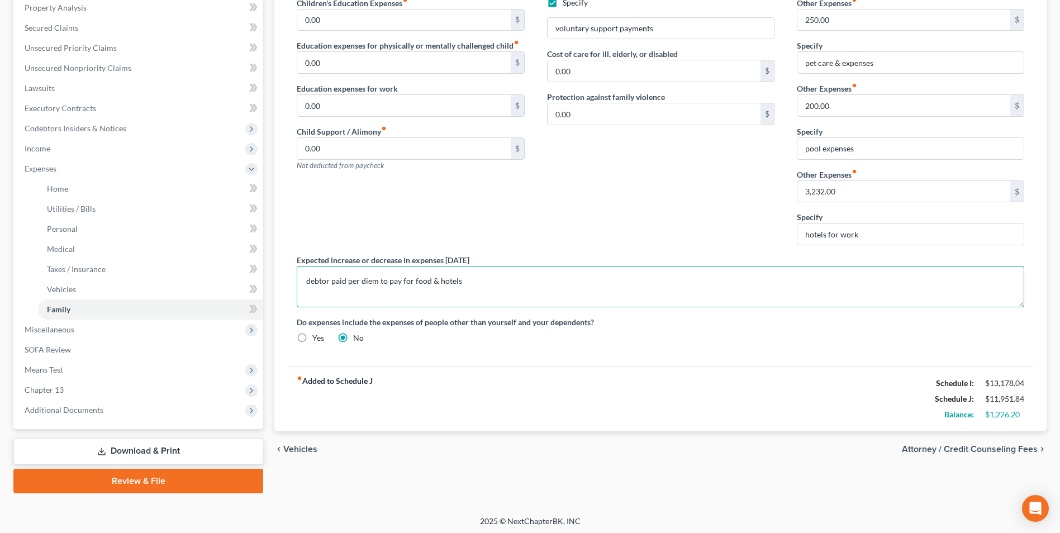
scroll to position [222, 0]
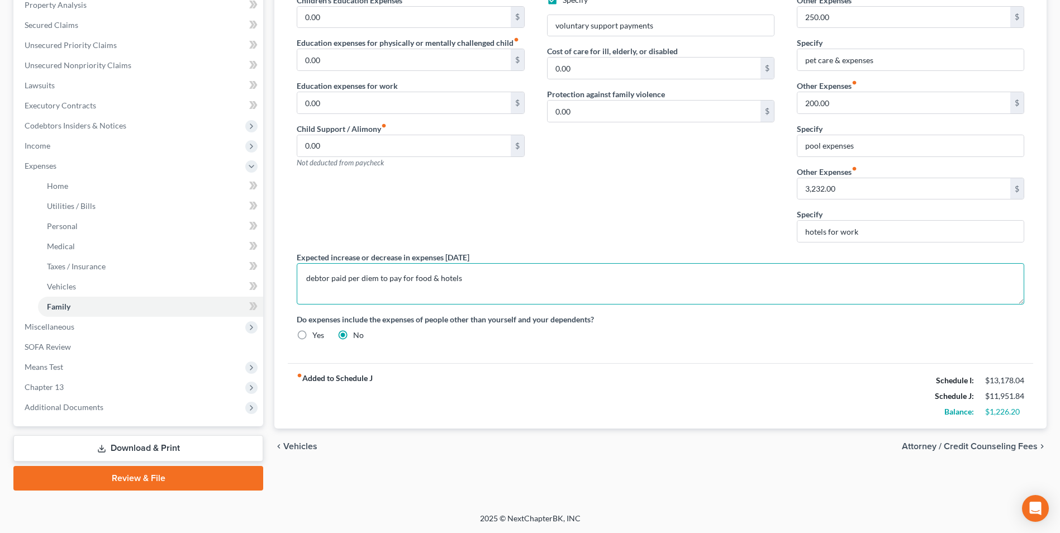
type textarea "debtor paid per diem to pay for food & hotels"
click at [175, 451] on link "Download & Print" at bounding box center [138, 448] width 250 height 26
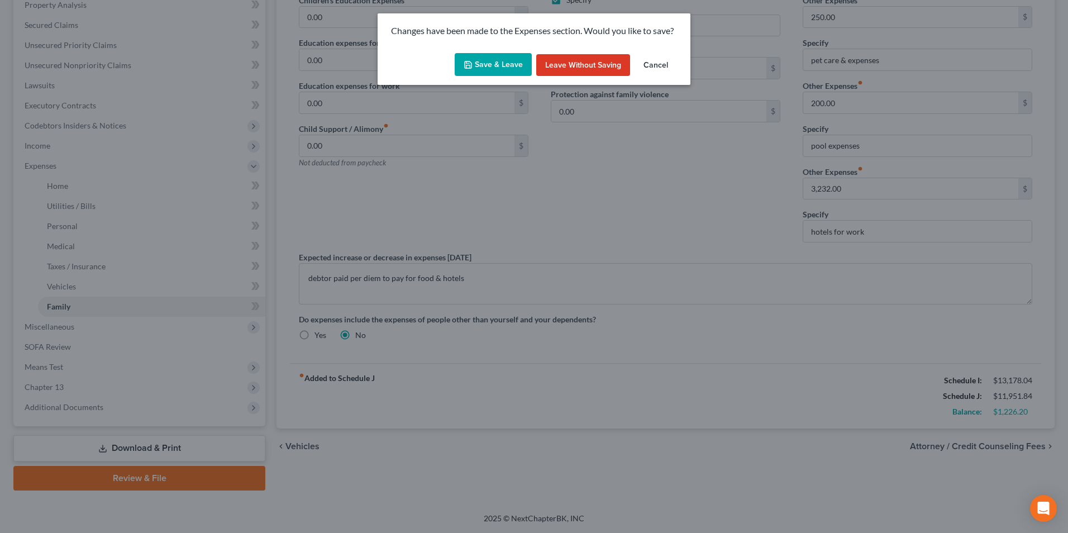
click at [489, 67] on button "Save & Leave" at bounding box center [493, 64] width 77 height 23
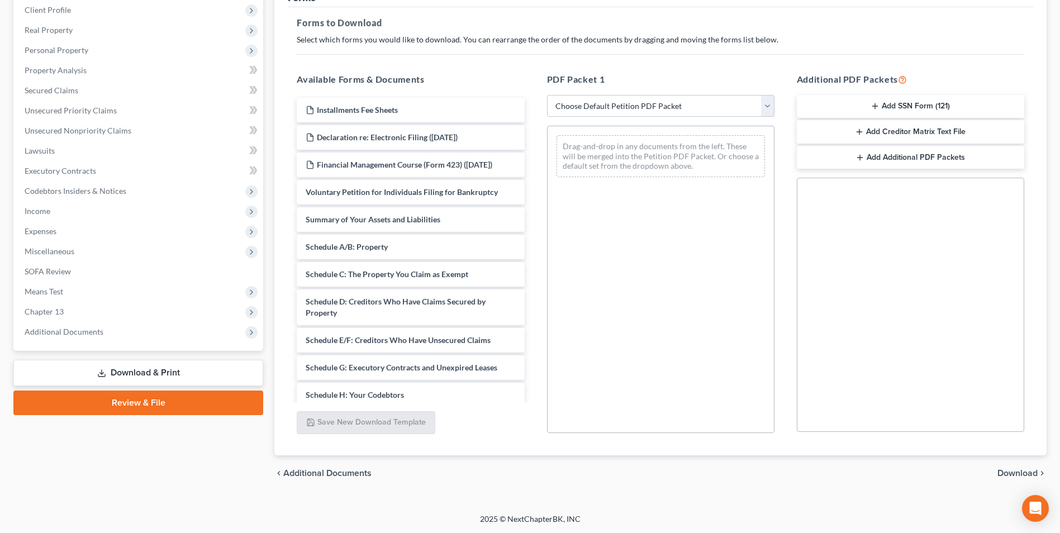
scroll to position [157, 0]
click at [585, 112] on select "Choose Default Petition PDF Packet Complete Bankruptcy Petition (all forms and …" at bounding box center [660, 105] width 227 height 22
select select "2"
click at [547, 94] on select "Choose Default Petition PDF Packet Complete Bankruptcy Petition (all forms and …" at bounding box center [660, 105] width 227 height 22
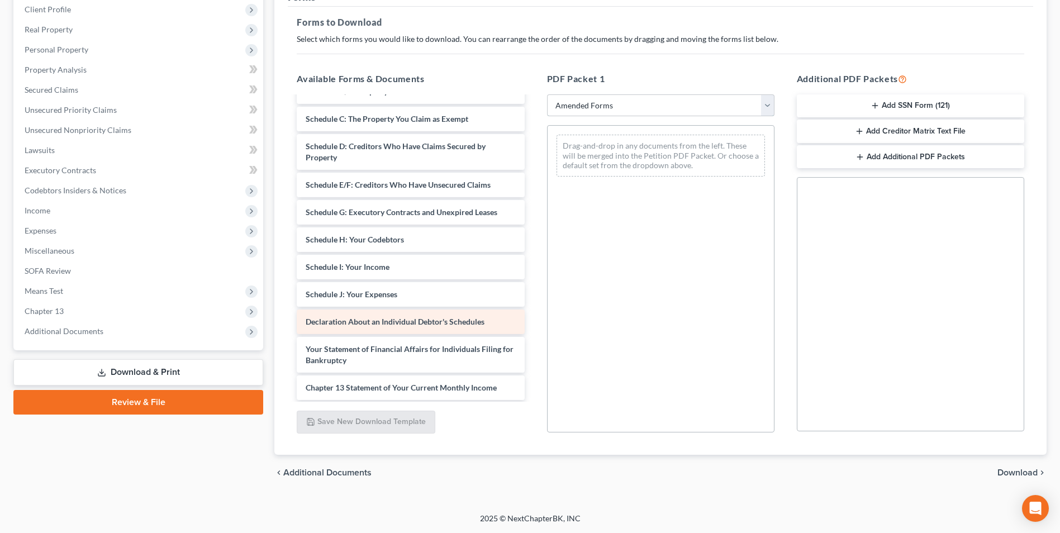
scroll to position [88, 0]
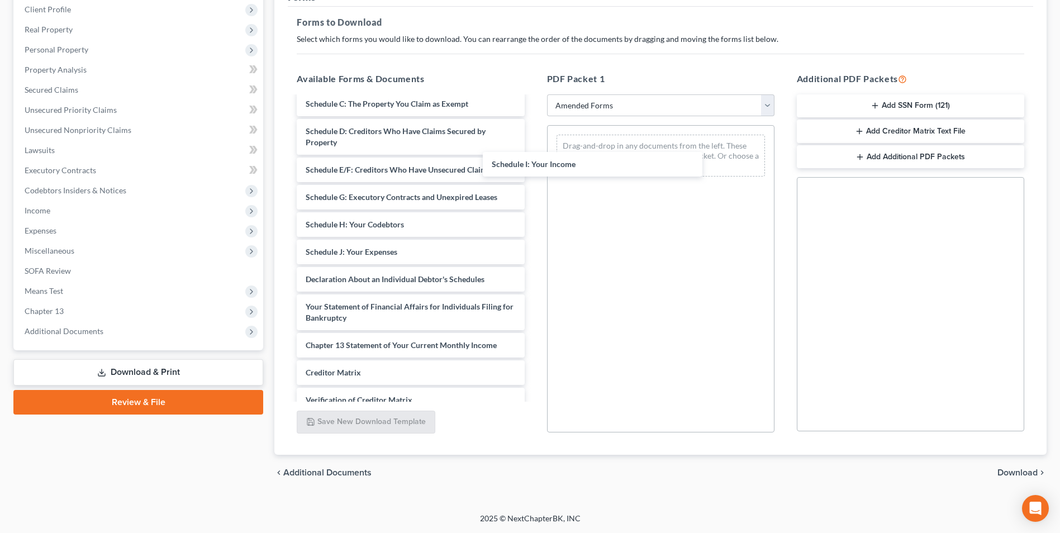
drag, startPoint x: 384, startPoint y: 262, endPoint x: 608, endPoint y: 168, distance: 243.1
click at [533, 155] on div "Schedule I: Your Income Voluntary Petition for Individuals Filing for Bankruptc…" at bounding box center [410, 243] width 245 height 469
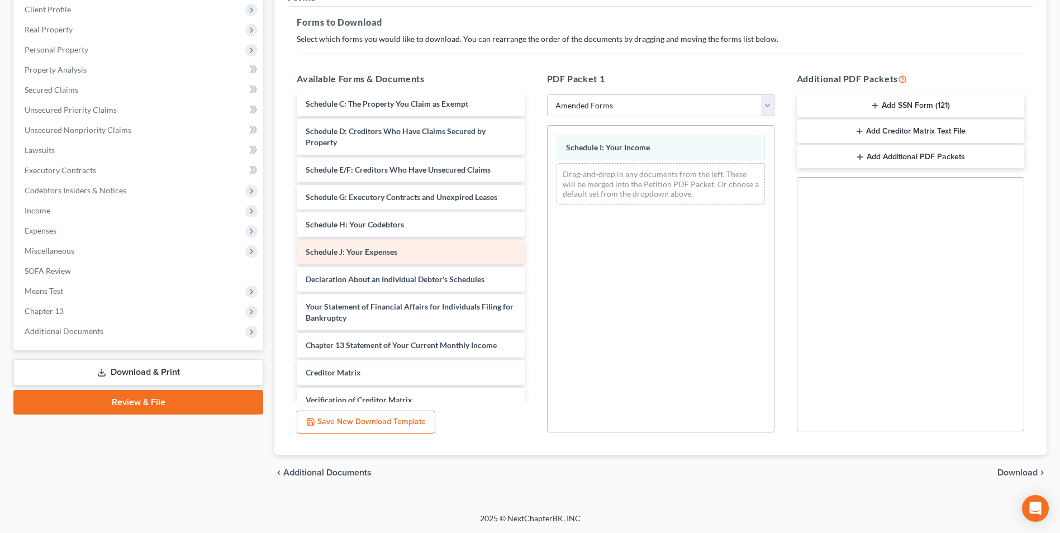
click at [533, 228] on div "Voluntary Petition for Individuals Filing for Bankruptcy Summary of Your Assets…" at bounding box center [410, 243] width 245 height 469
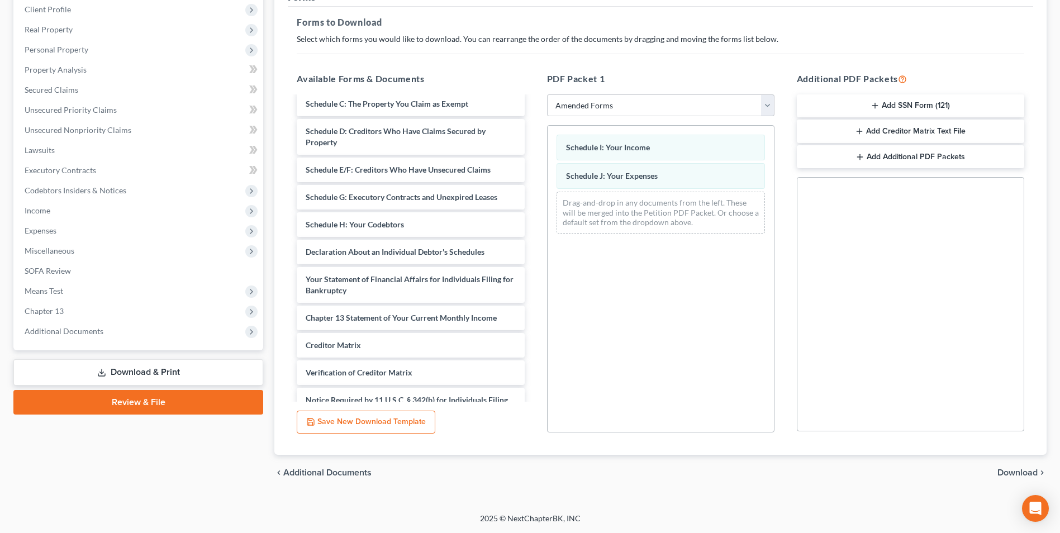
click at [1013, 477] on span "Download" at bounding box center [1017, 472] width 40 height 9
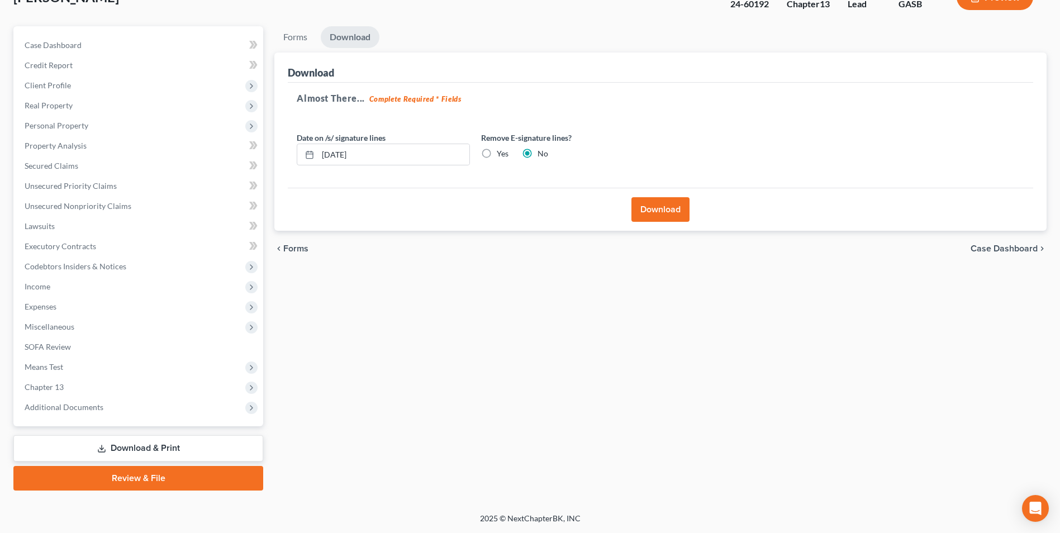
scroll to position [81, 0]
click at [650, 217] on button "Download" at bounding box center [660, 209] width 58 height 25
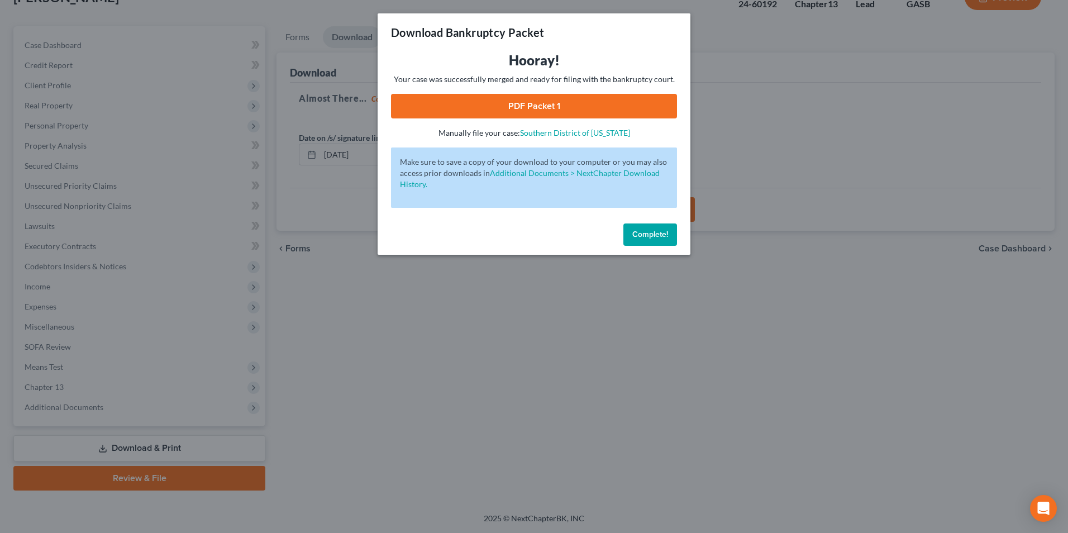
click at [481, 103] on link "PDF Packet 1" at bounding box center [534, 106] width 286 height 25
click at [370, 427] on div "Download Bankruptcy Packet Hooray! Your case was successfully merged and ready …" at bounding box center [534, 266] width 1068 height 533
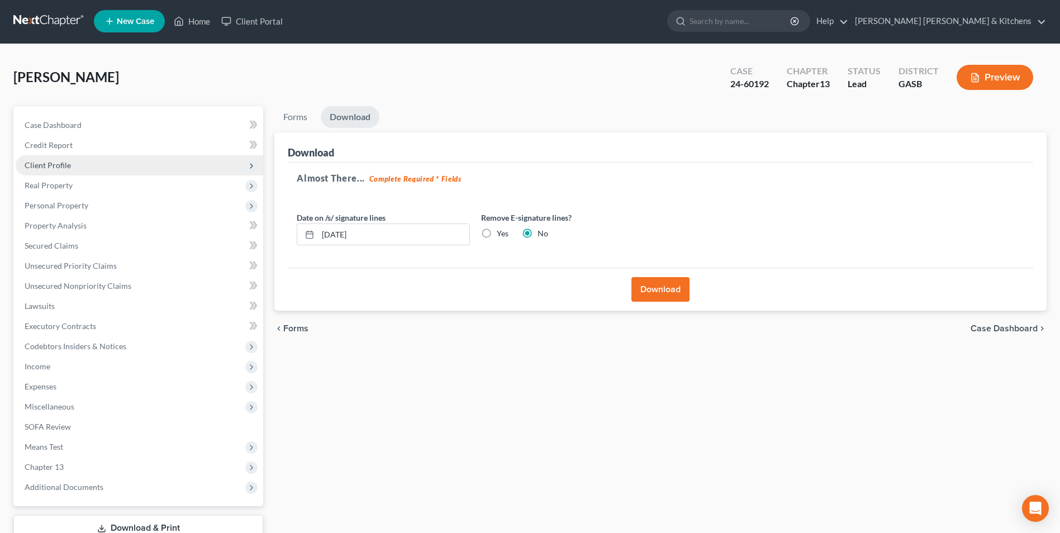
scroll to position [0, 0]
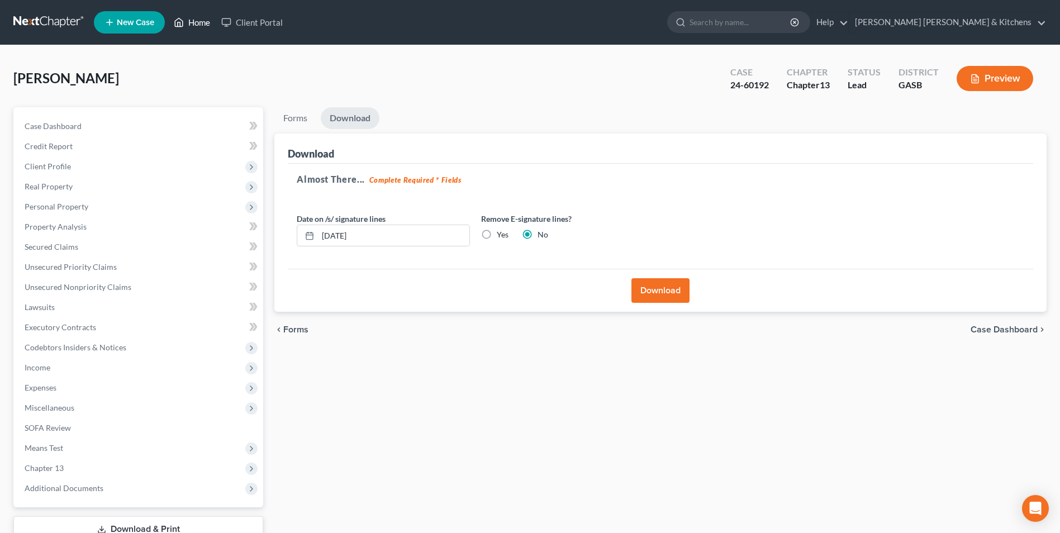
drag, startPoint x: 202, startPoint y: 23, endPoint x: 240, endPoint y: 35, distance: 39.1
click at [202, 23] on link "Home" at bounding box center [191, 22] width 47 height 20
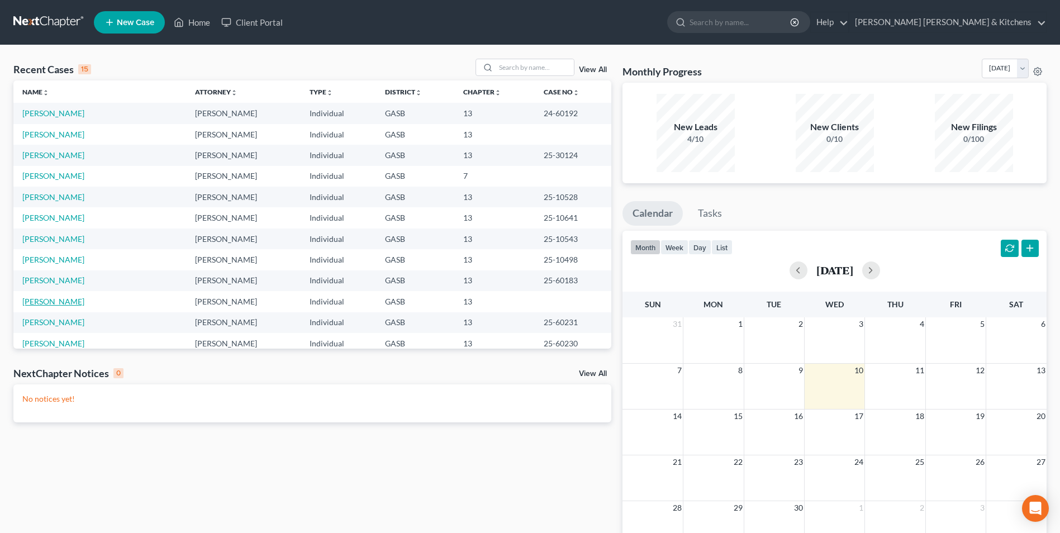
click at [51, 298] on link "[PERSON_NAME]" at bounding box center [53, 301] width 62 height 9
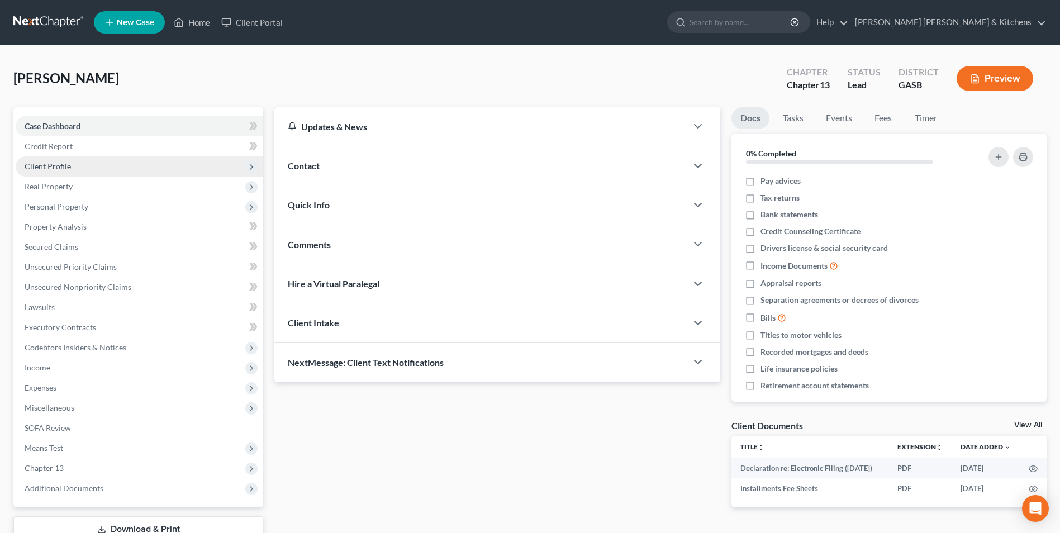
click at [49, 157] on span "Client Profile" at bounding box center [139, 166] width 247 height 20
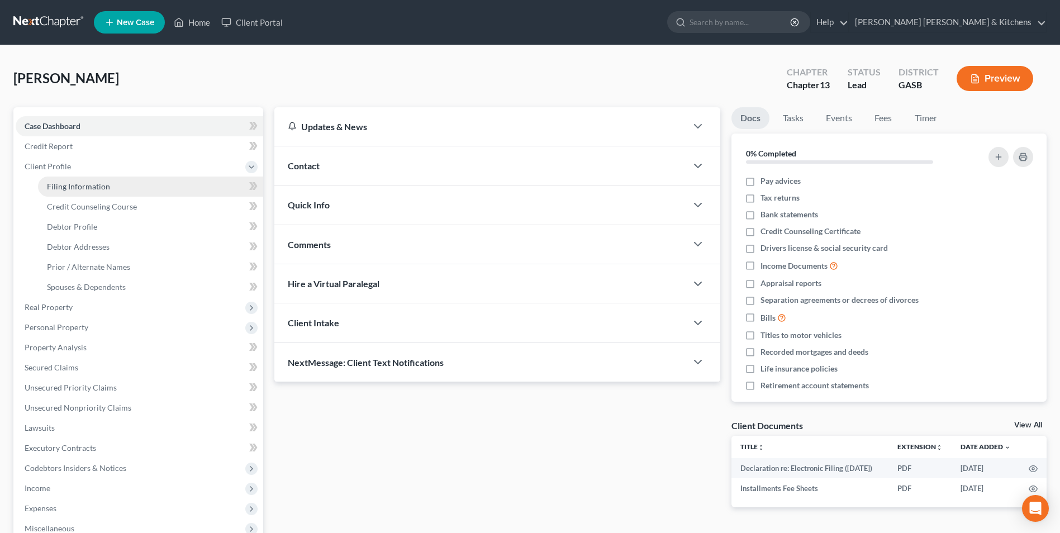
click at [65, 184] on span "Filing Information" at bounding box center [78, 186] width 63 height 9
select select "1"
select select "0"
select select "3"
select select "10"
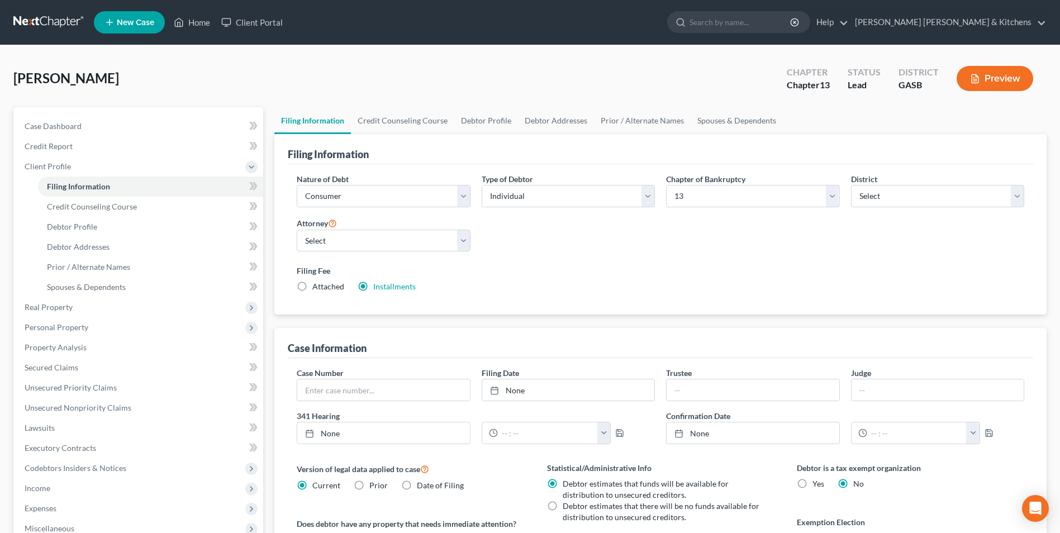
click at [312, 284] on label "Attached" at bounding box center [328, 286] width 32 height 11
click at [317, 284] on input "Attached" at bounding box center [320, 284] width 7 height 7
radio input "true"
click at [373, 285] on label "Installments Installments" at bounding box center [394, 286] width 42 height 11
click at [378, 285] on input "Installments Installments" at bounding box center [381, 284] width 7 height 7
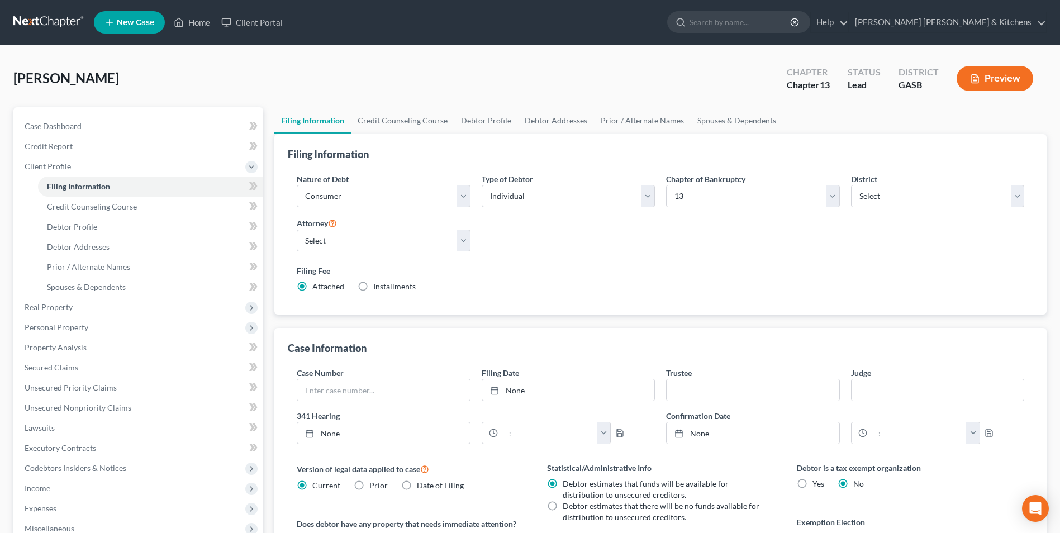
radio input "true"
radio input "false"
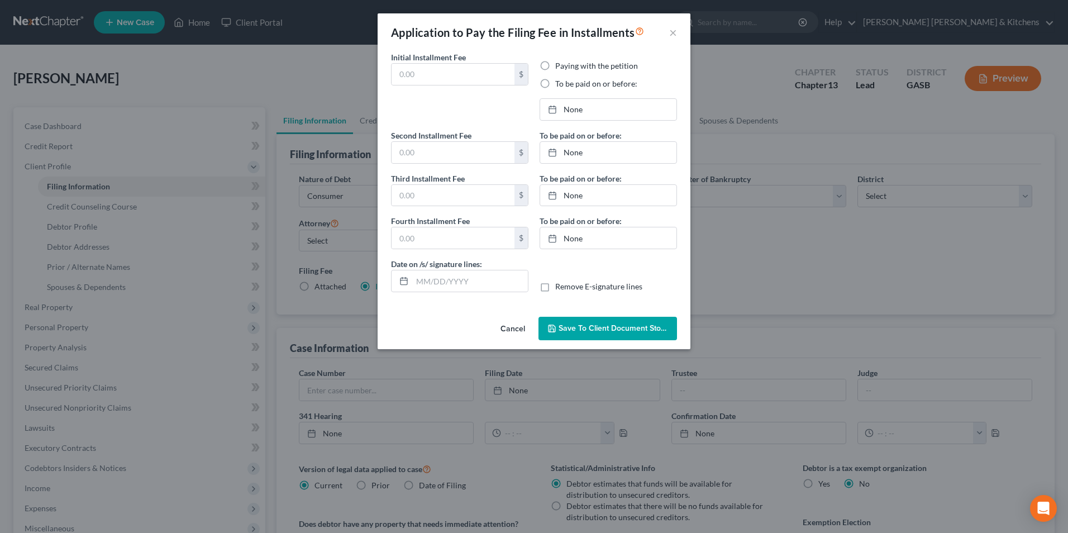
type input "313.00"
radio input "true"
type input "0.00"
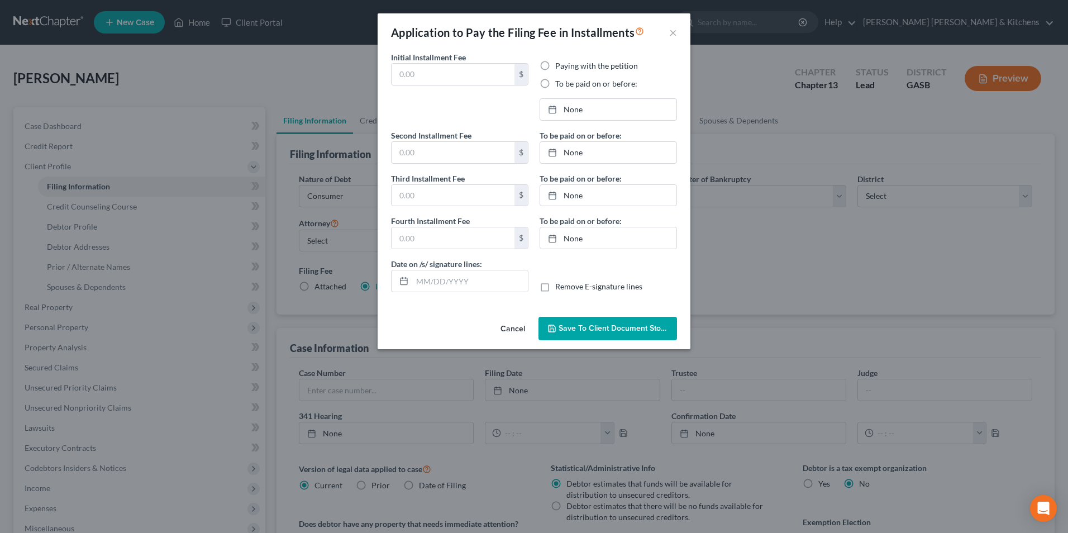
type input "[DATE]"
click at [607, 323] on span "Save to Client Document Storage" at bounding box center [618, 327] width 118 height 9
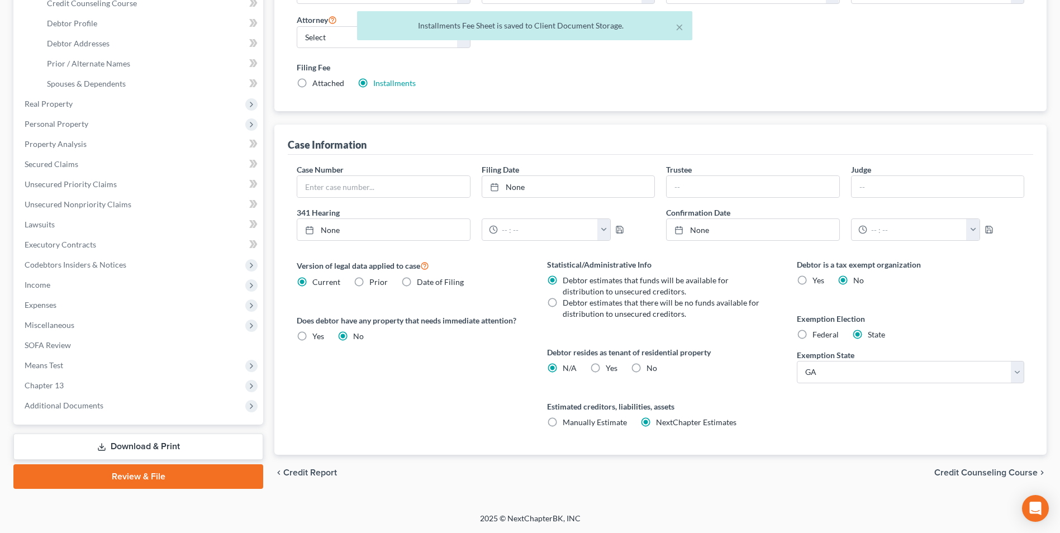
click at [145, 451] on link "Download & Print" at bounding box center [138, 446] width 250 height 26
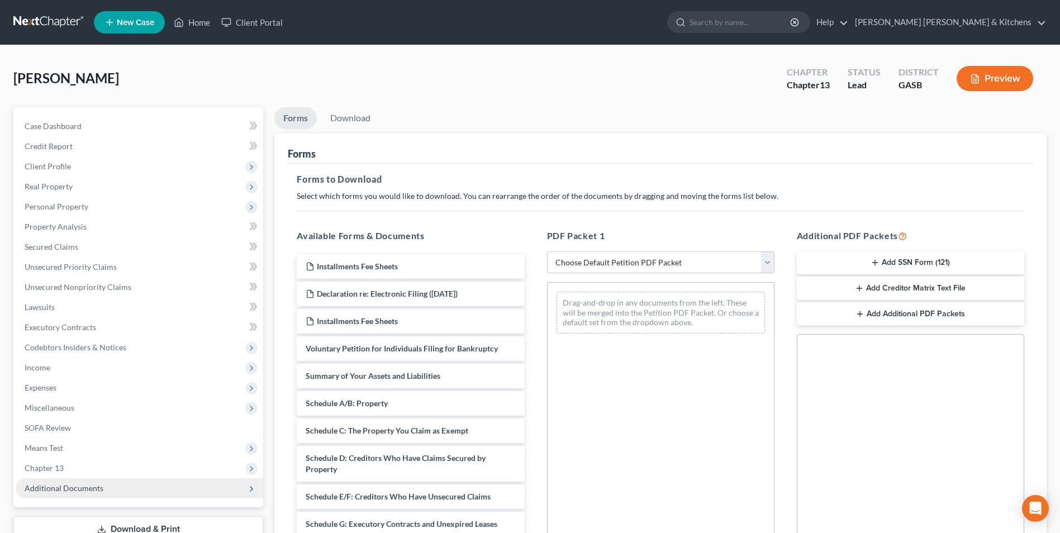
click at [80, 484] on span "Additional Documents" at bounding box center [64, 487] width 79 height 9
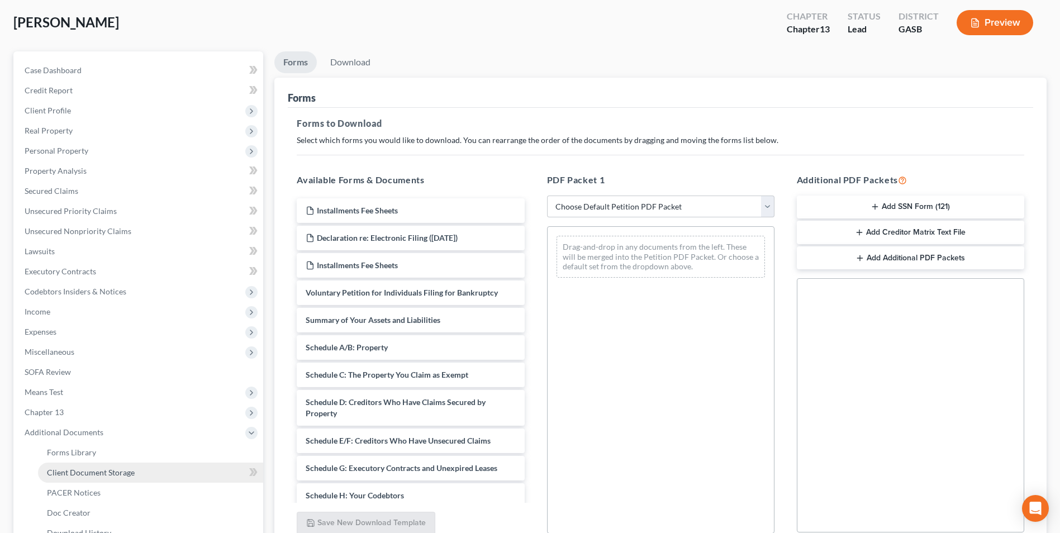
click at [129, 468] on span "Client Document Storage" at bounding box center [91, 472] width 88 height 9
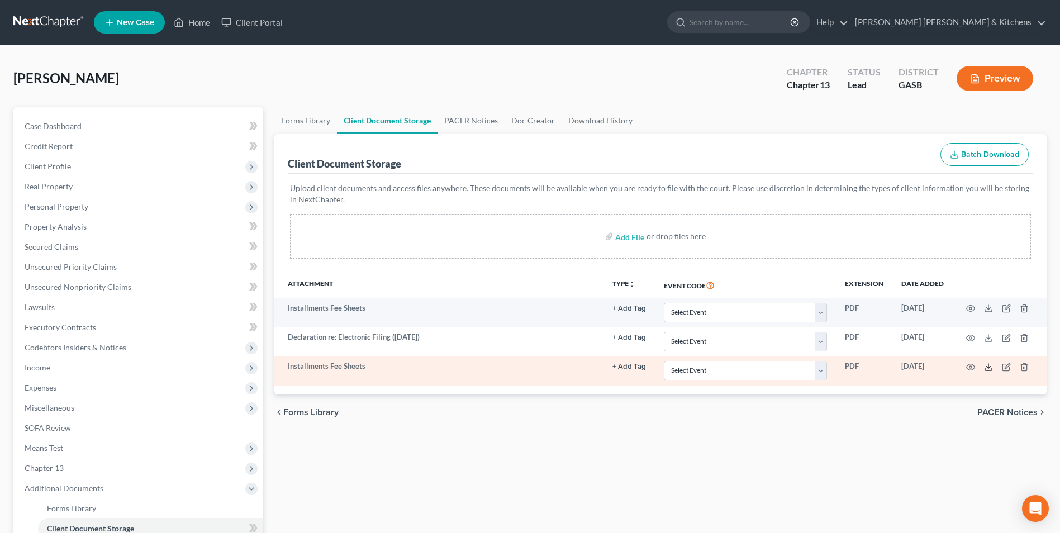
click at [986, 366] on polyline at bounding box center [988, 367] width 4 height 2
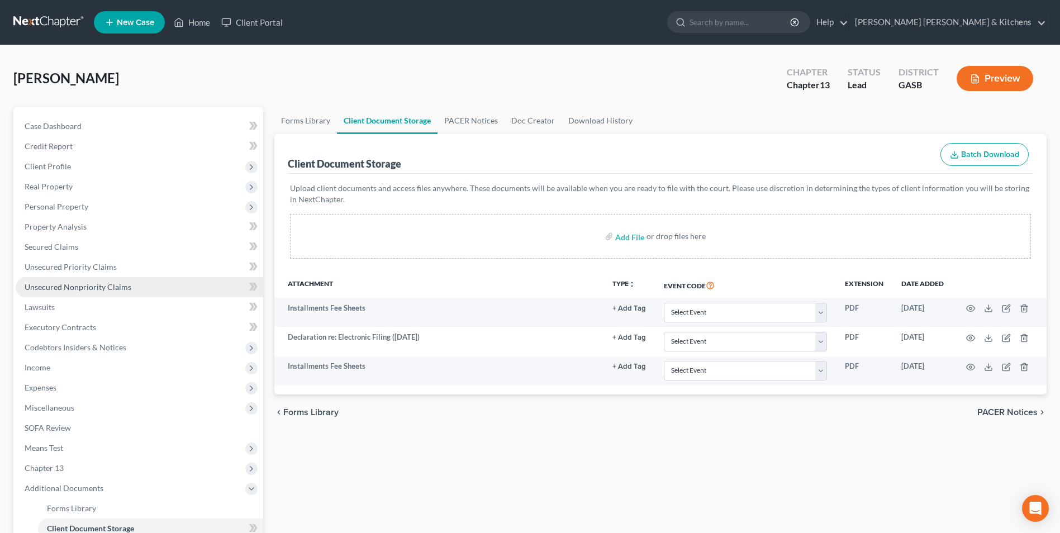
drag, startPoint x: 47, startPoint y: 288, endPoint x: 97, endPoint y: 294, distance: 50.2
click at [47, 288] on span "Unsecured Nonpriority Claims" at bounding box center [78, 286] width 107 height 9
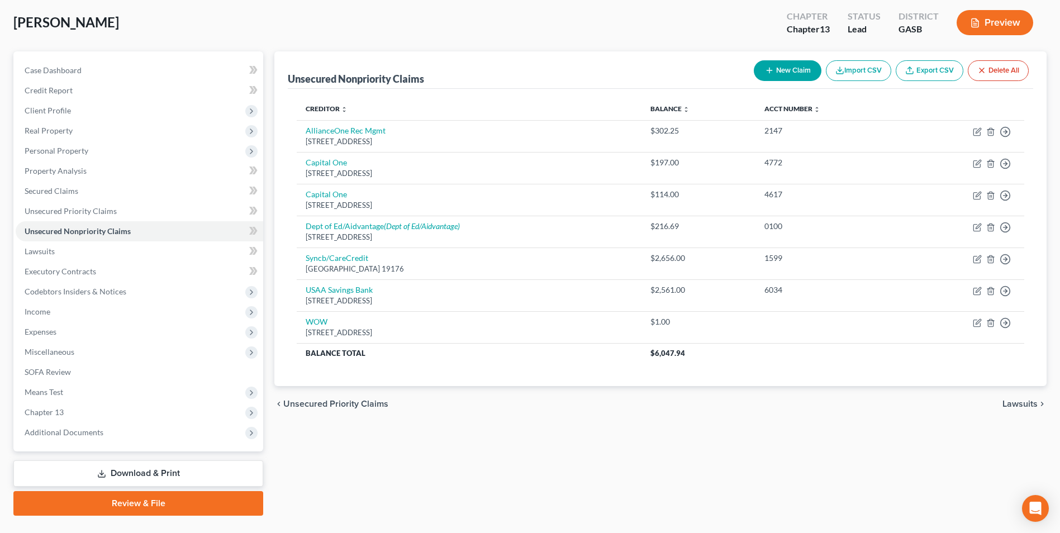
click at [183, 473] on link "Download & Print" at bounding box center [138, 473] width 250 height 26
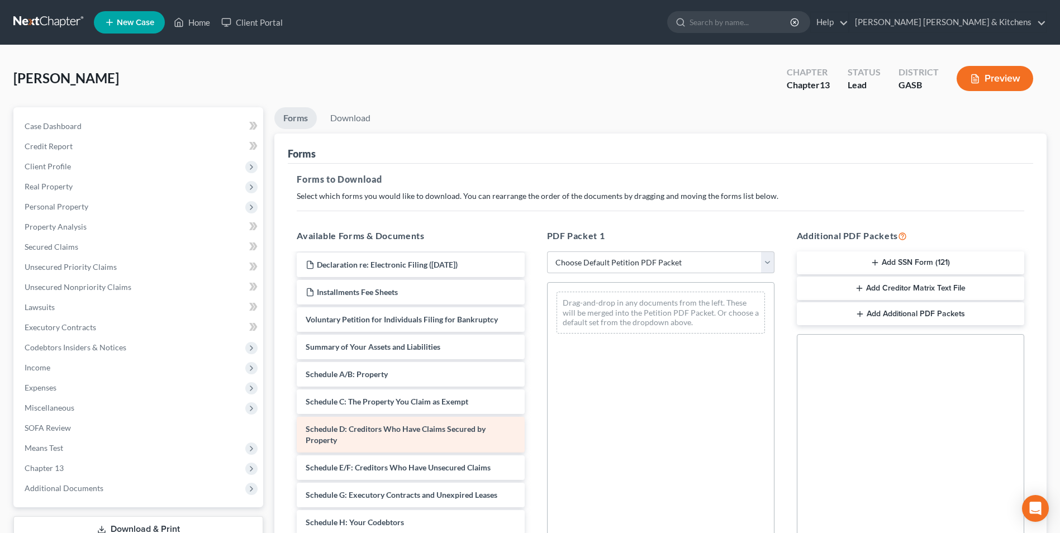
scroll to position [112, 0]
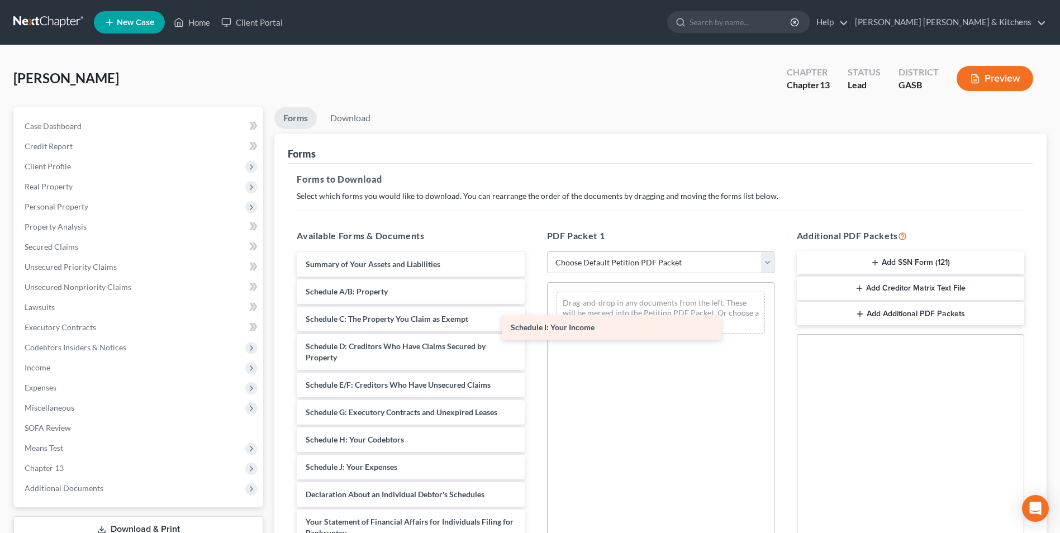
drag, startPoint x: 436, startPoint y: 464, endPoint x: 666, endPoint y: 301, distance: 281.8
click at [533, 301] on div "Schedule I: Your Income Installments Fee Sheets Declaration re: Electronic Fili…" at bounding box center [410, 417] width 245 height 551
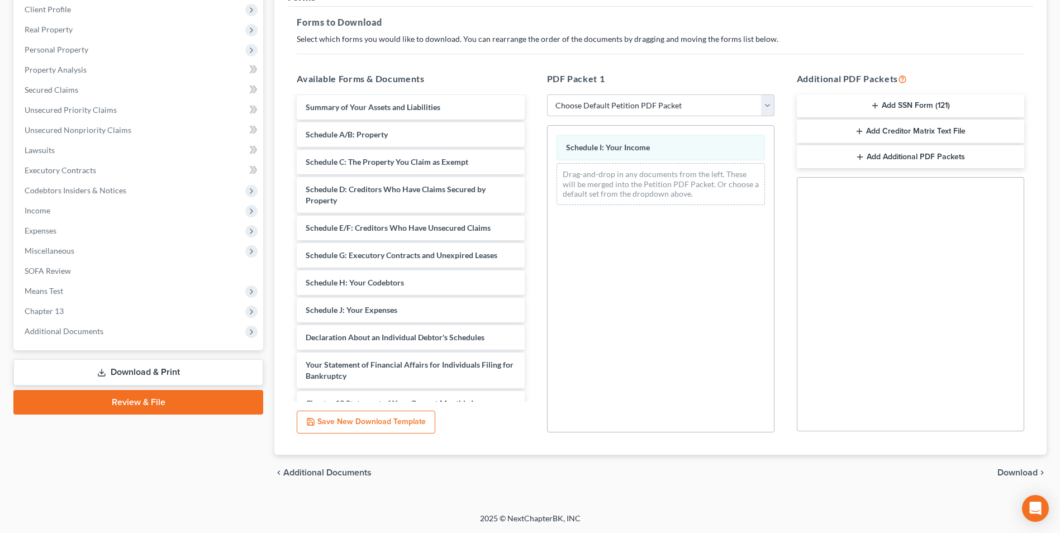
click at [1015, 473] on span "Download" at bounding box center [1017, 472] width 40 height 9
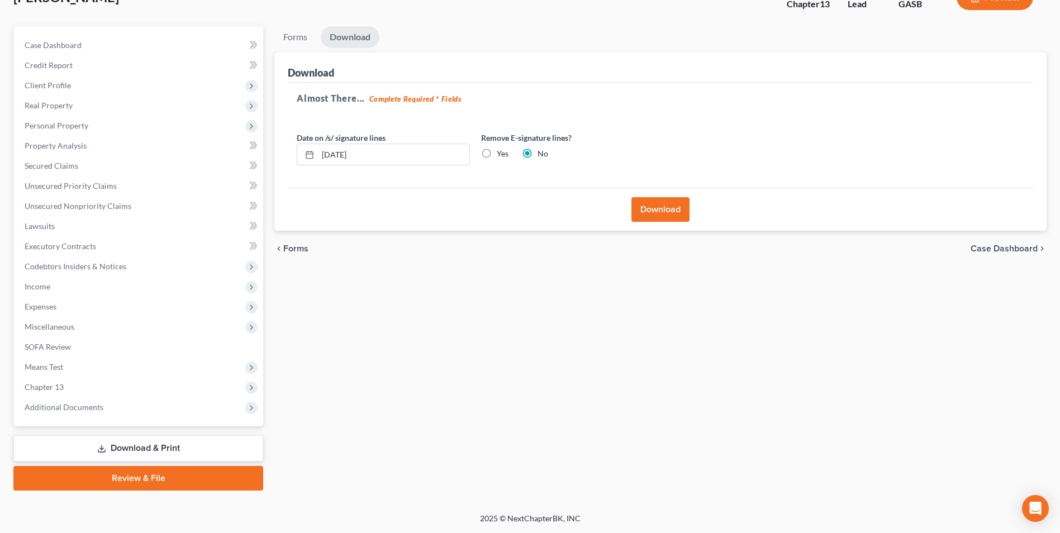
click at [675, 215] on button "Download" at bounding box center [660, 209] width 58 height 25
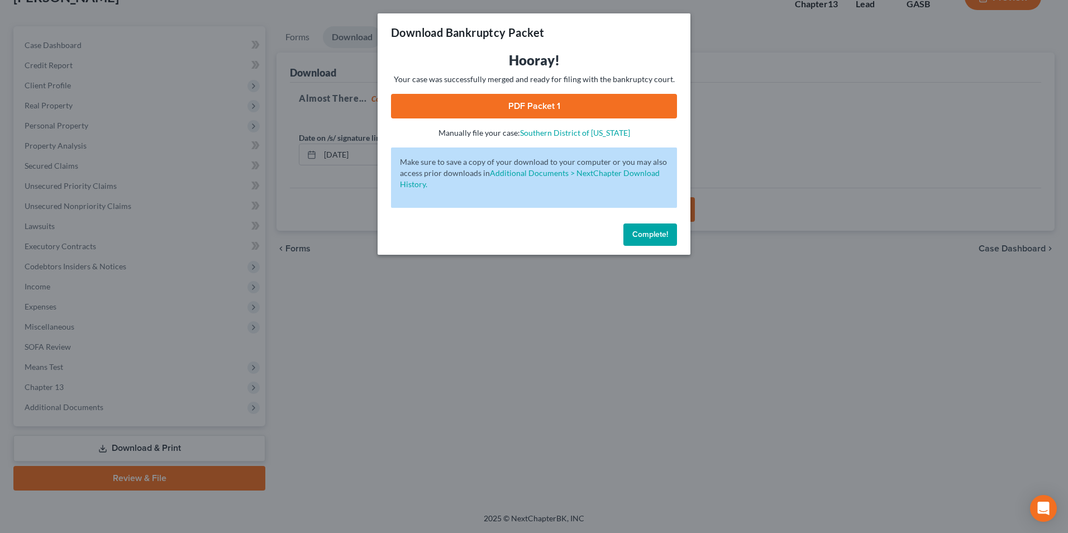
click at [498, 101] on link "PDF Packet 1" at bounding box center [534, 106] width 286 height 25
click at [378, 371] on div "Download Bankruptcy Packet Hooray! Your case was successfully merged and ready …" at bounding box center [534, 266] width 1068 height 533
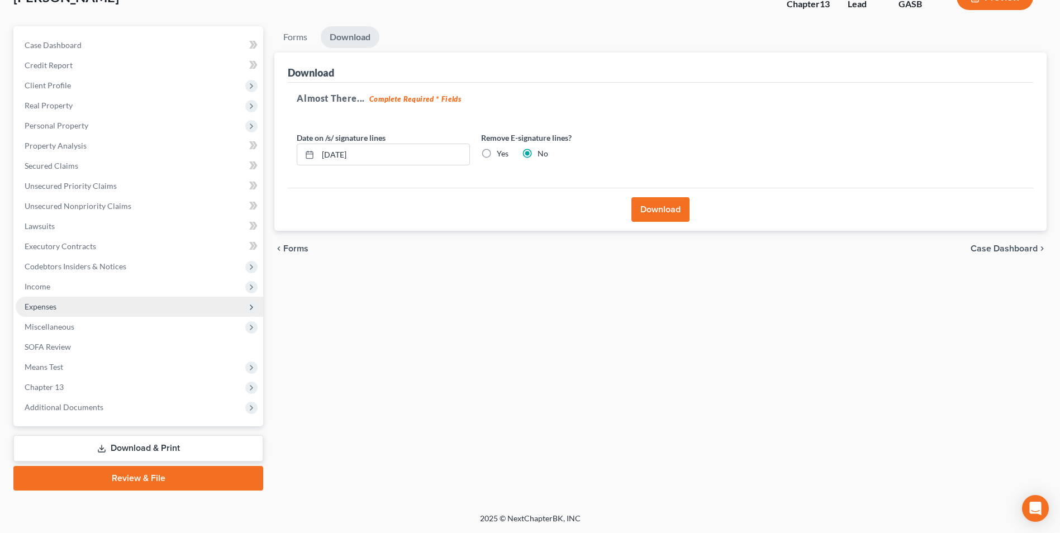
click at [51, 309] on span "Expenses" at bounding box center [41, 306] width 32 height 9
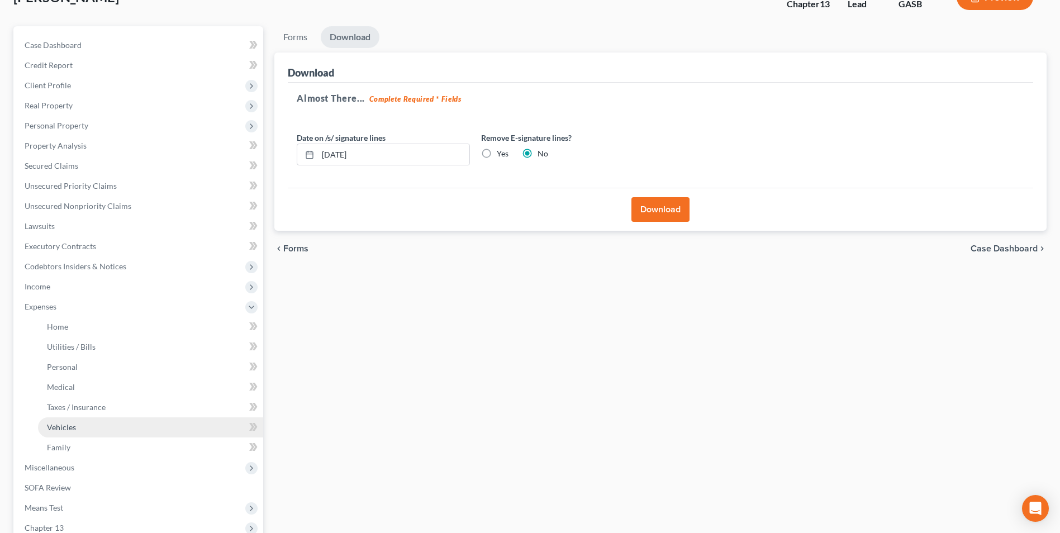
click at [64, 430] on span "Vehicles" at bounding box center [61, 426] width 29 height 9
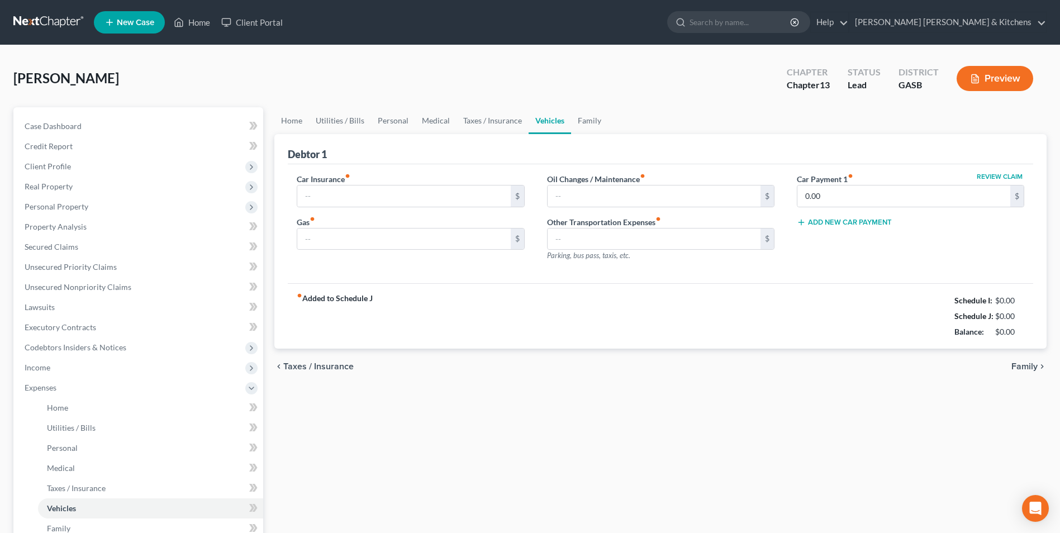
type input "40.00"
type input "0.00"
click at [334, 201] on input "text" at bounding box center [403, 195] width 213 height 21
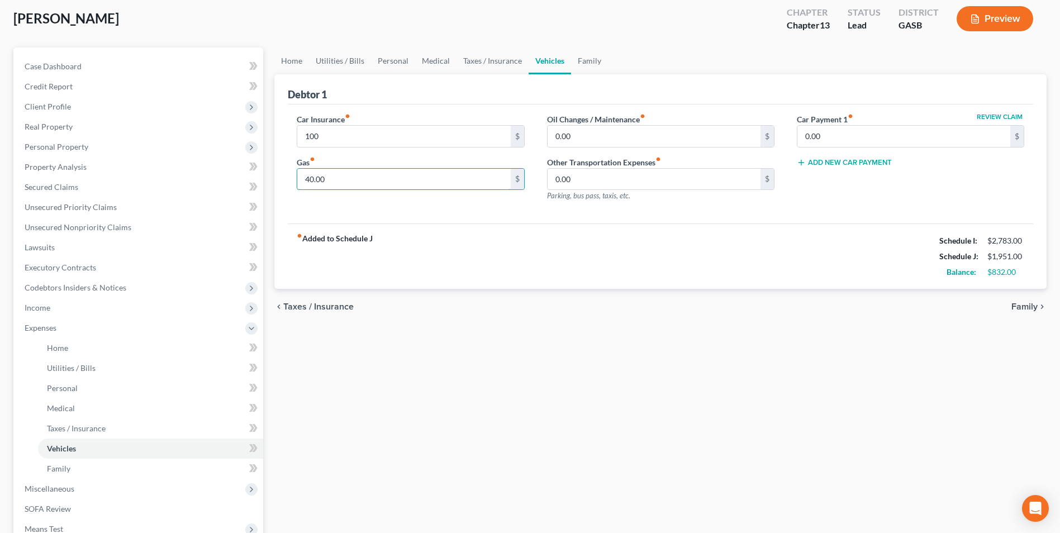
scroll to position [168, 0]
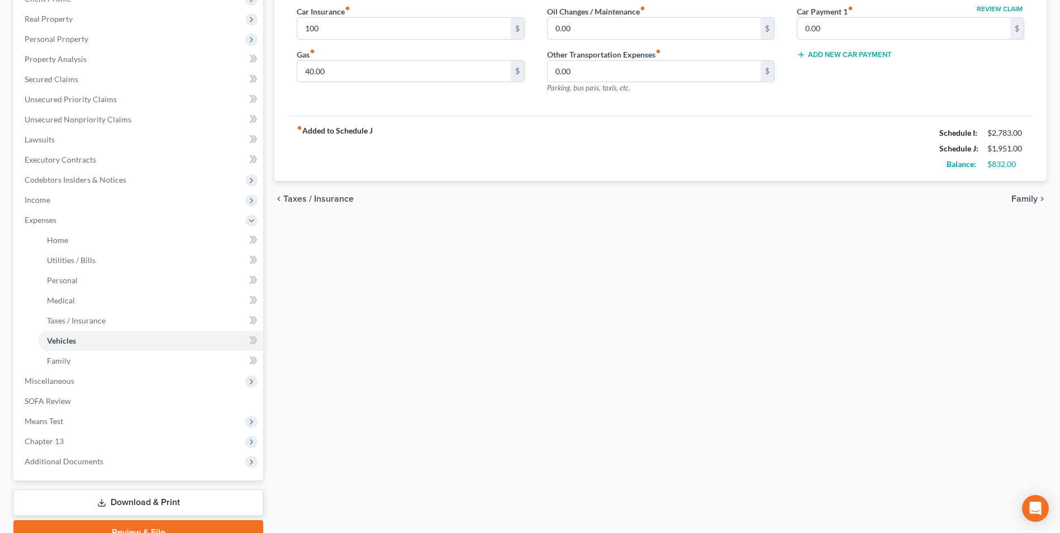
click at [170, 503] on link "Download & Print" at bounding box center [138, 502] width 250 height 26
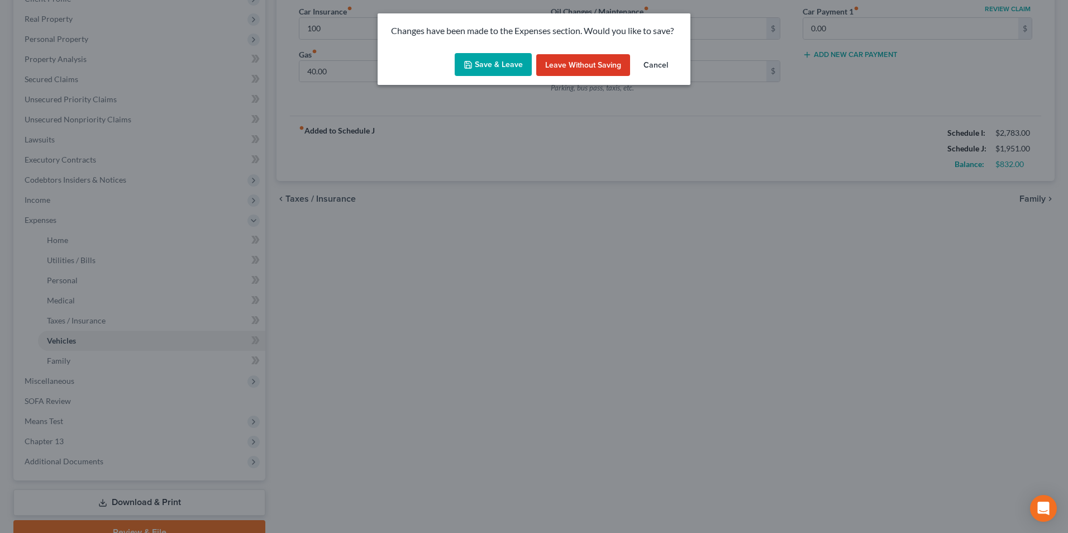
click at [494, 69] on button "Save & Leave" at bounding box center [493, 64] width 77 height 23
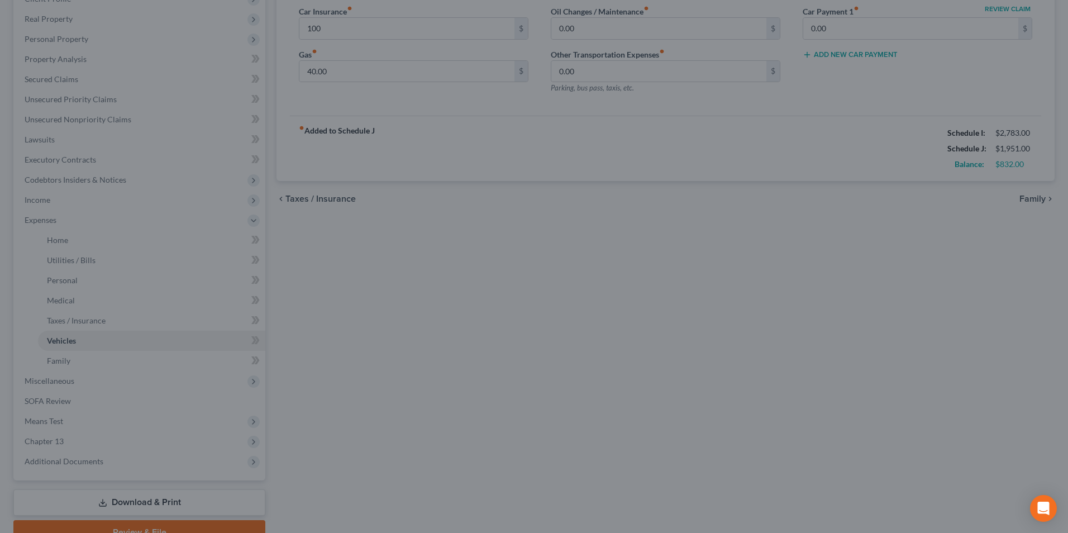
type input "100.00"
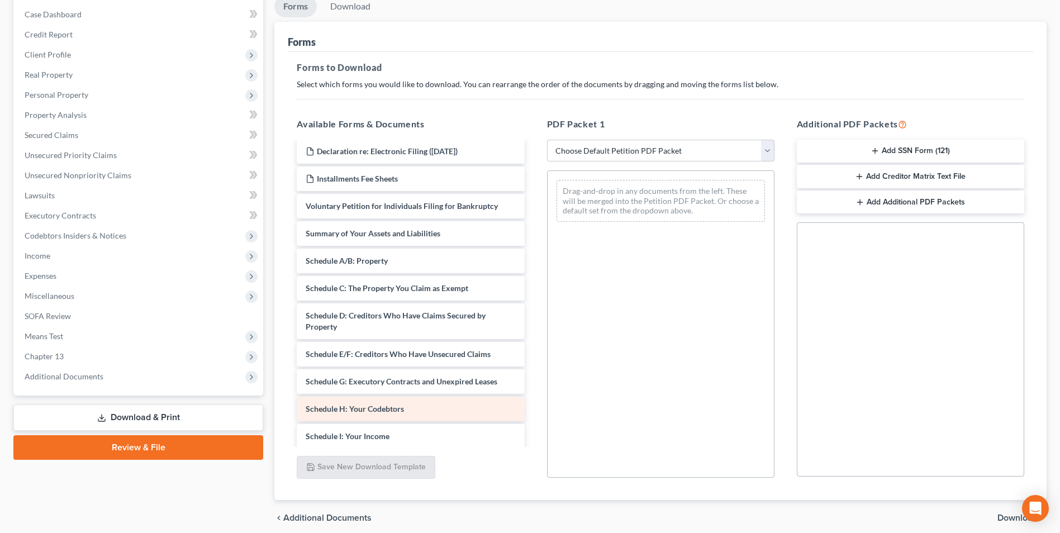
scroll to position [56, 0]
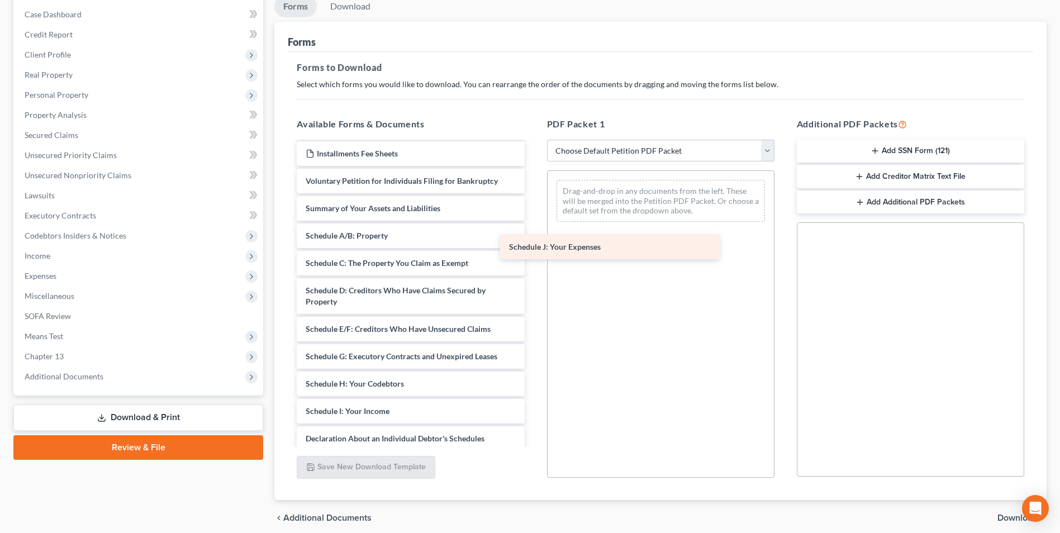
drag, startPoint x: 424, startPoint y: 433, endPoint x: 632, endPoint y: 232, distance: 289.2
click at [533, 233] on div "Schedule J: Your Expenses Installments Fee Sheets Declaration re: Electronic Fi…" at bounding box center [410, 362] width 245 height 551
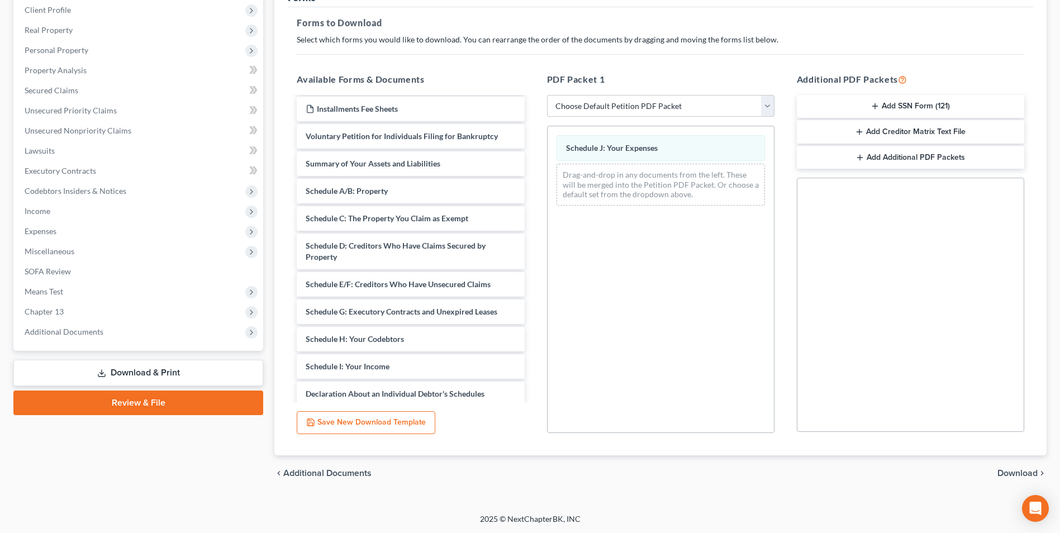
scroll to position [157, 0]
click at [1020, 469] on span "Download" at bounding box center [1017, 472] width 40 height 9
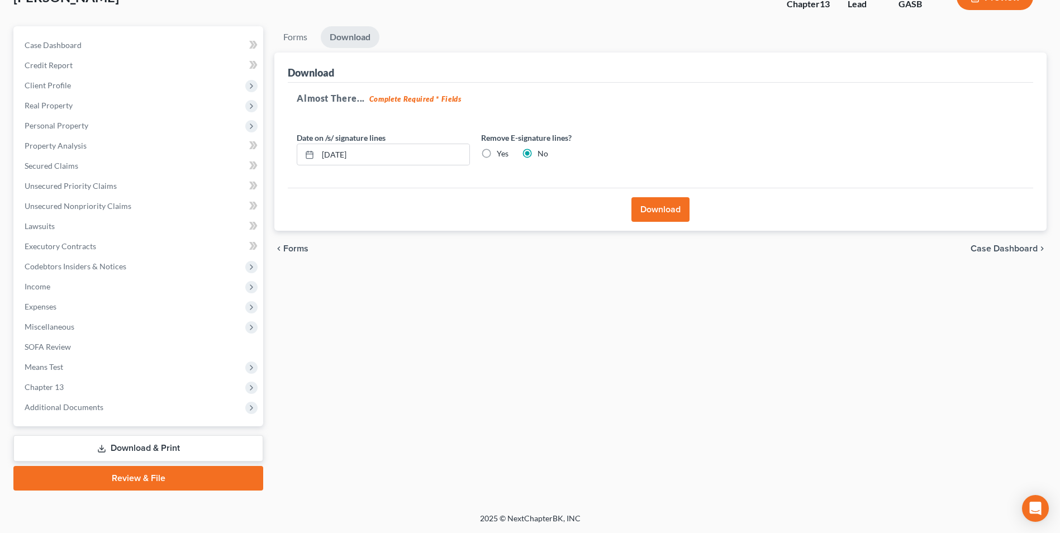
scroll to position [81, 0]
click at [662, 212] on button "Download" at bounding box center [660, 209] width 58 height 25
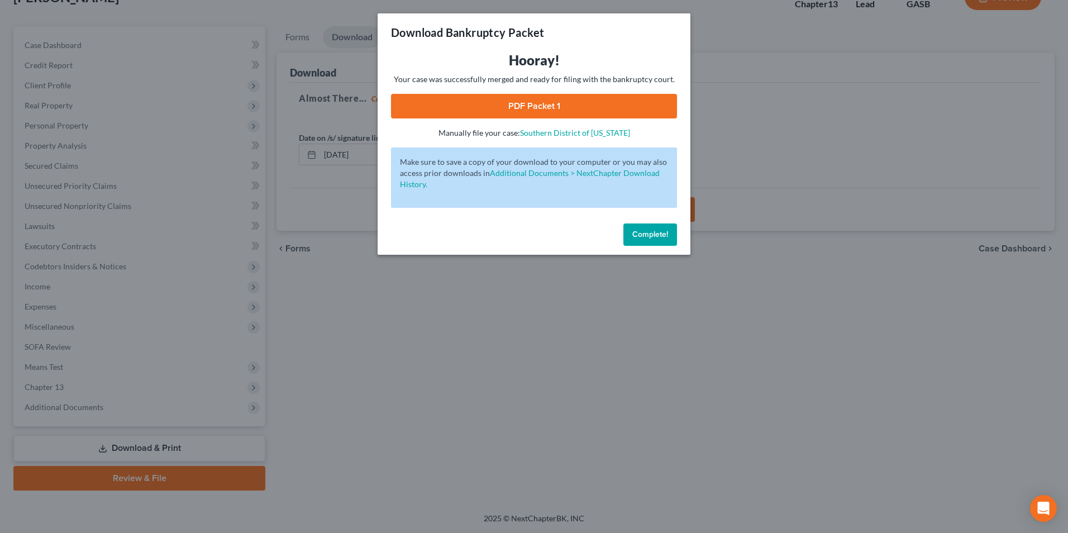
click at [526, 107] on link "PDF Packet 1" at bounding box center [534, 106] width 286 height 25
click at [418, 404] on div "Download Bankruptcy Packet Hooray! Your case was successfully merged and ready …" at bounding box center [534, 266] width 1068 height 533
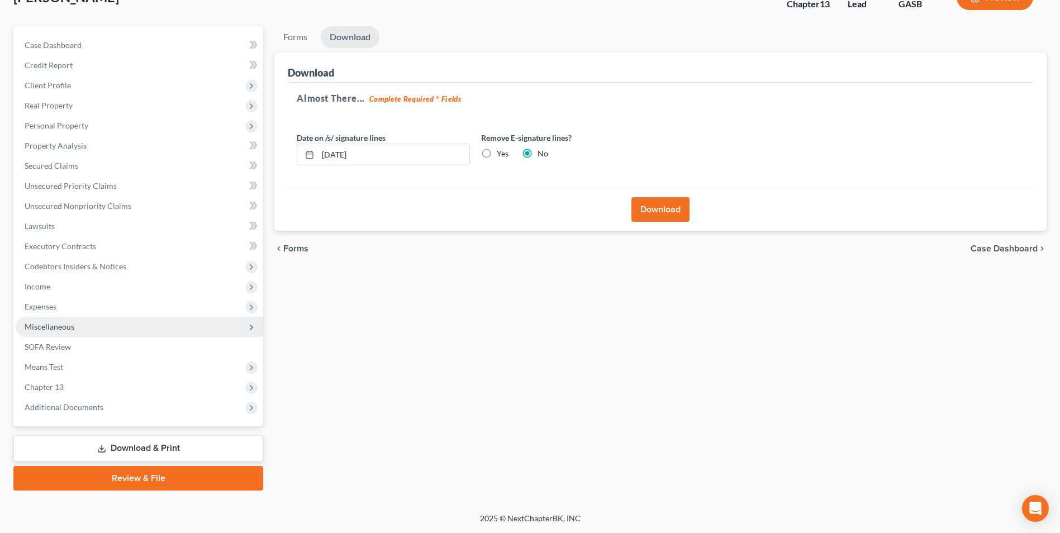
click at [29, 326] on span "Miscellaneous" at bounding box center [50, 326] width 50 height 9
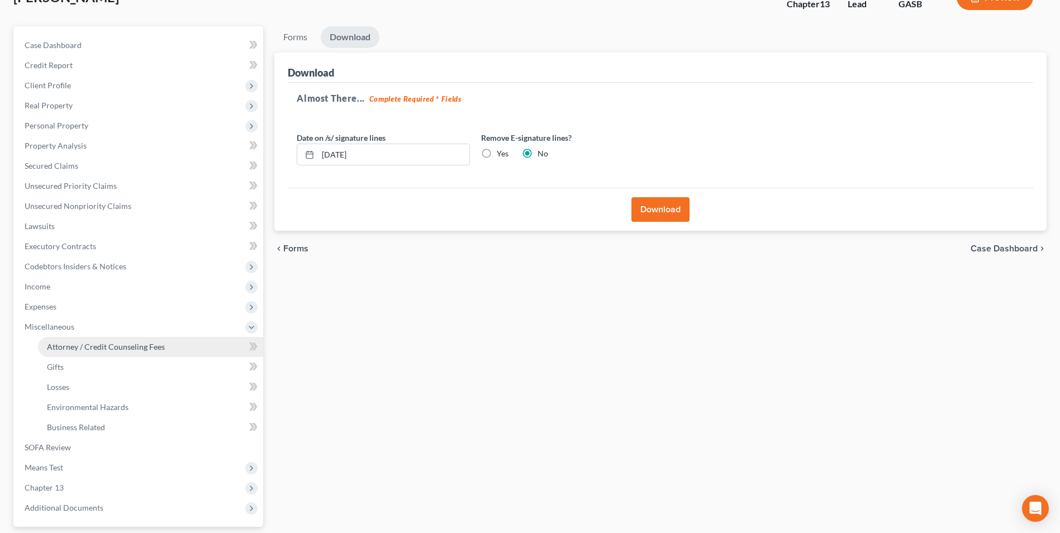
click at [70, 346] on span "Attorney / Credit Counseling Fees" at bounding box center [106, 346] width 118 height 9
select select "0"
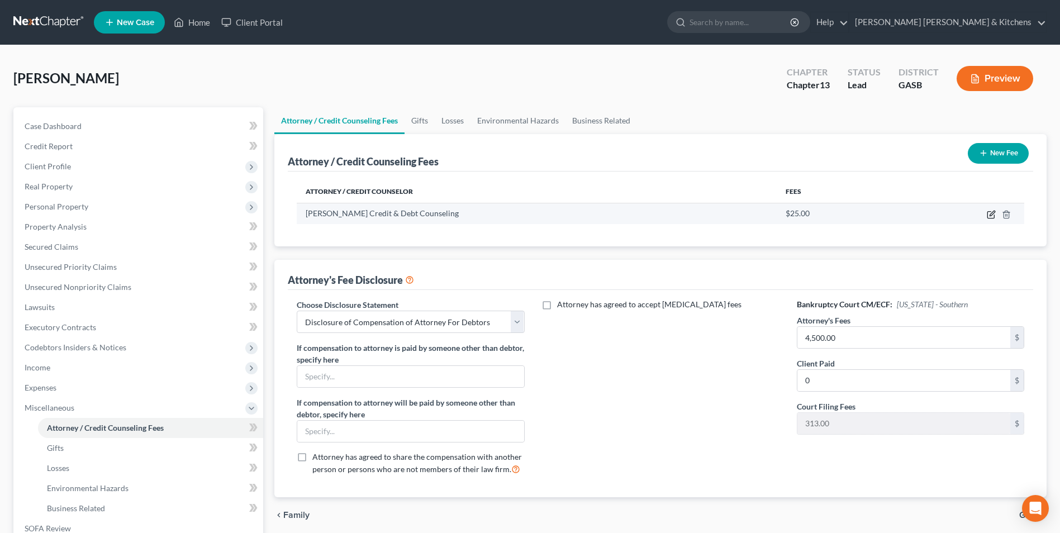
click at [989, 217] on icon "button" at bounding box center [990, 214] width 9 height 9
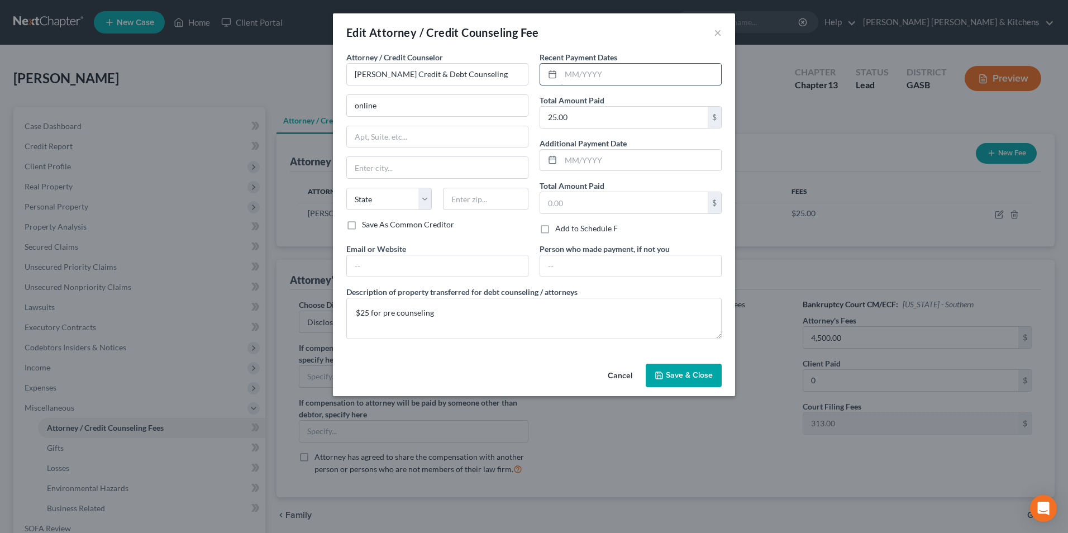
click at [623, 78] on input "text" at bounding box center [641, 74] width 160 height 21
type input "[DATE]"
click at [692, 373] on span "Save & Close" at bounding box center [689, 374] width 47 height 9
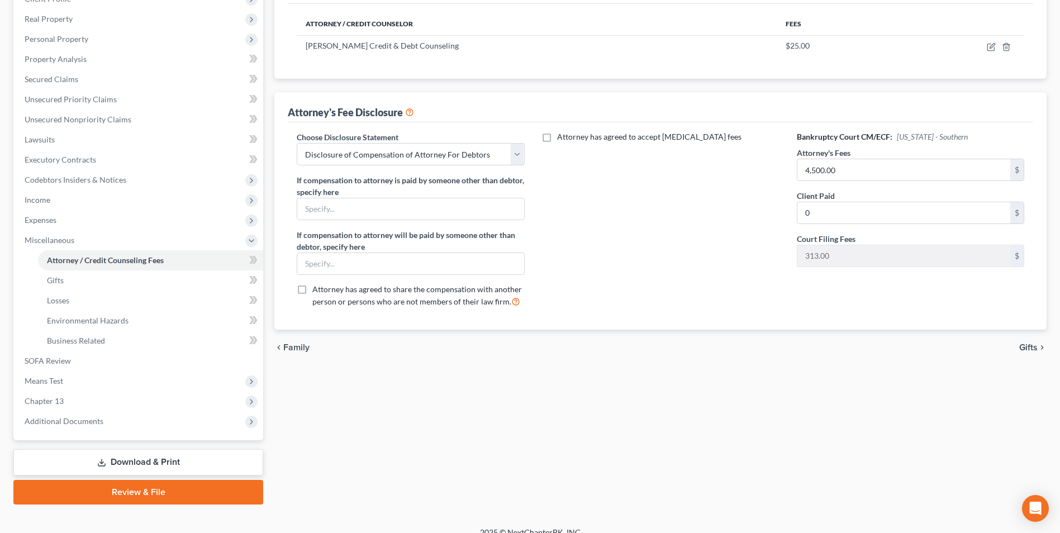
click at [163, 466] on link "Download & Print" at bounding box center [138, 462] width 250 height 26
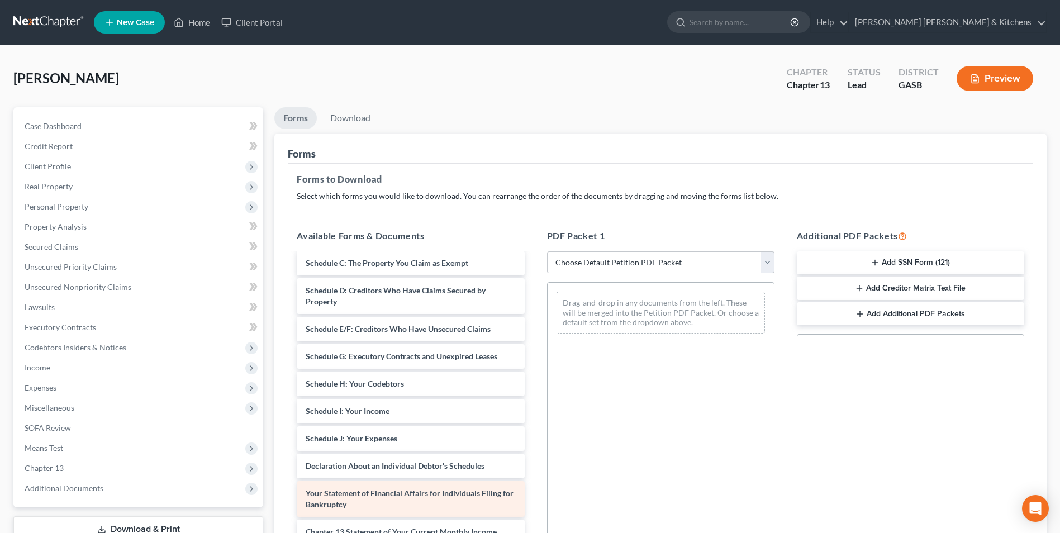
scroll to position [223, 0]
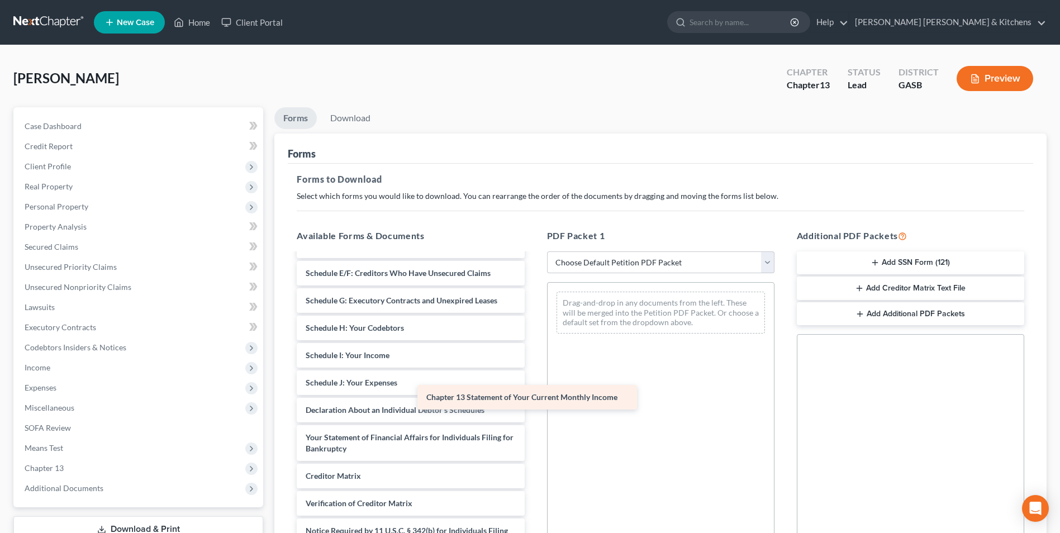
drag, startPoint x: 487, startPoint y: 484, endPoint x: 678, endPoint y: 341, distance: 238.5
click at [533, 343] on div "Chapter 13 Statement of Your Current Monthly Income Installments Fee Sheets Dec…" at bounding box center [410, 306] width 245 height 551
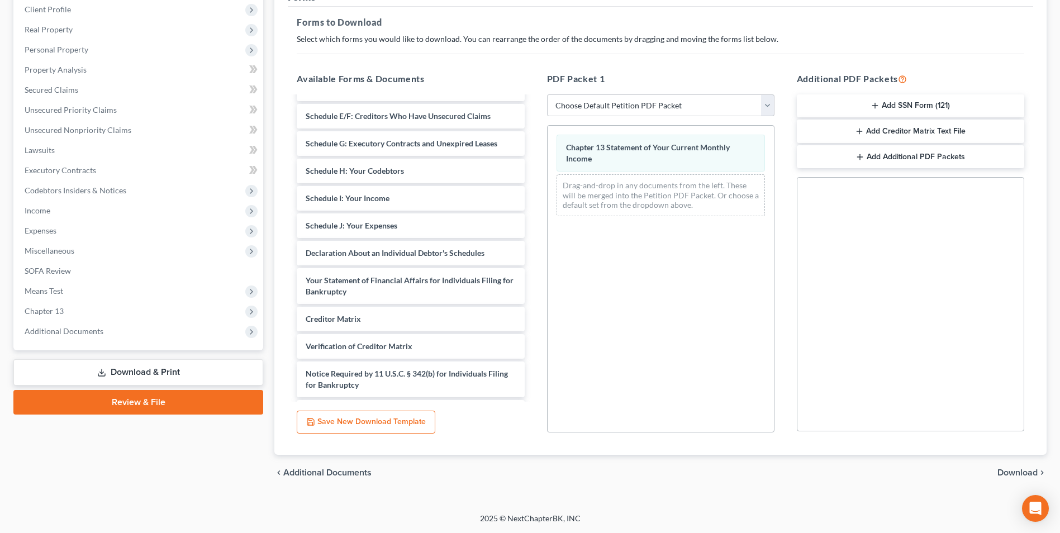
click at [1018, 477] on span "Download" at bounding box center [1017, 472] width 40 height 9
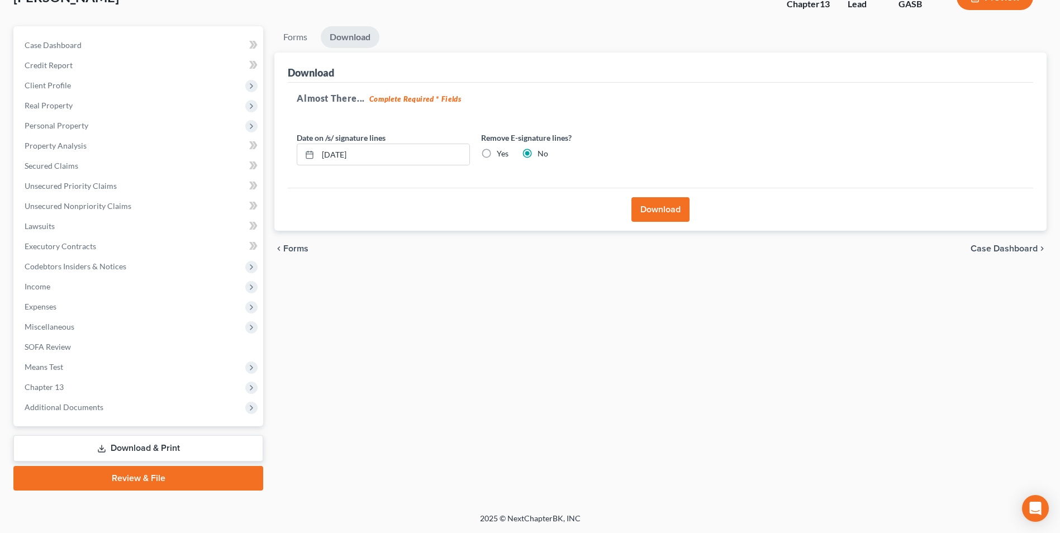
click at [648, 213] on button "Download" at bounding box center [660, 209] width 58 height 25
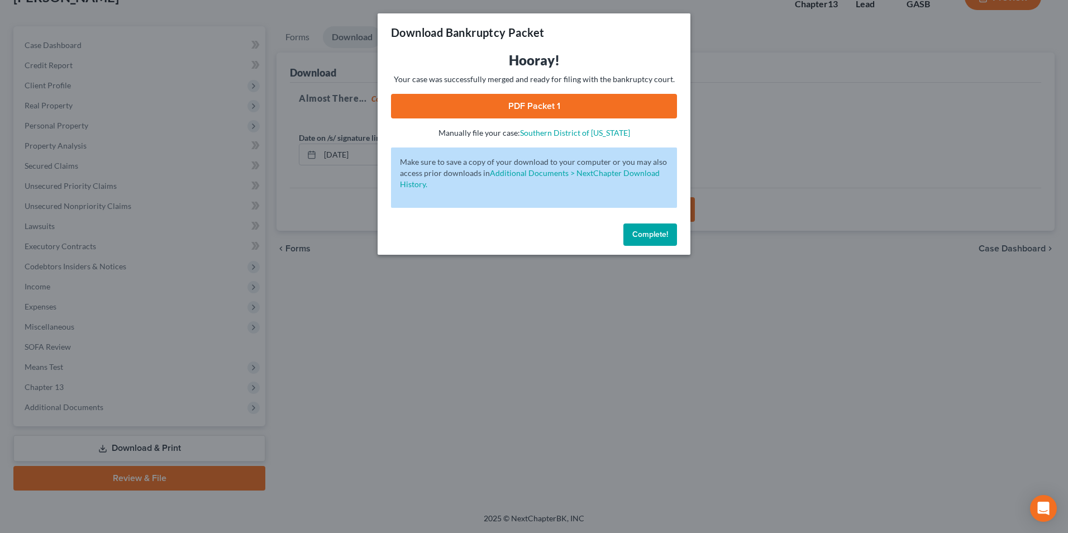
click at [537, 106] on link "PDF Packet 1" at bounding box center [534, 106] width 286 height 25
click at [439, 431] on div "Download Bankruptcy Packet Hooray! Your case was successfully merged and ready …" at bounding box center [534, 266] width 1068 height 533
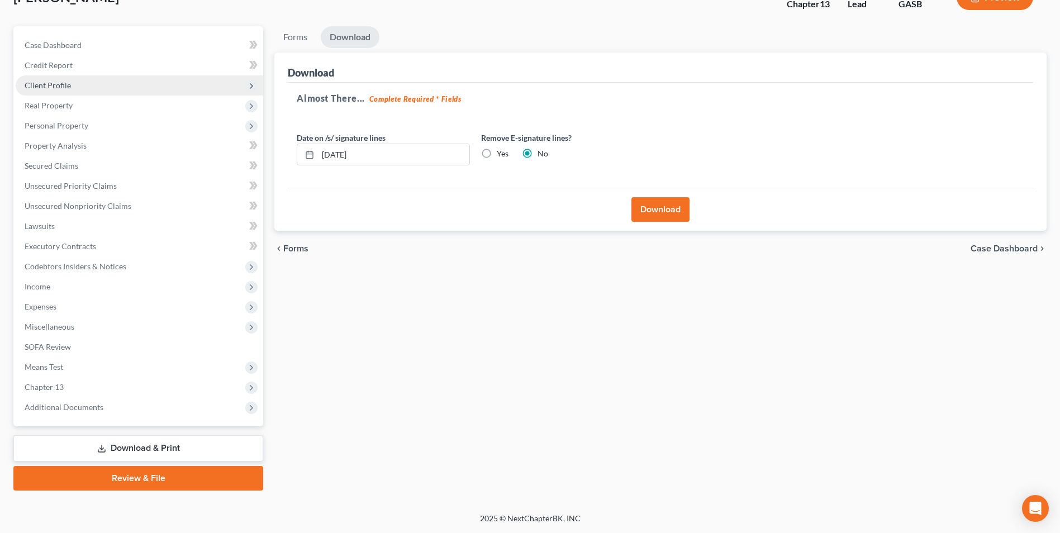
click at [58, 82] on span "Client Profile" at bounding box center [48, 84] width 46 height 9
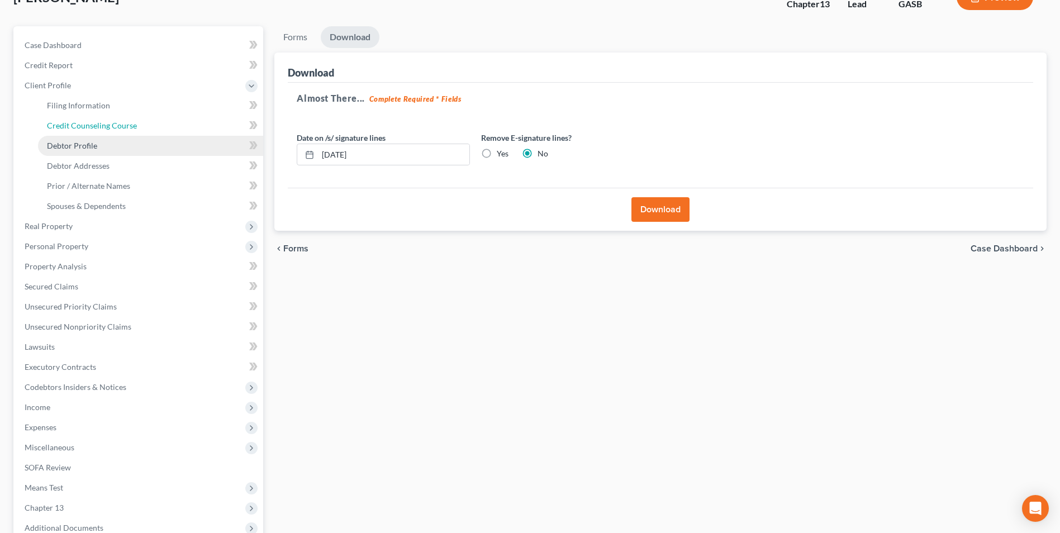
click at [69, 127] on span "Credit Counseling Course" at bounding box center [92, 125] width 90 height 9
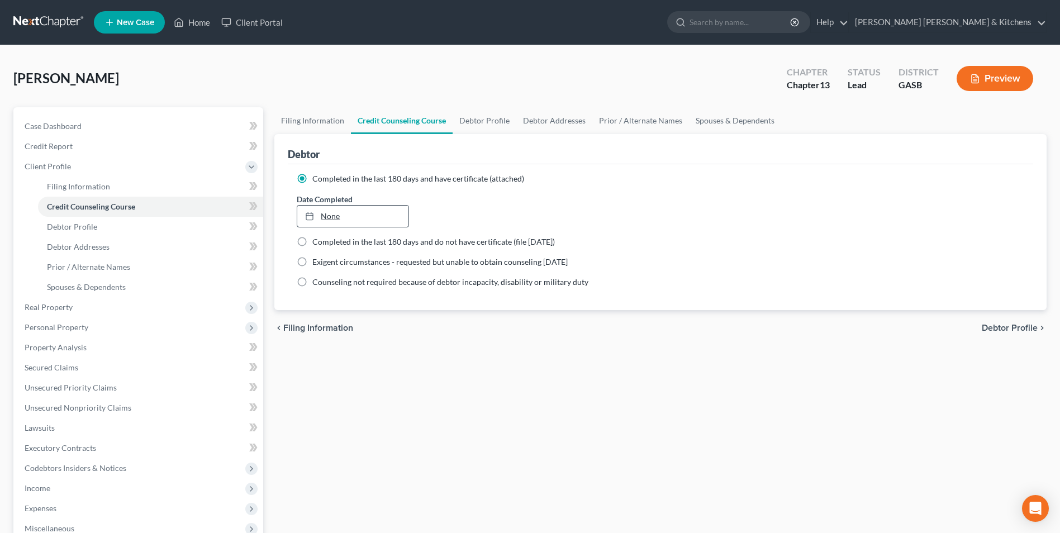
click at [329, 217] on link "None" at bounding box center [352, 216] width 111 height 21
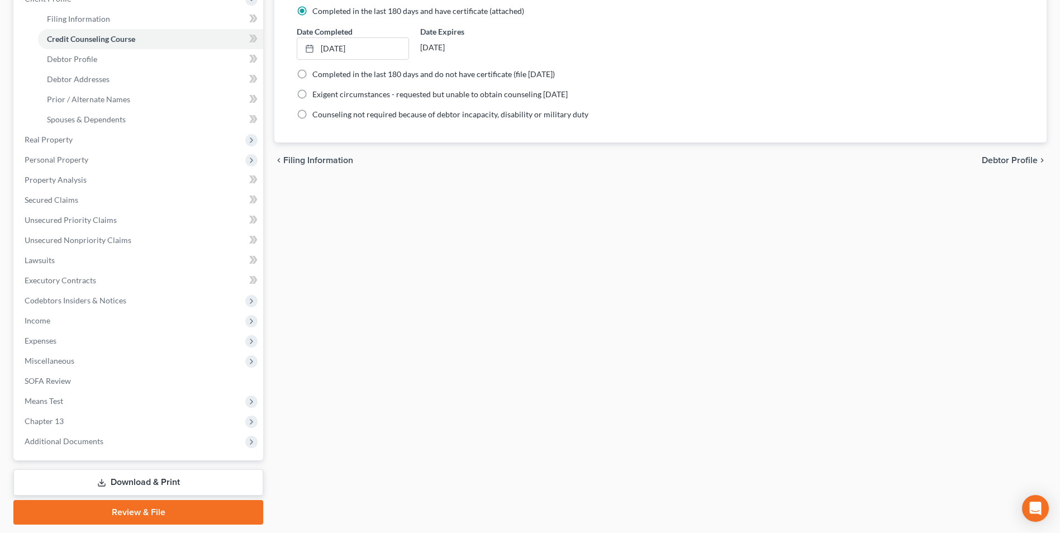
click at [130, 478] on link "Download & Print" at bounding box center [138, 482] width 250 height 26
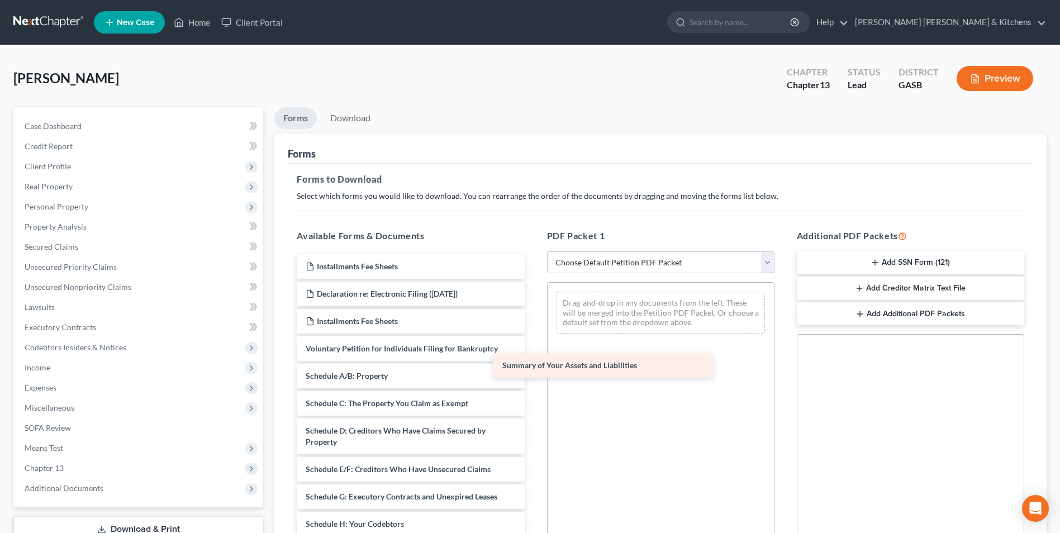
drag, startPoint x: 399, startPoint y: 370, endPoint x: 627, endPoint y: 345, distance: 229.3
click at [533, 347] on div "Summary of Your Assets and Liabilities Installments Fee Sheets Declaration re: …" at bounding box center [410, 529] width 245 height 551
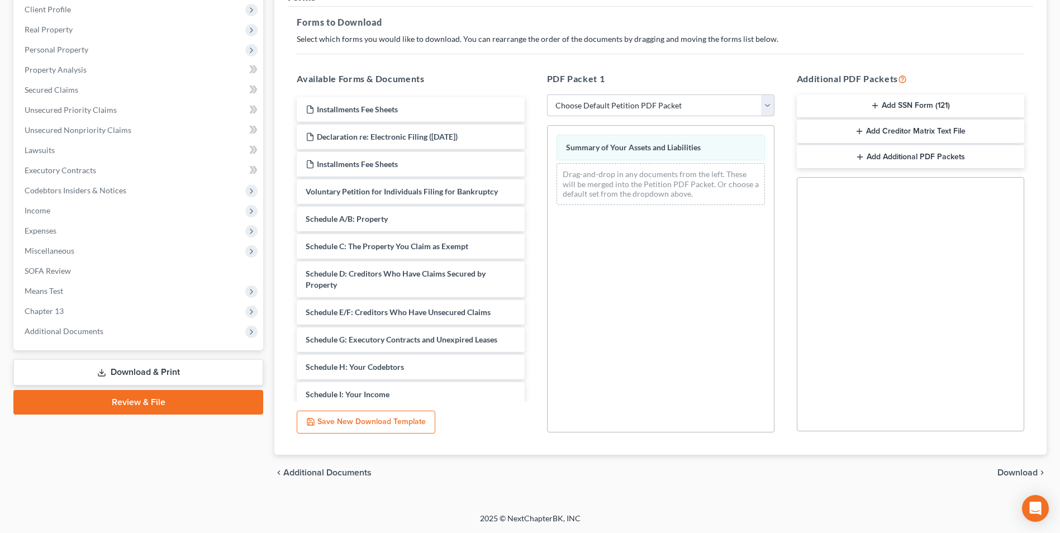
click at [1002, 472] on span "Download" at bounding box center [1017, 472] width 40 height 9
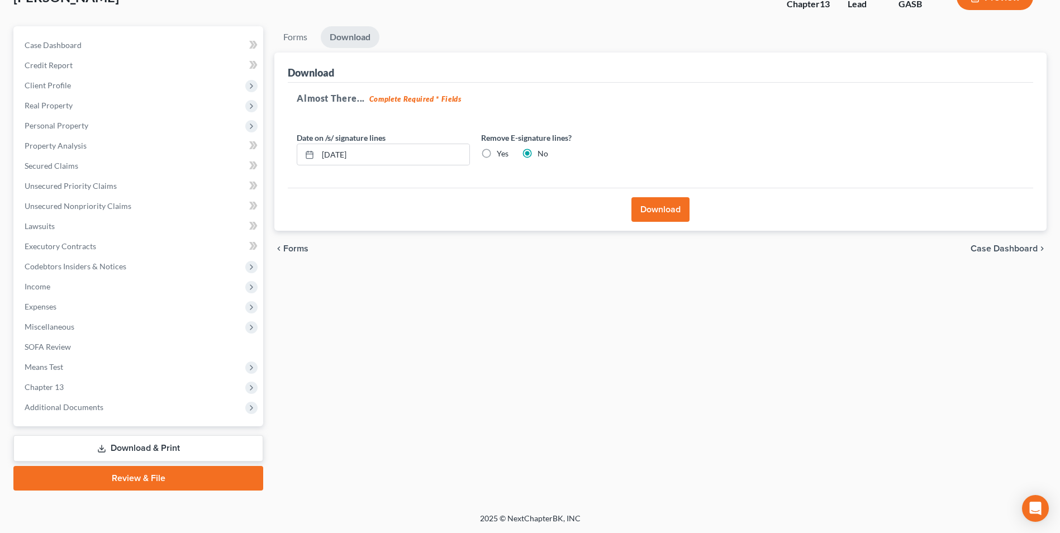
scroll to position [81, 0]
click at [657, 202] on button "Download" at bounding box center [660, 209] width 58 height 25
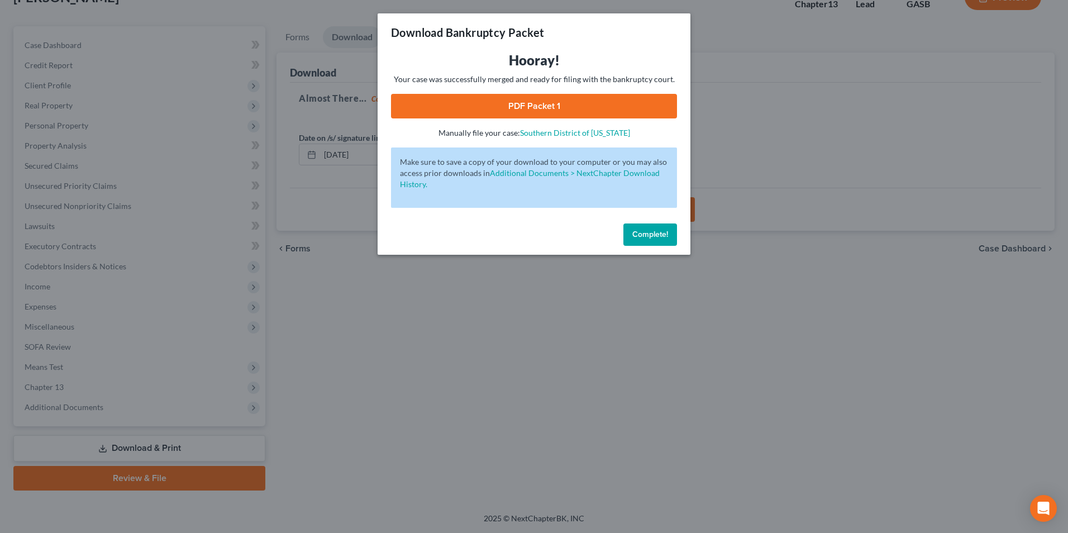
click at [517, 102] on link "PDF Packet 1" at bounding box center [534, 106] width 286 height 25
click at [370, 416] on div "Download Bankruptcy Packet Hooray! Your case was successfully merged and ready …" at bounding box center [534, 266] width 1068 height 533
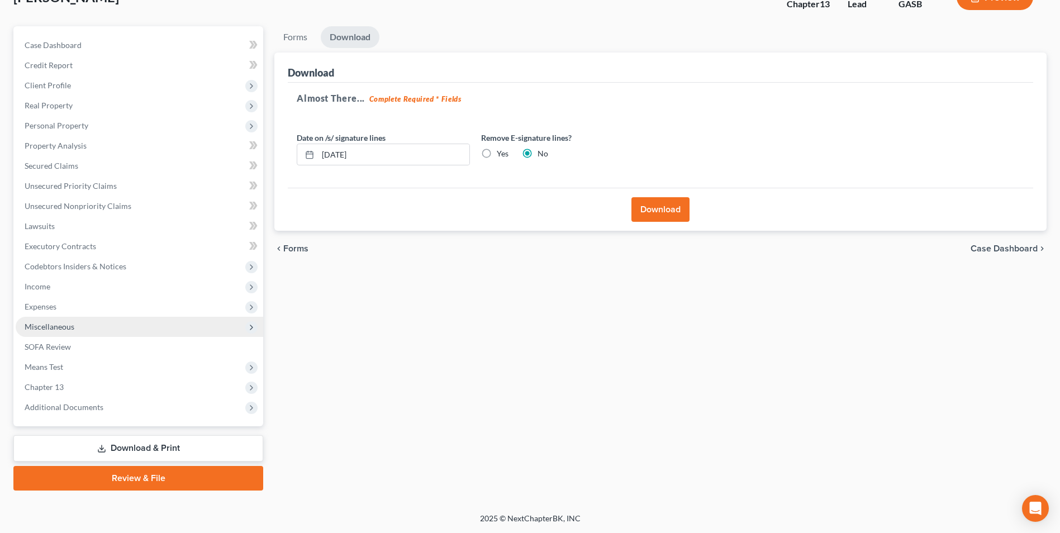
click at [32, 330] on span "Miscellaneous" at bounding box center [50, 326] width 50 height 9
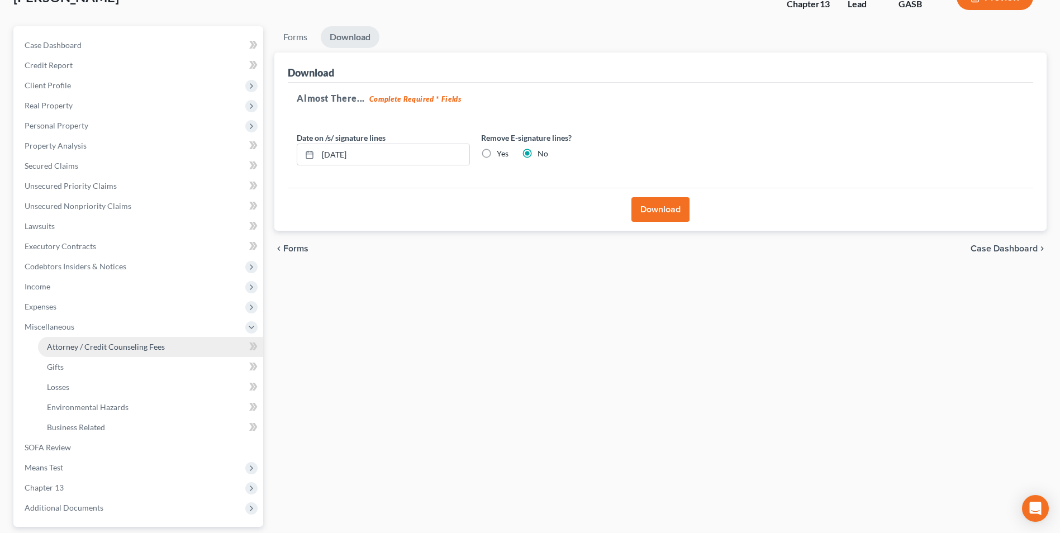
click at [53, 351] on span "Attorney / Credit Counseling Fees" at bounding box center [106, 346] width 118 height 9
select select "0"
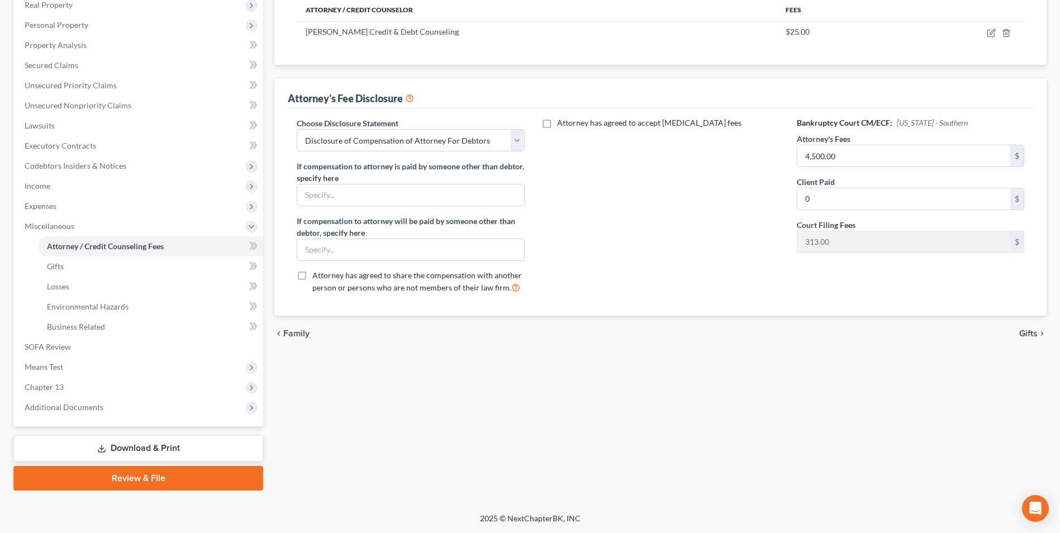
click at [123, 452] on link "Download & Print" at bounding box center [138, 448] width 250 height 26
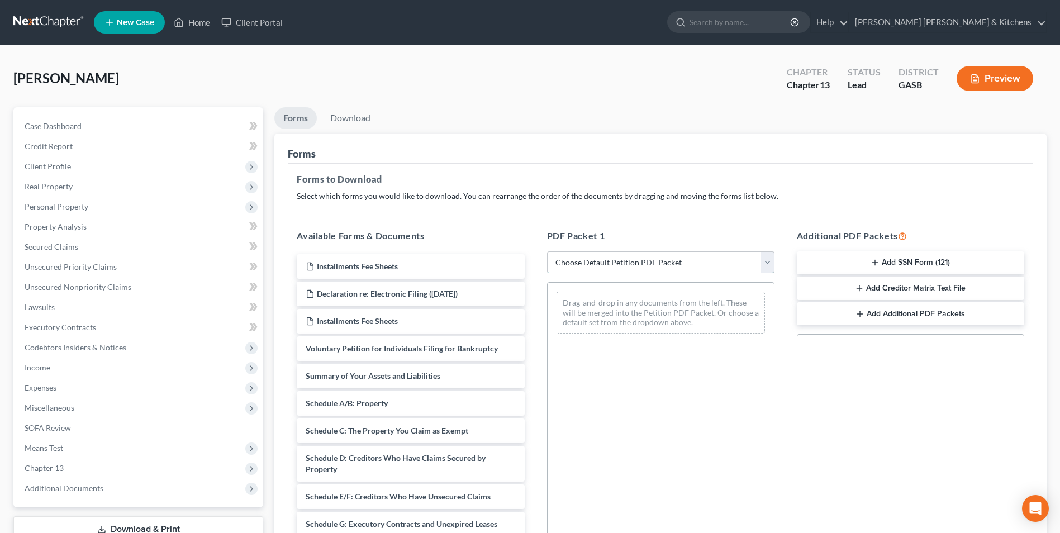
click at [631, 269] on select "Choose Default Petition PDF Packet Complete Bankruptcy Petition (all forms and …" at bounding box center [660, 262] width 227 height 22
select select "0"
click at [547, 251] on select "Choose Default Petition PDF Packet Complete Bankruptcy Petition (all forms and …" at bounding box center [660, 262] width 227 height 22
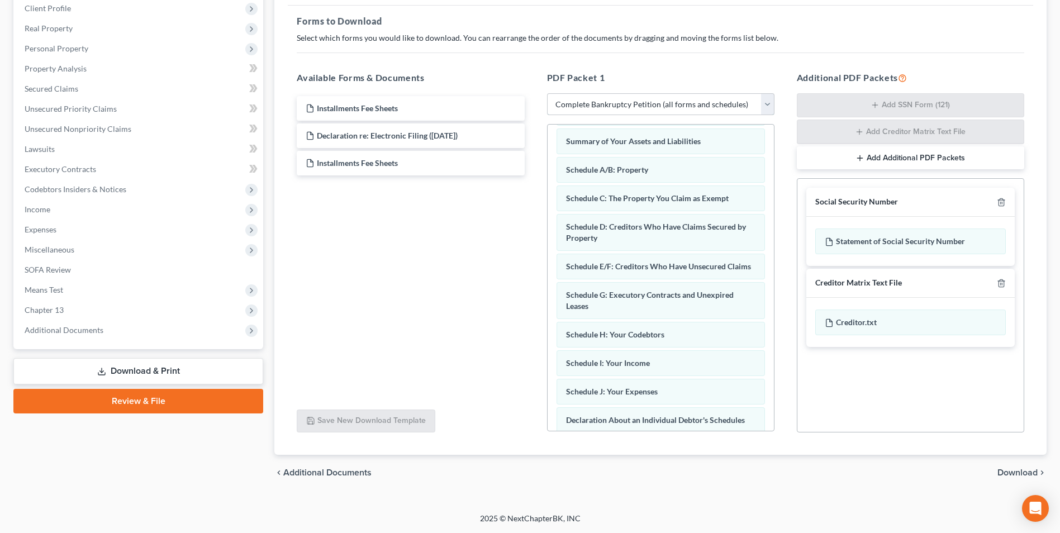
scroll to position [41, 0]
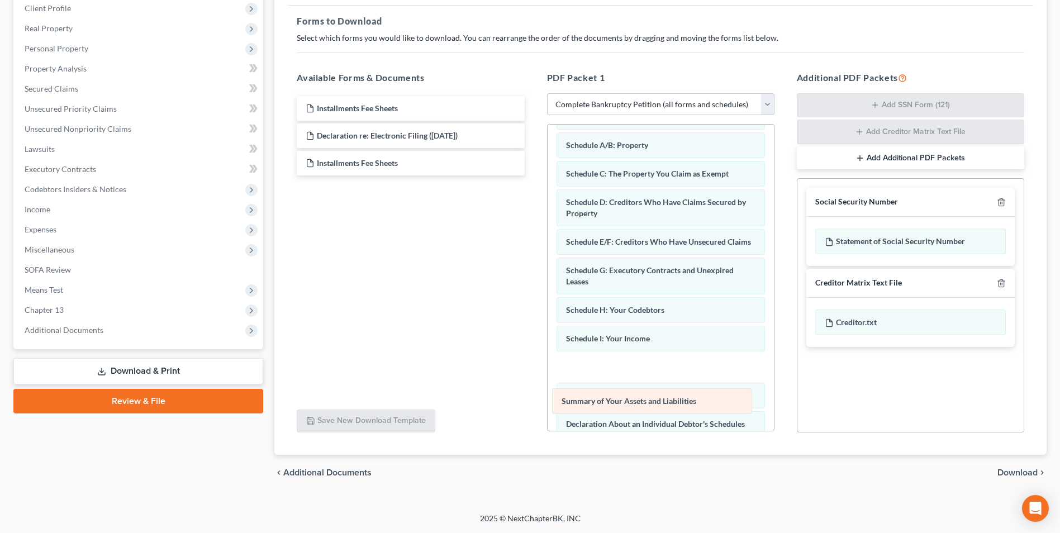
drag, startPoint x: 725, startPoint y: 143, endPoint x: 721, endPoint y: 407, distance: 263.7
click at [721, 407] on div "Summary of Your Assets and Liabilities Voluntary Petition for Individuals Filin…" at bounding box center [660, 389] width 226 height 611
drag, startPoint x: 703, startPoint y: 378, endPoint x: 701, endPoint y: 415, distance: 36.9
click at [701, 415] on div "Summary of Your Assets and Liabilities Voluntary Petition for Individuals Filin…" at bounding box center [660, 389] width 226 height 611
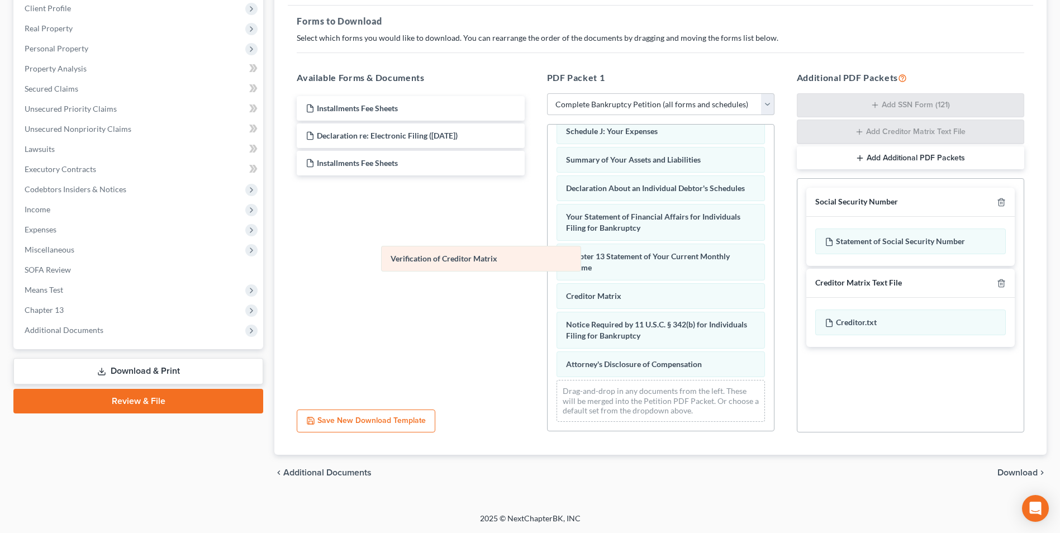
scroll to position [288, 0]
drag, startPoint x: 641, startPoint y: 320, endPoint x: 403, endPoint y: 235, distance: 252.3
click at [547, 241] on div "Verification of Creditor Matrix Voluntary Petition for Individuals Filing for B…" at bounding box center [660, 139] width 226 height 583
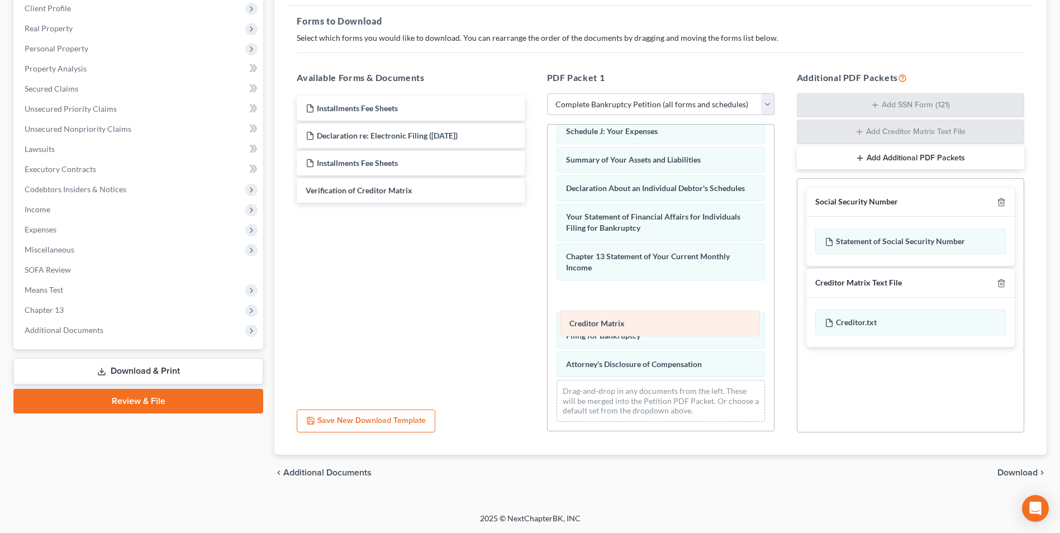
drag, startPoint x: 580, startPoint y: 302, endPoint x: 583, endPoint y: 342, distance: 39.8
click at [583, 342] on div "Creditor Matrix Voluntary Petition for Individuals Filing for Bankruptcy Schedu…" at bounding box center [660, 139] width 226 height 583
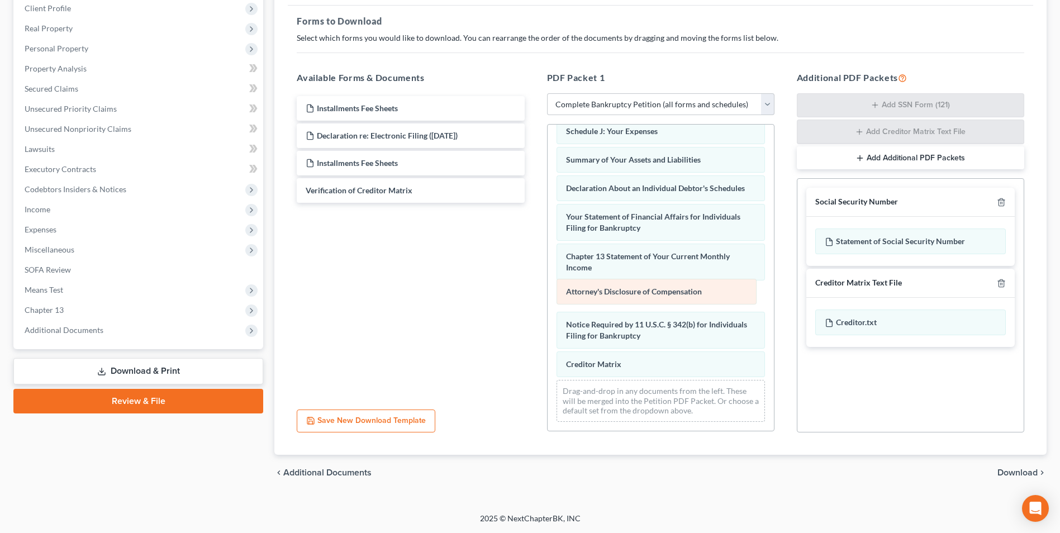
drag, startPoint x: 585, startPoint y: 361, endPoint x: 585, endPoint y: 289, distance: 72.6
click at [585, 289] on div "Attorney's Disclosure of Compensation Voluntary Petition for Individuals Filing…" at bounding box center [660, 139] width 226 height 583
click at [1019, 475] on span "Download" at bounding box center [1017, 472] width 40 height 9
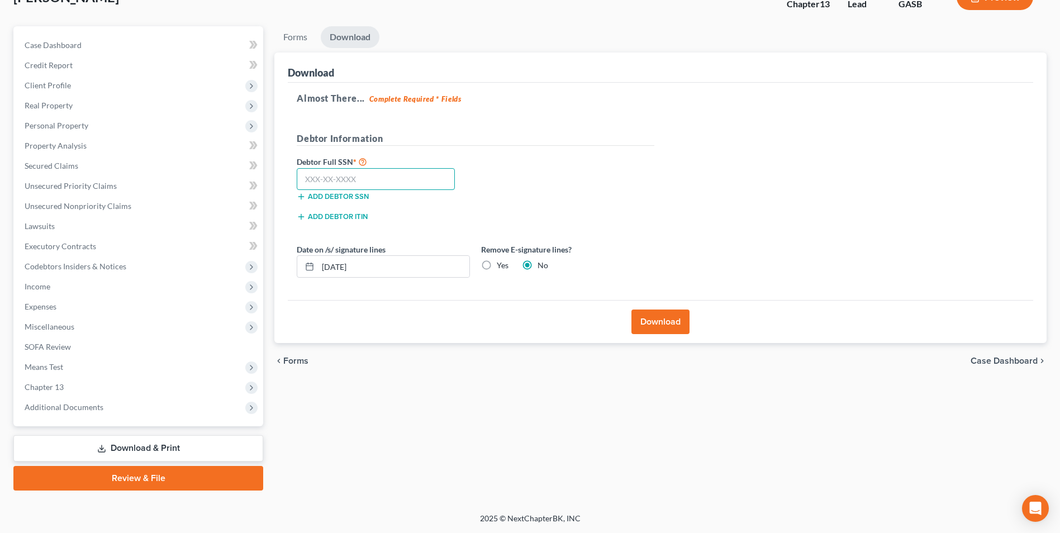
click at [333, 181] on input "text" at bounding box center [376, 179] width 158 height 22
type input "041-34-2805"
click at [520, 447] on div "Forms Download Forms Forms to Download Select which forms you would like to dow…" at bounding box center [660, 258] width 783 height 464
click at [51, 84] on span "Client Profile" at bounding box center [48, 84] width 46 height 9
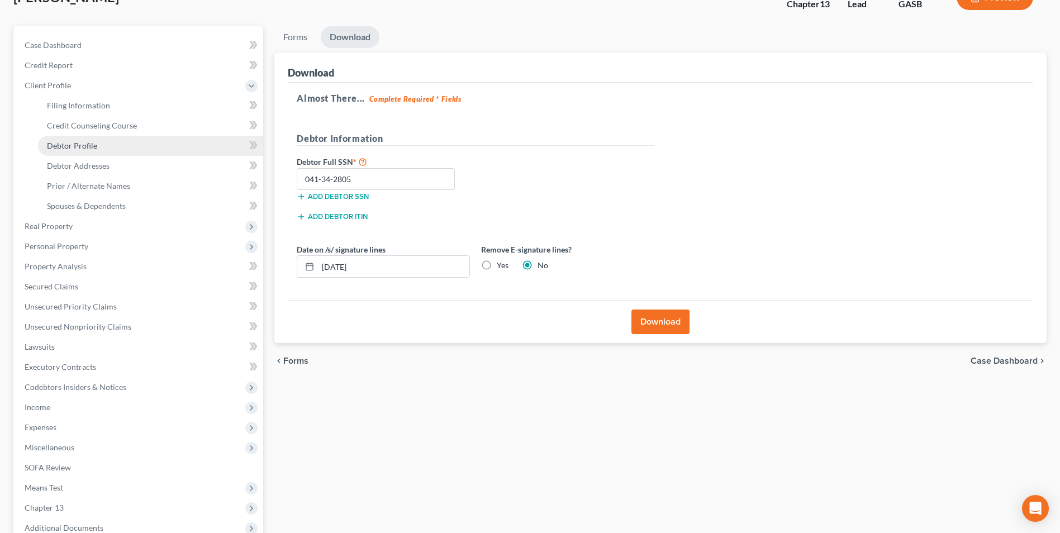
click at [79, 146] on span "Debtor Profile" at bounding box center [72, 145] width 50 height 9
select select "0"
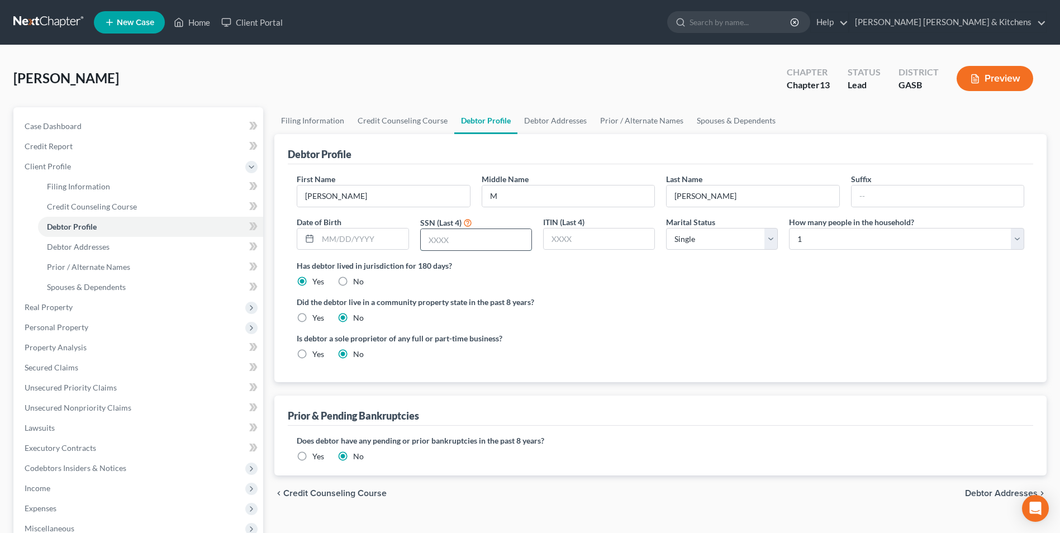
click at [493, 242] on input "text" at bounding box center [476, 239] width 111 height 21
type input "2805"
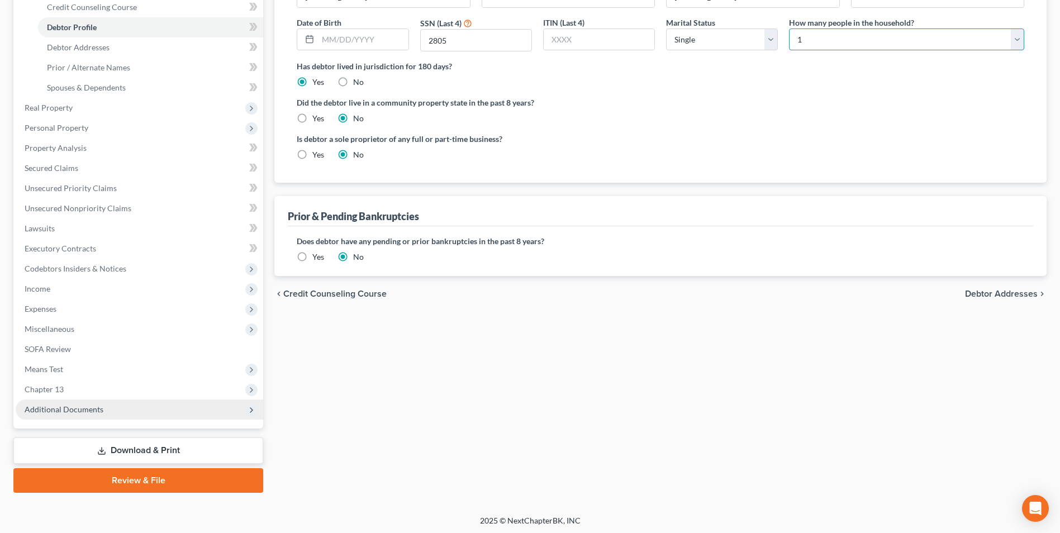
scroll to position [202, 0]
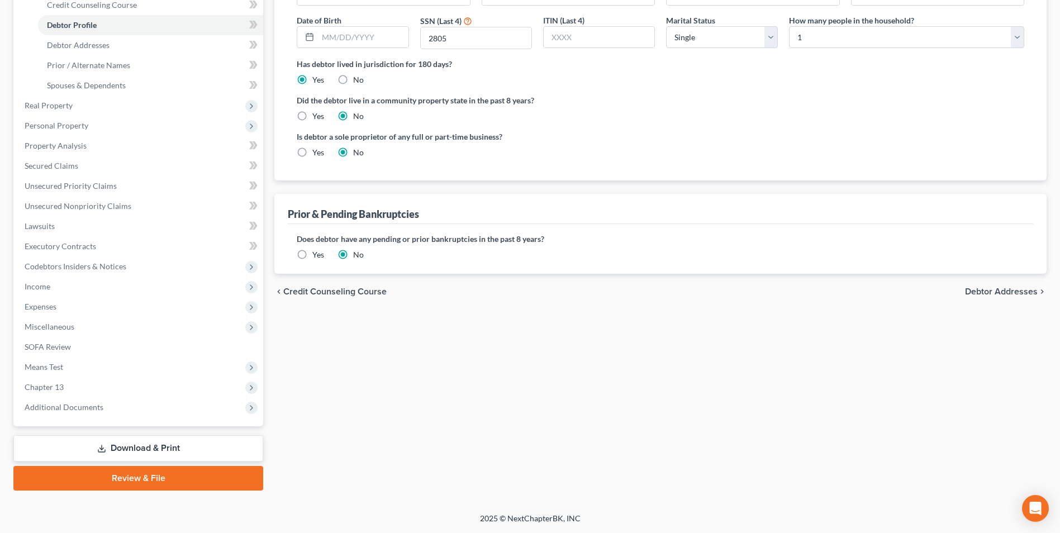
click at [134, 448] on link "Download & Print" at bounding box center [138, 448] width 250 height 26
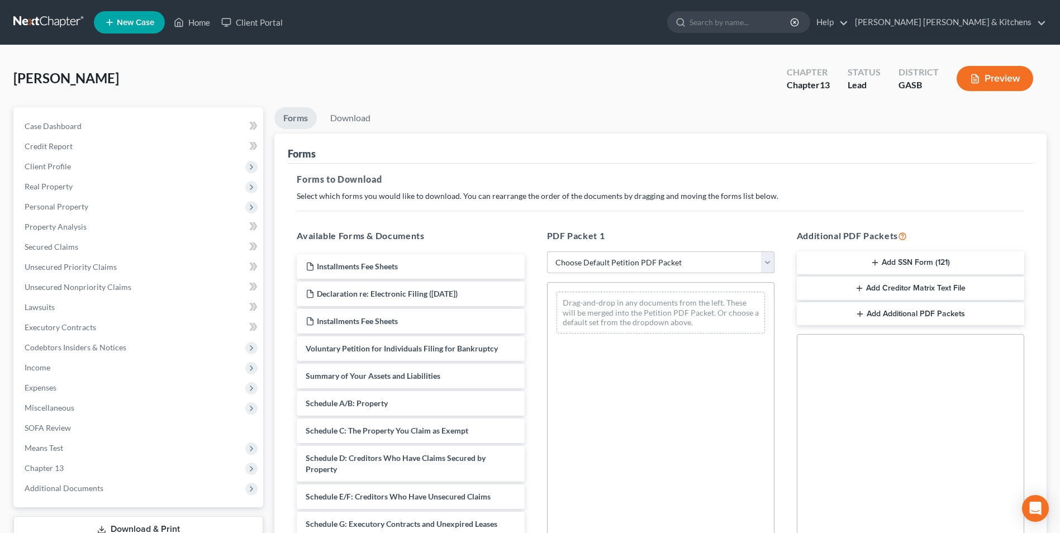
click at [591, 263] on select "Choose Default Petition PDF Packet Complete Bankruptcy Petition (all forms and …" at bounding box center [660, 262] width 227 height 22
select select "0"
click at [547, 251] on select "Choose Default Petition PDF Packet Complete Bankruptcy Petition (all forms and …" at bounding box center [660, 262] width 227 height 22
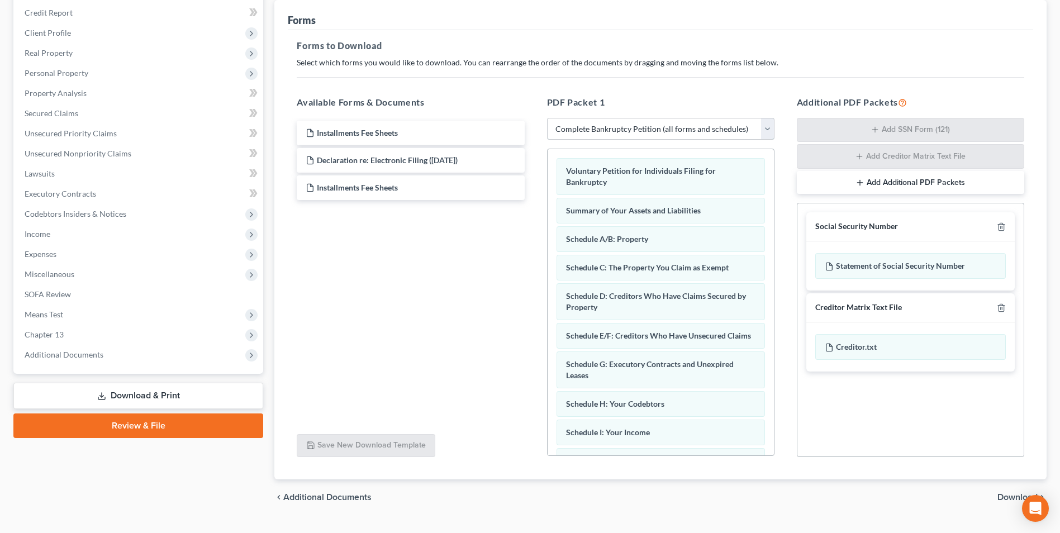
scroll to position [30, 0]
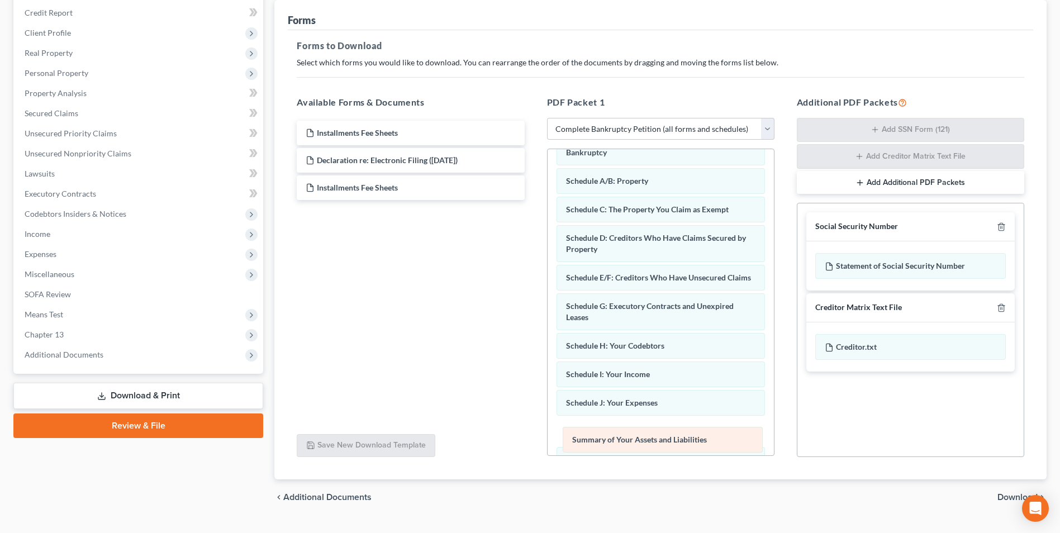
drag, startPoint x: 652, startPoint y: 189, endPoint x: 658, endPoint y: 447, distance: 258.7
click at [658, 447] on div "Summary of Your Assets and Liabilities Voluntary Petition for Individuals Filin…" at bounding box center [660, 425] width 226 height 611
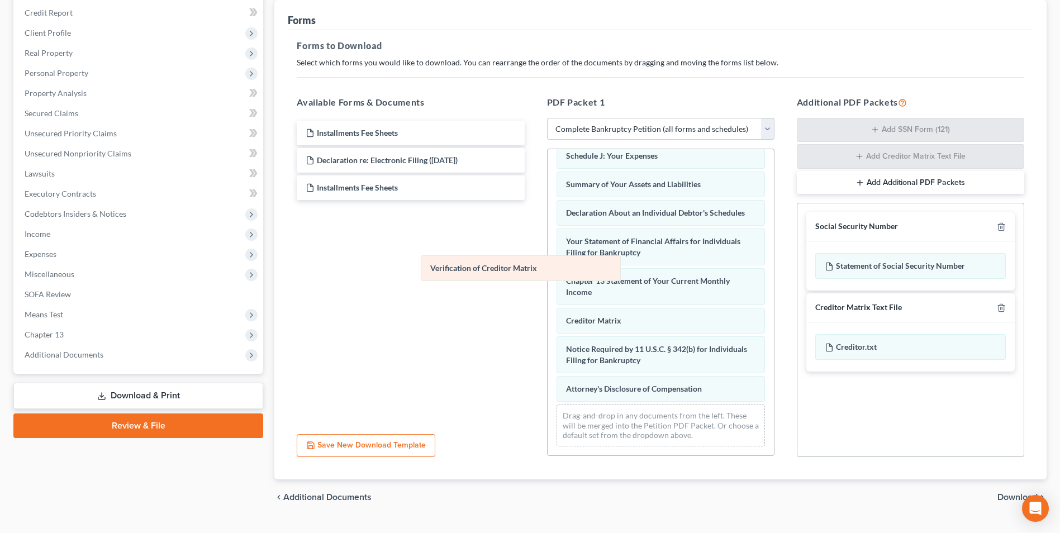
scroll to position [288, 0]
drag, startPoint x: 606, startPoint y: 325, endPoint x: 457, endPoint y: 270, distance: 158.9
click at [547, 270] on div "Verification of Creditor Matrix Voluntary Petition for Individuals Filing for B…" at bounding box center [660, 164] width 226 height 583
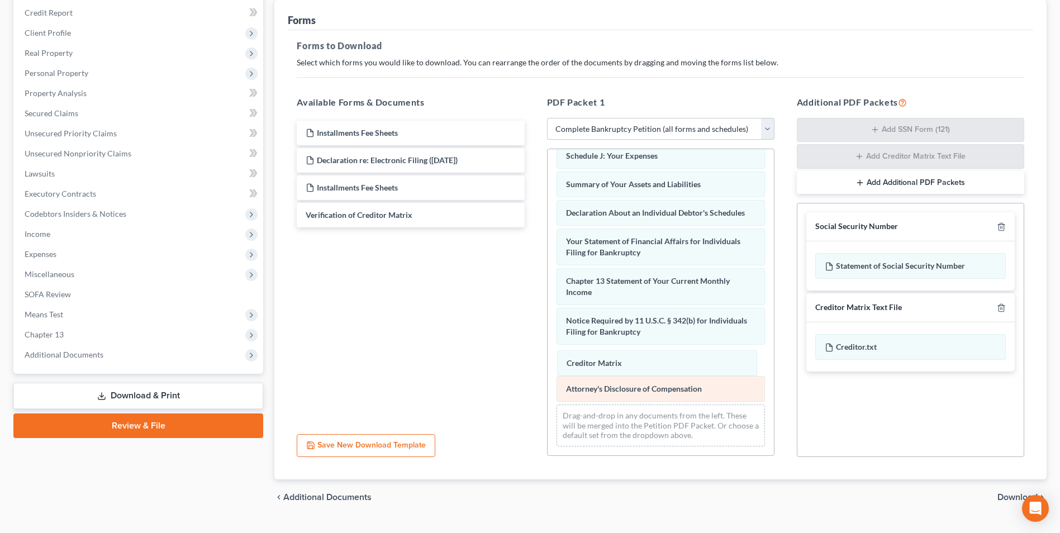
drag, startPoint x: 583, startPoint y: 324, endPoint x: 589, endPoint y: 378, distance: 54.0
click at [583, 367] on div "Creditor Matrix Voluntary Petition for Individuals Filing for Bankruptcy Schedu…" at bounding box center [660, 164] width 226 height 583
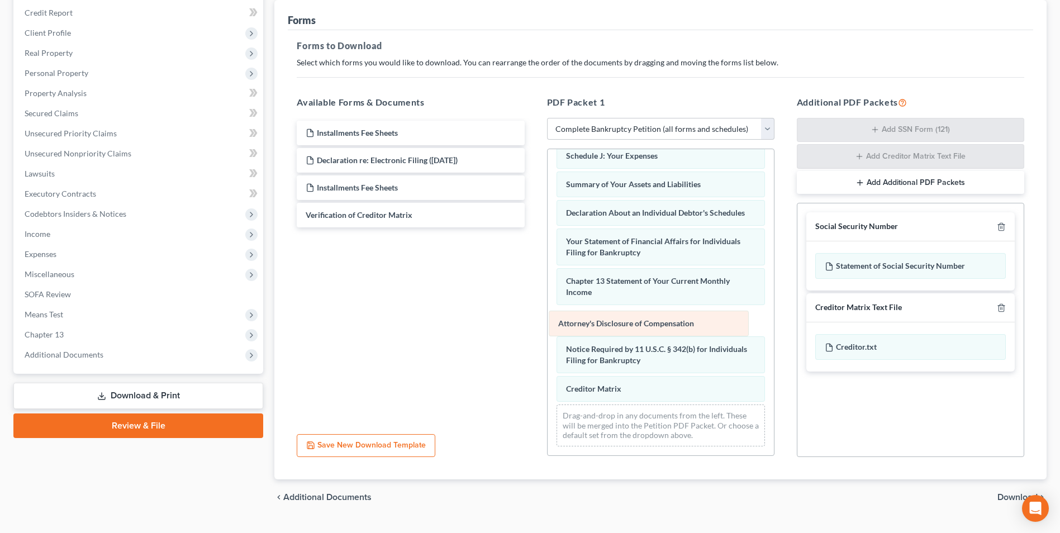
drag, startPoint x: 589, startPoint y: 387, endPoint x: 579, endPoint y: 311, distance: 76.6
click at [579, 311] on div "Attorney's Disclosure of Compensation Voluntary Petition for Individuals Filing…" at bounding box center [660, 164] width 226 height 583
click at [1013, 496] on span "Download" at bounding box center [1017, 497] width 40 height 9
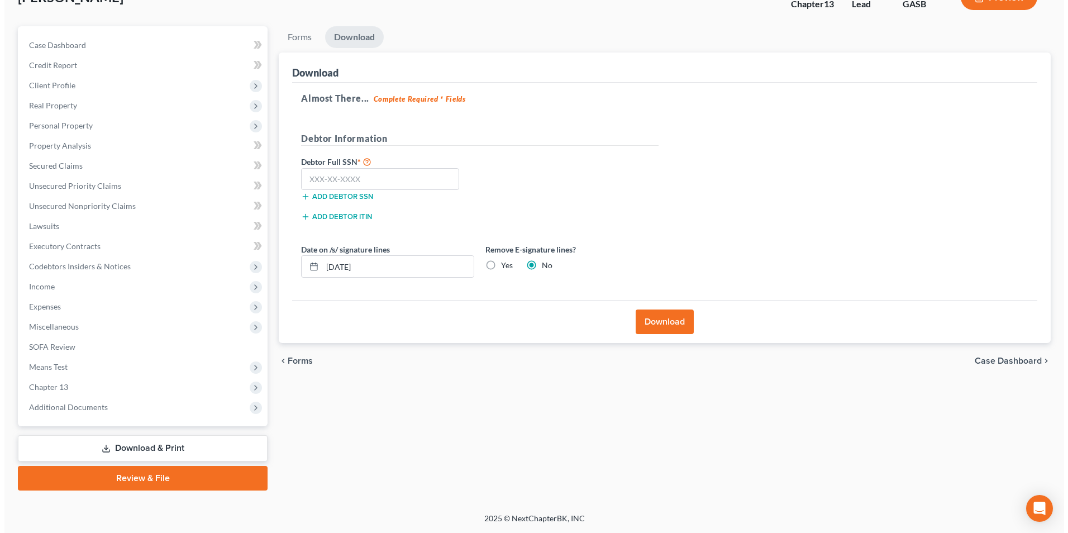
scroll to position [81, 0]
click at [383, 178] on input "text" at bounding box center [376, 179] width 158 height 22
type input "041-34-2805"
click at [650, 325] on button "Download" at bounding box center [660, 321] width 58 height 25
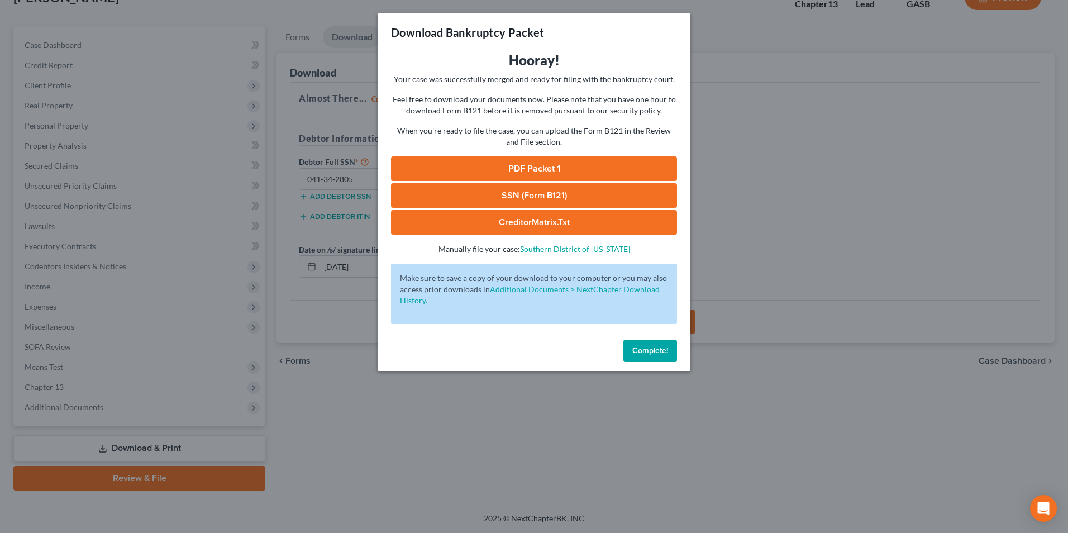
click at [545, 198] on link "SSN (Form B121)" at bounding box center [534, 195] width 286 height 25
click at [537, 165] on link "PDF Packet 1" at bounding box center [534, 168] width 286 height 25
click at [463, 230] on link "CreditorMatrix.txt" at bounding box center [534, 222] width 286 height 25
